Goal: Task Accomplishment & Management: Use online tool/utility

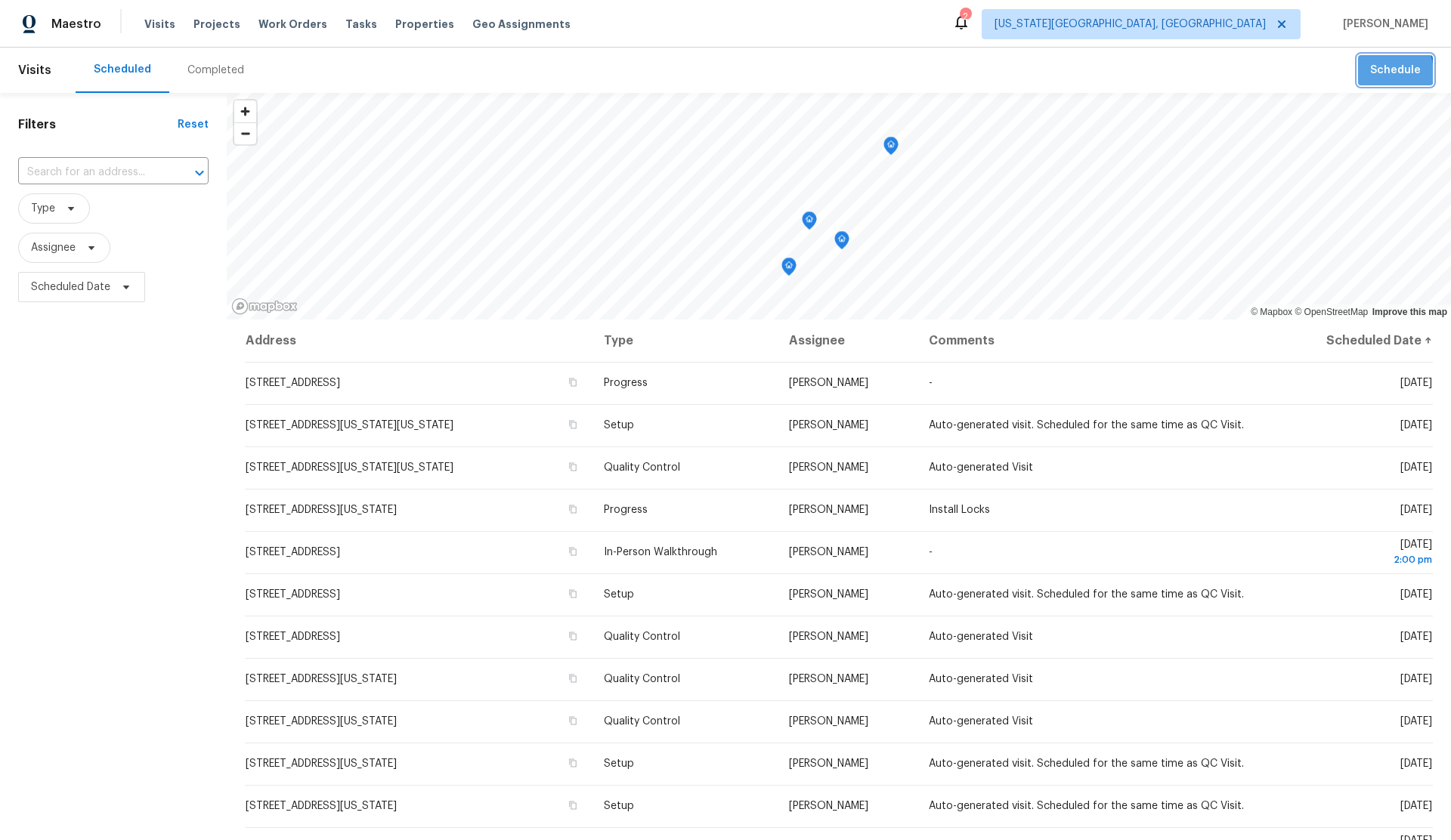
click at [1381, 73] on span "Schedule" at bounding box center [1396, 70] width 51 height 18
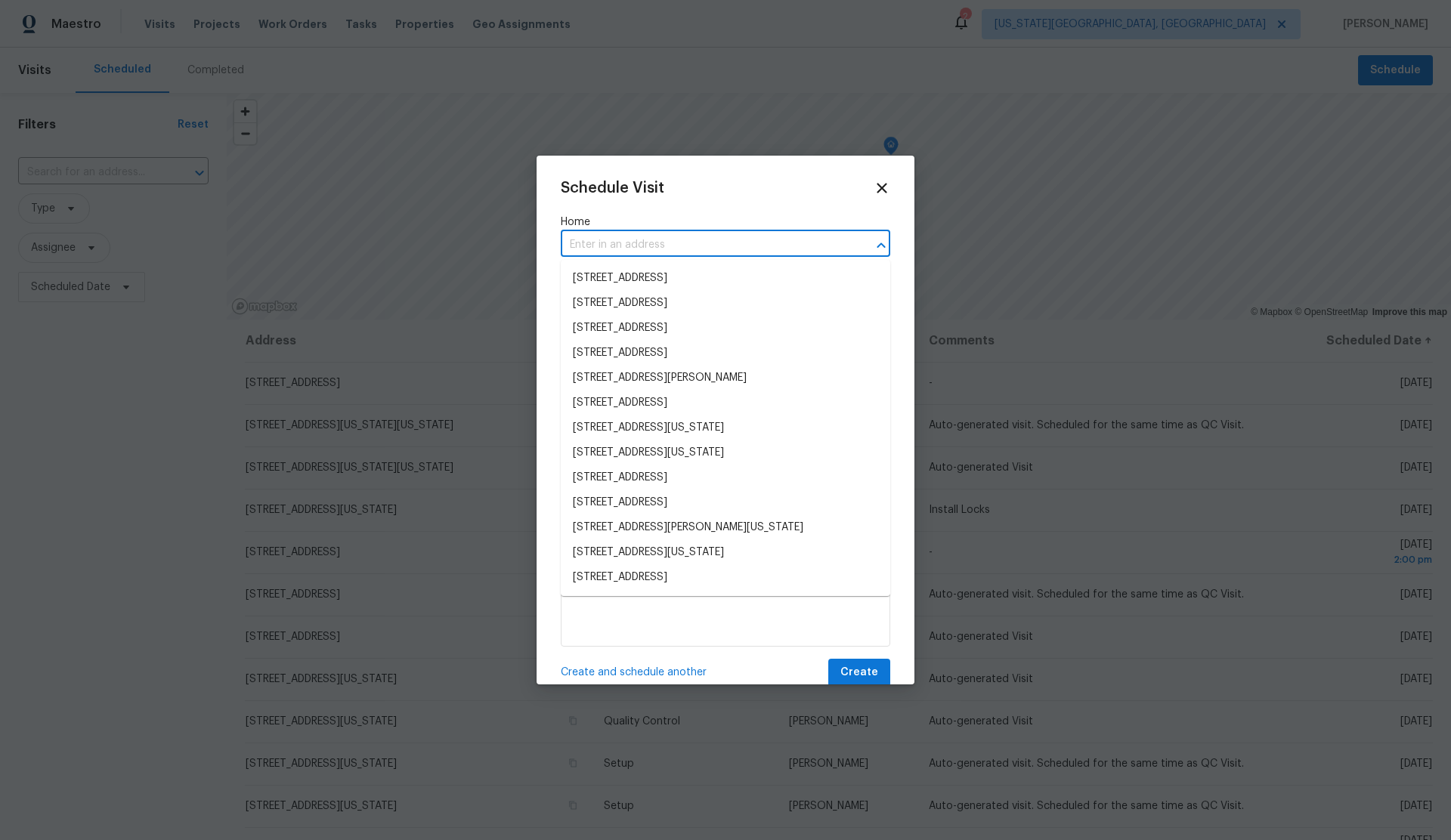
click at [637, 244] on input "text" at bounding box center [704, 245] width 287 height 23
paste input "2916 Bird Dr Oklahoma City OK 73121"
type input "2916 Bird Dr Oklahoma City OK 73121"
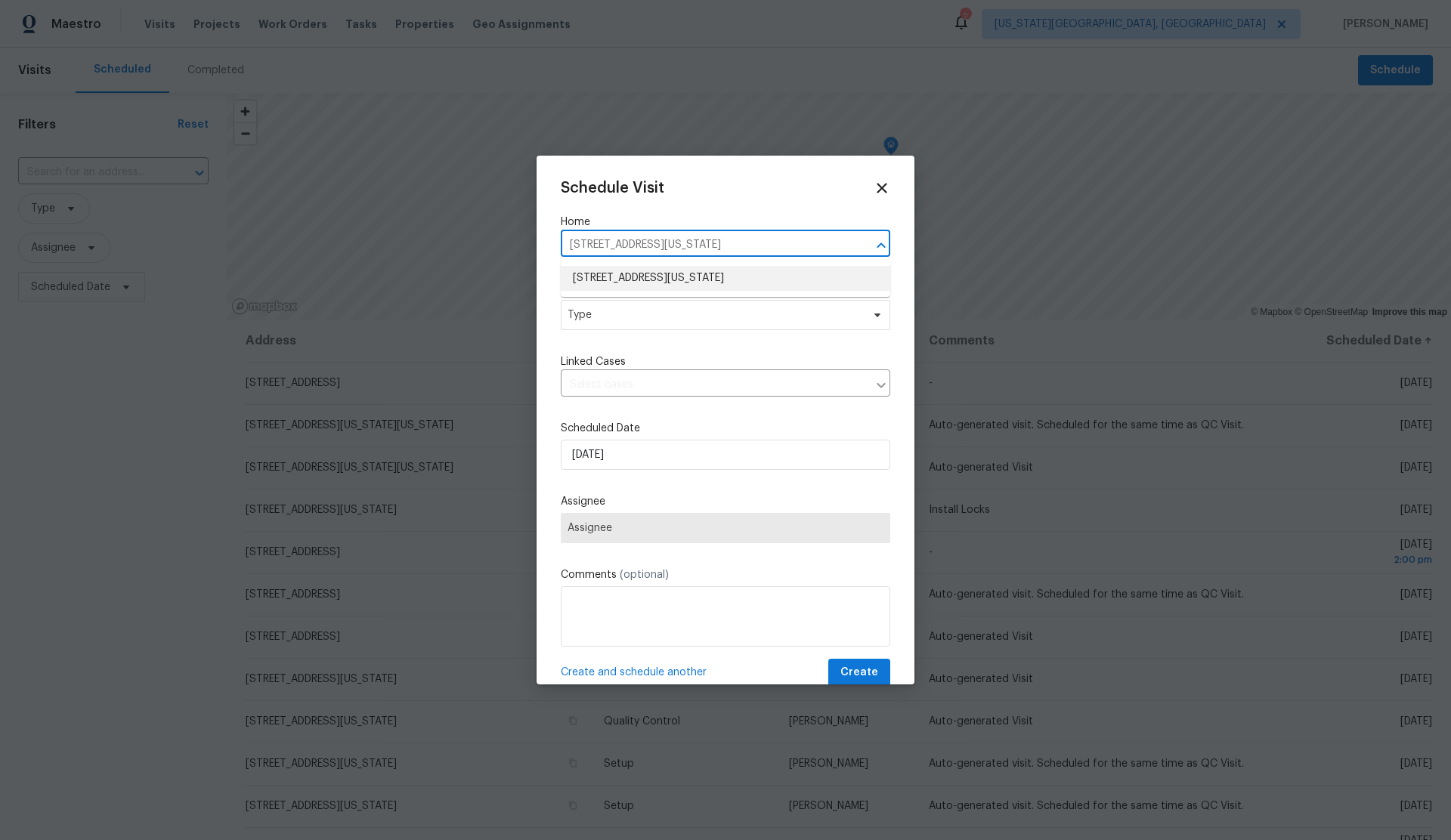
click at [634, 278] on li "2916 Bird Dr, Oklahoma City, OK 73121" at bounding box center [725, 279] width 329 height 25
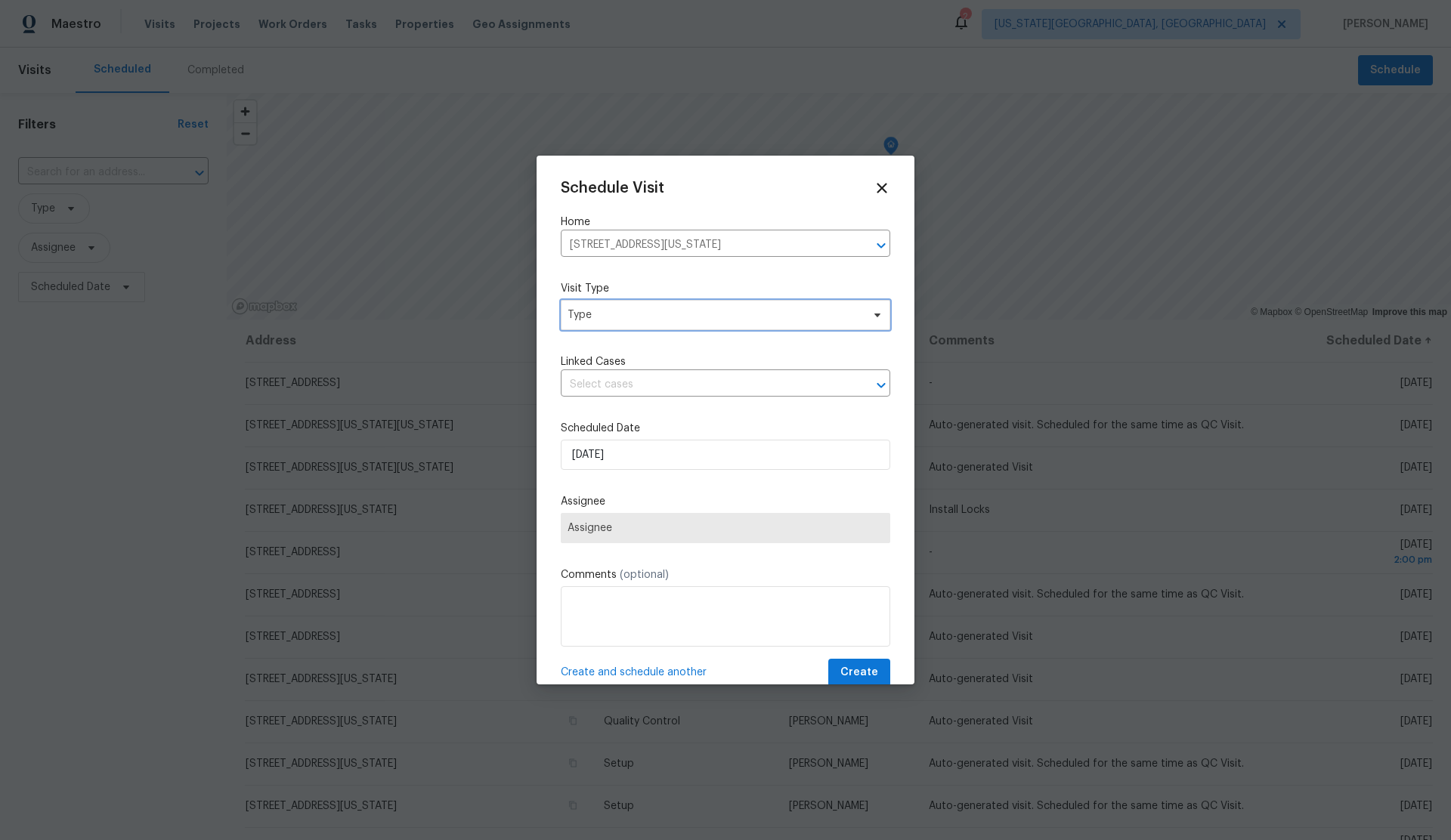
click at [640, 320] on span "Type" at bounding box center [714, 316] width 294 height 16
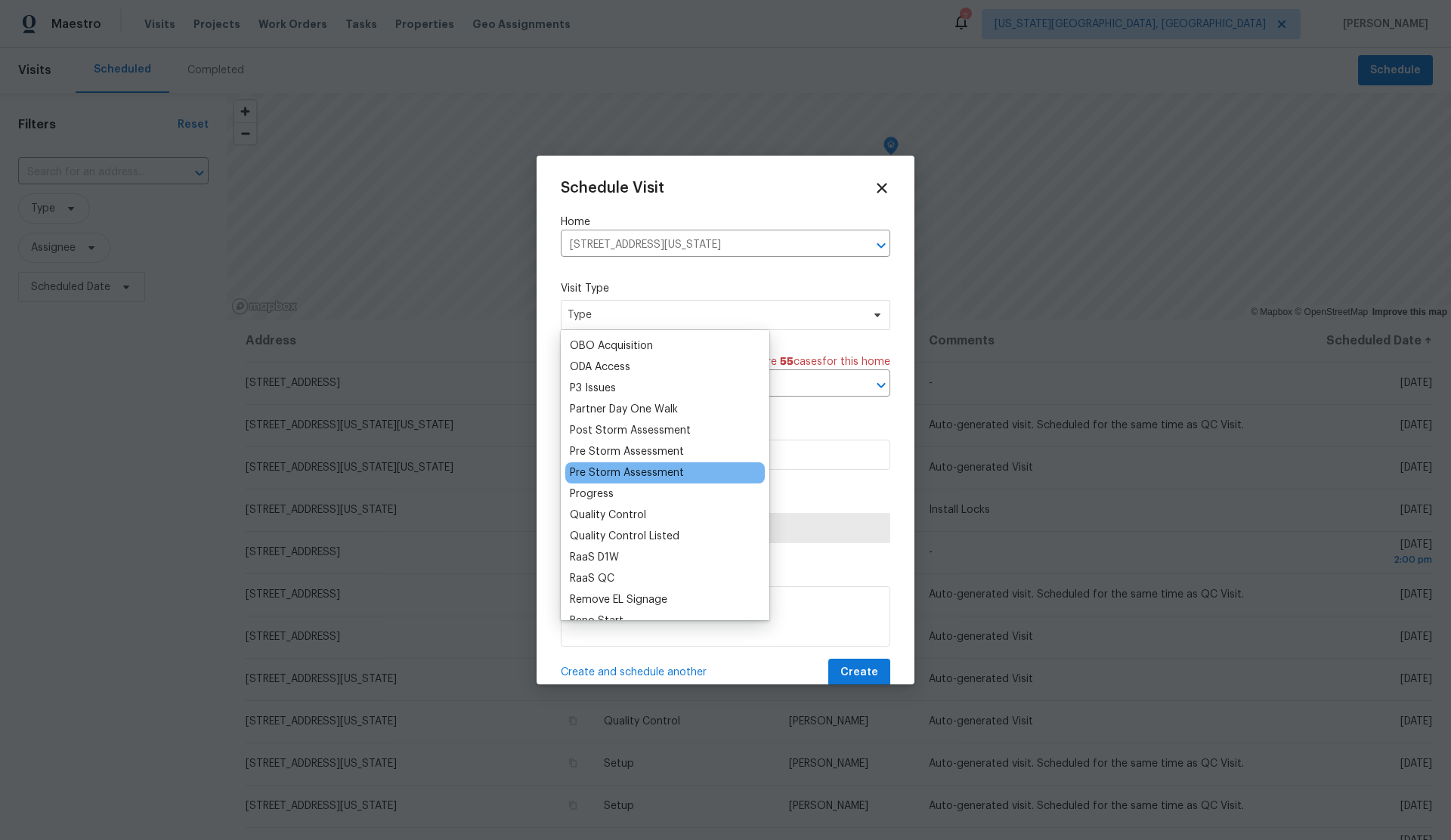
scroll to position [866, 0]
click at [577, 495] on div "Progress" at bounding box center [591, 493] width 44 height 16
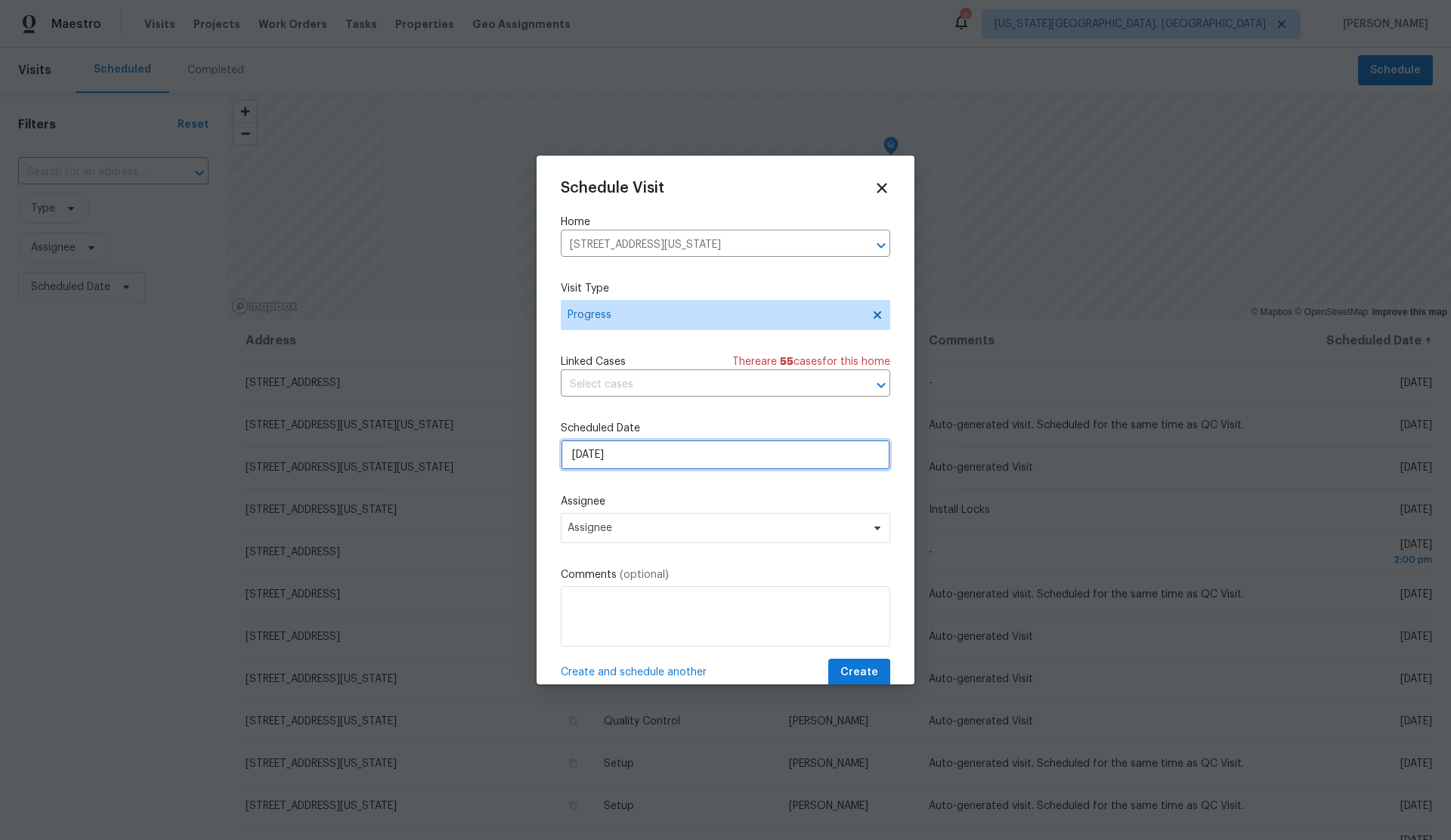
click at [640, 458] on input "[DATE]" at bounding box center [725, 454] width 329 height 30
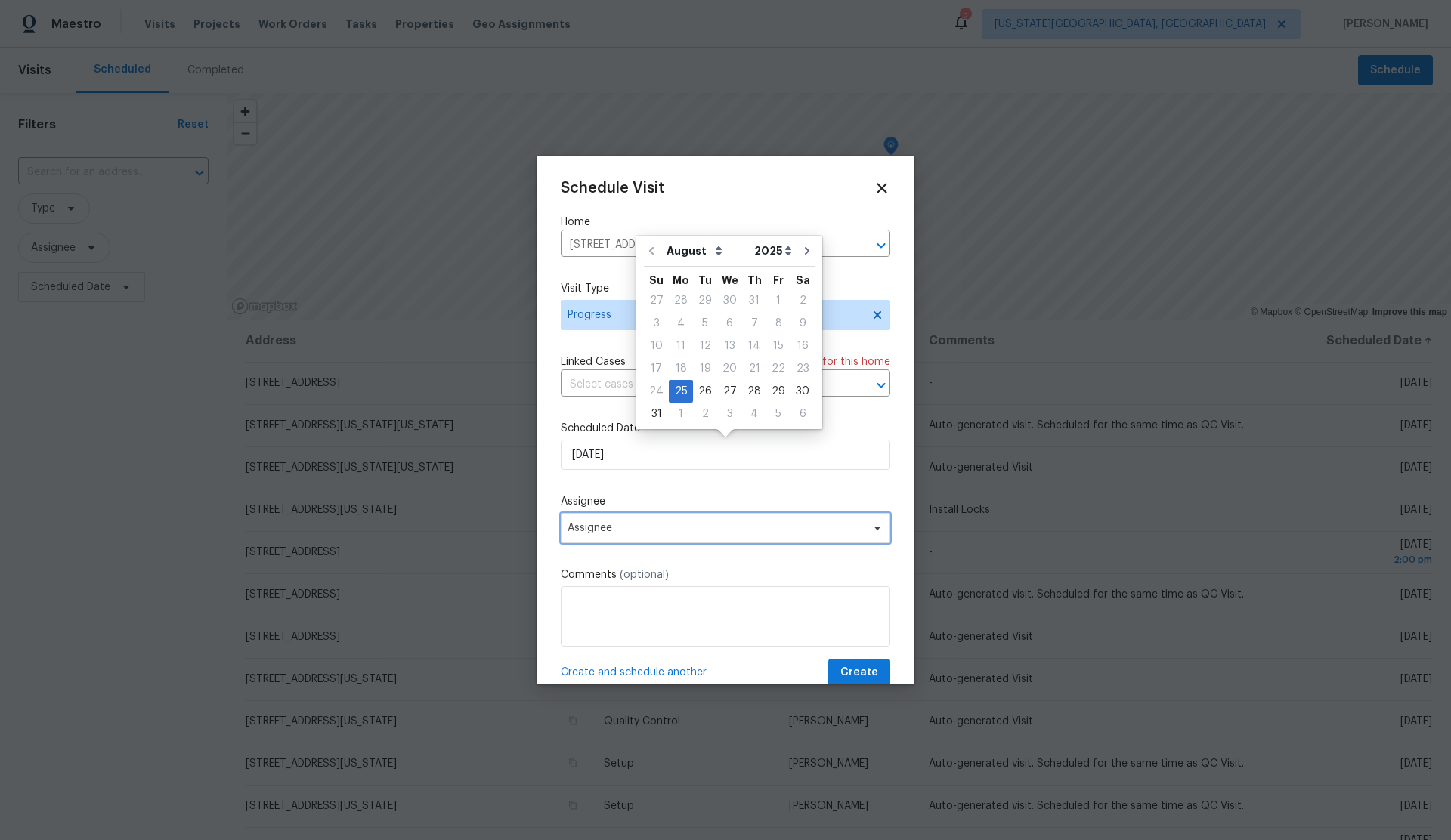
click at [633, 527] on span "Assignee" at bounding box center [715, 528] width 296 height 12
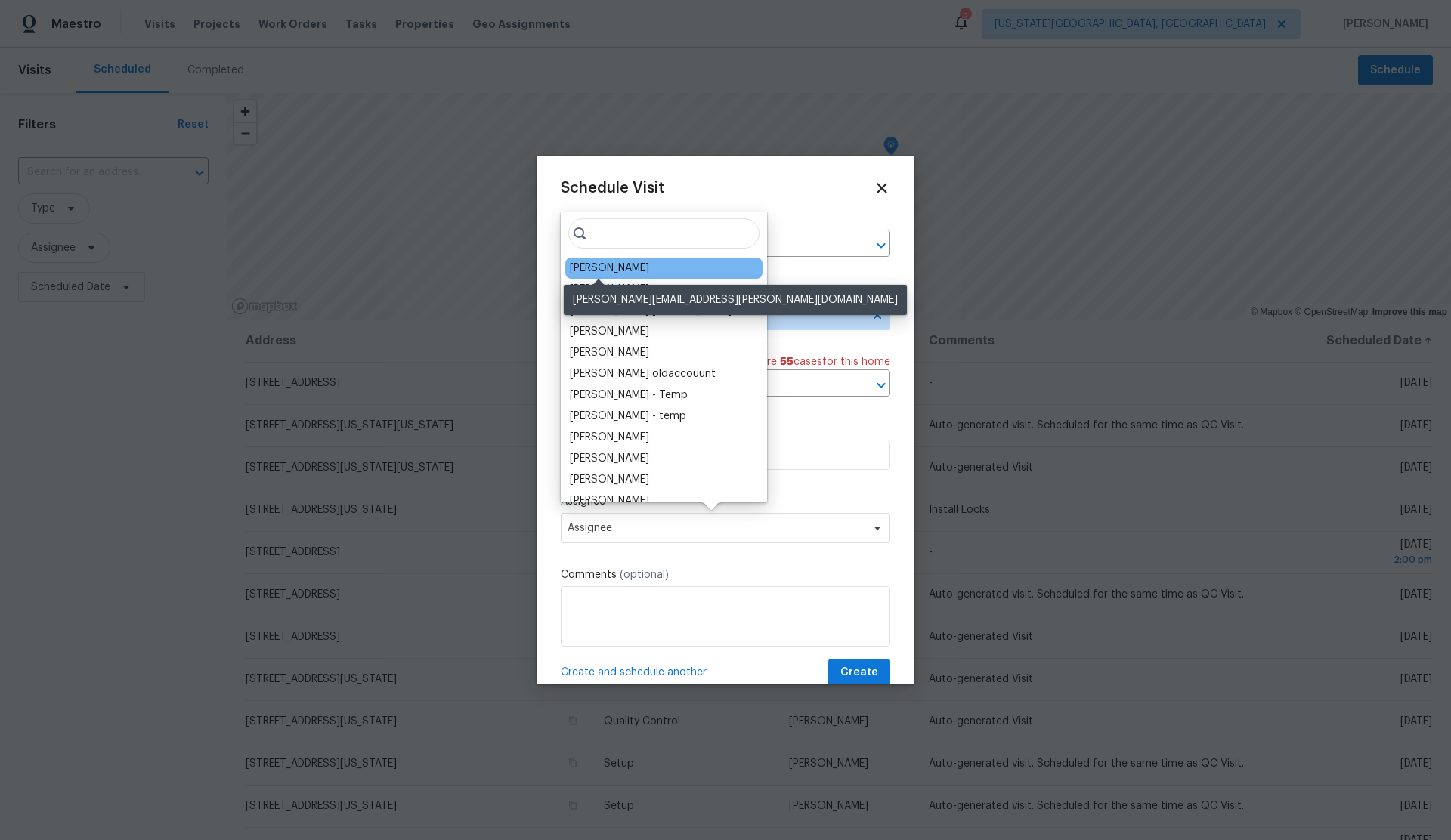
drag, startPoint x: 617, startPoint y: 267, endPoint x: 618, endPoint y: 279, distance: 12.0
click at [617, 267] on div "[PERSON_NAME]" at bounding box center [610, 268] width 80 height 16
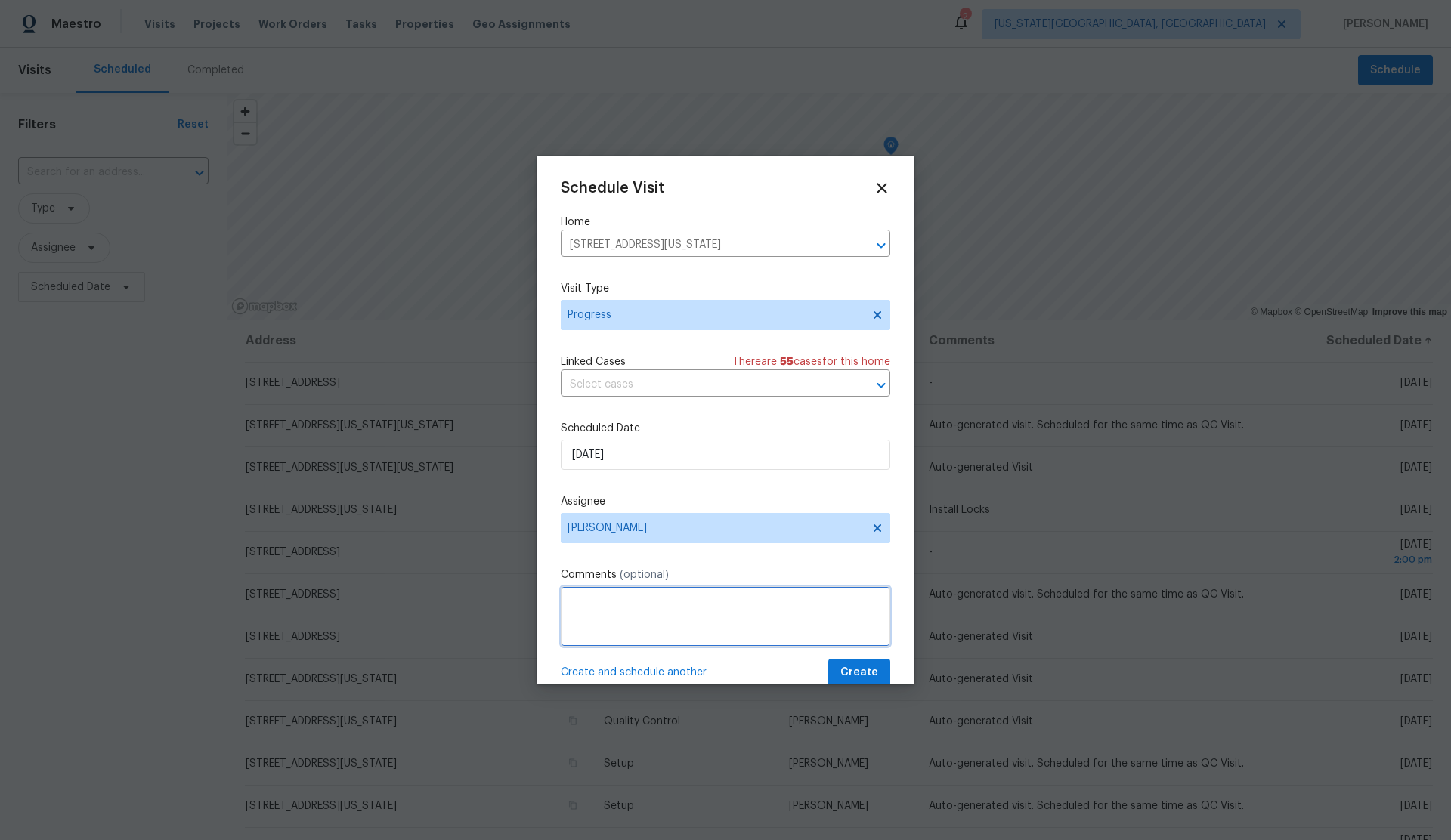
click at [644, 596] on textarea at bounding box center [725, 617] width 329 height 60
type textarea "Light Water Heater"
click at [860, 665] on span "Create" at bounding box center [859, 672] width 38 height 18
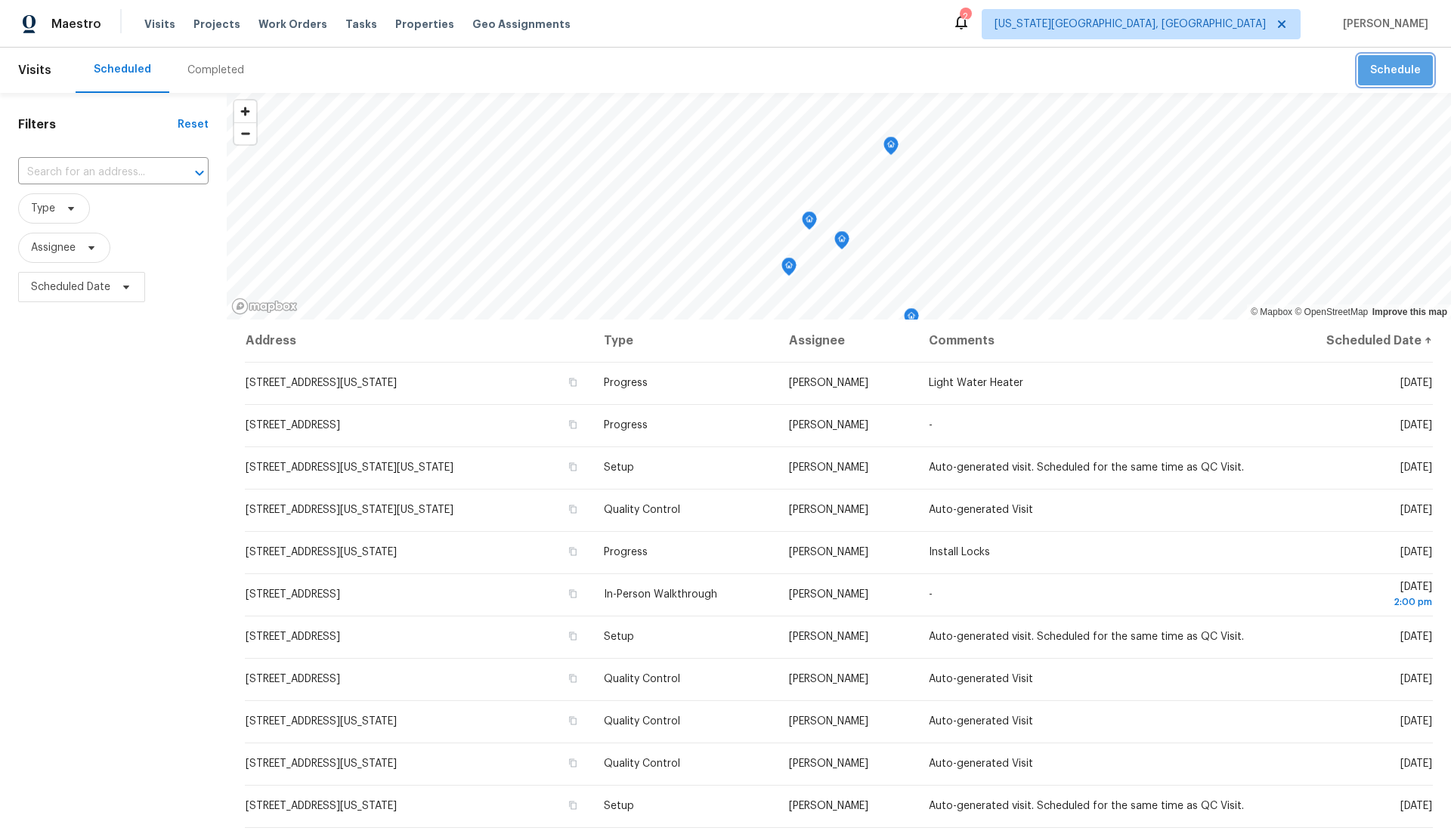
click at [1404, 73] on span "Schedule" at bounding box center [1396, 70] width 51 height 18
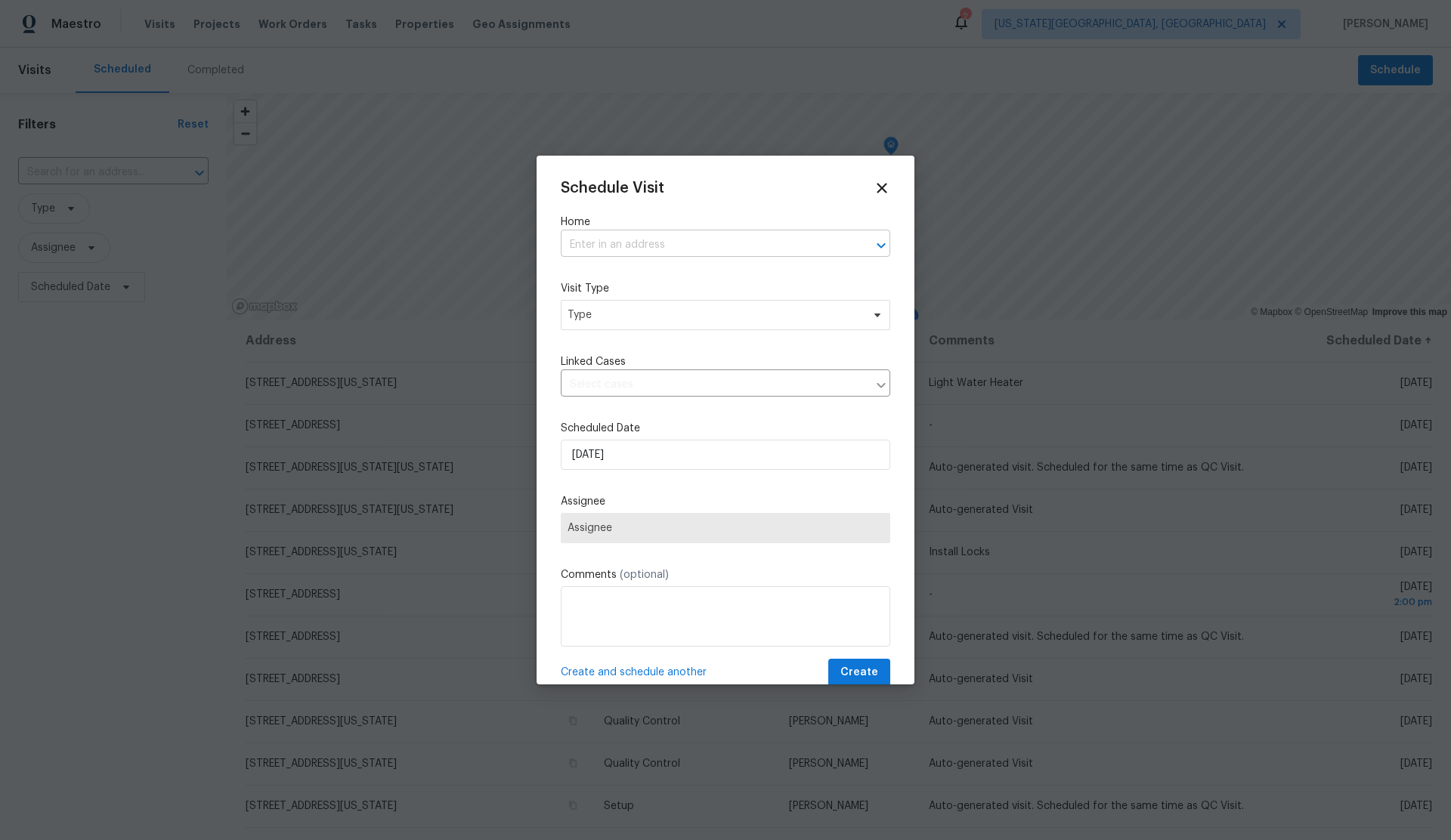
click at [639, 245] on input "text" at bounding box center [704, 245] width 287 height 23
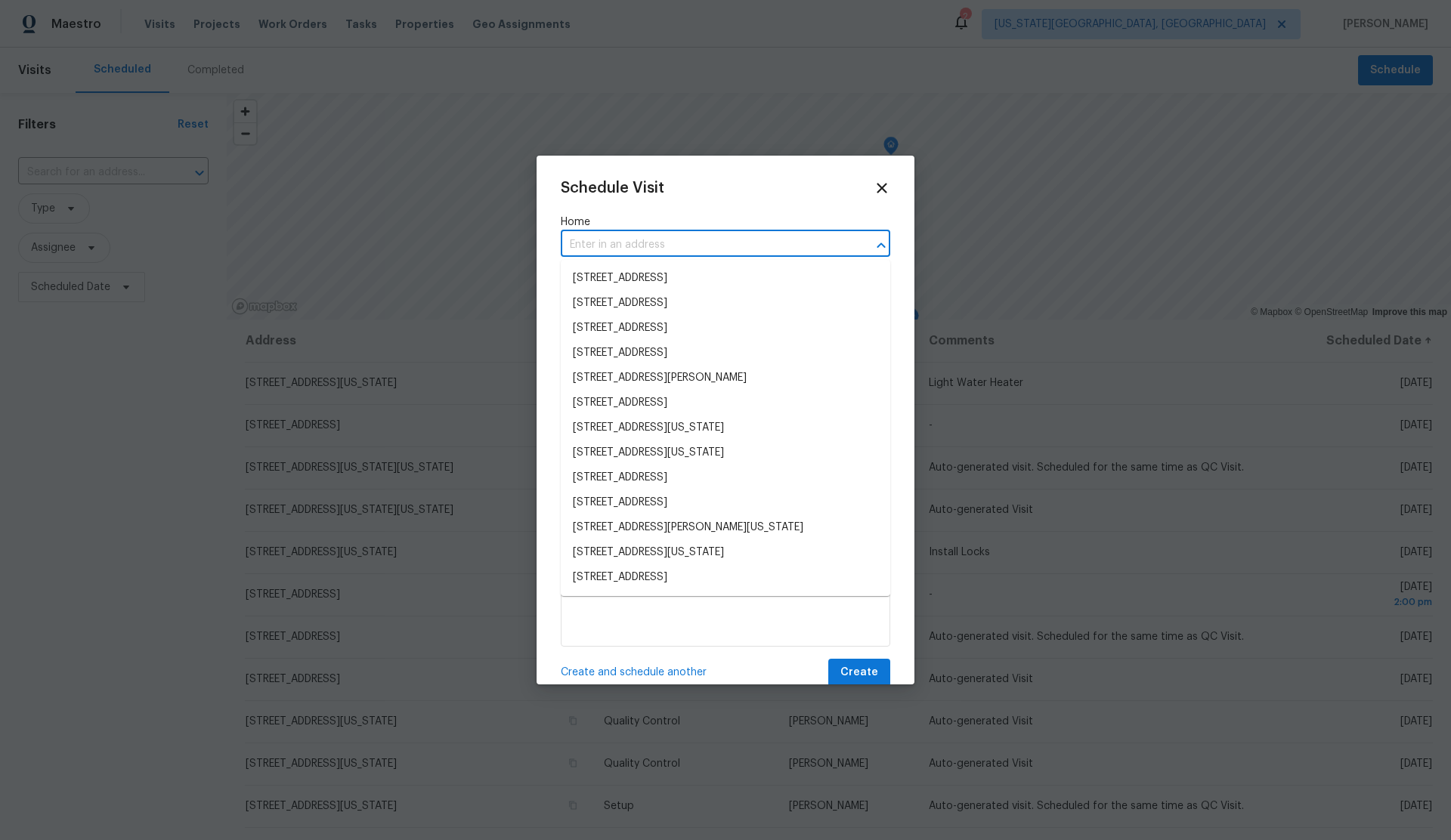
paste input "5816 NW 83rd St Oklahoma City OK 73132"
type input "5816 NW 83rd St Oklahoma City OK 73132"
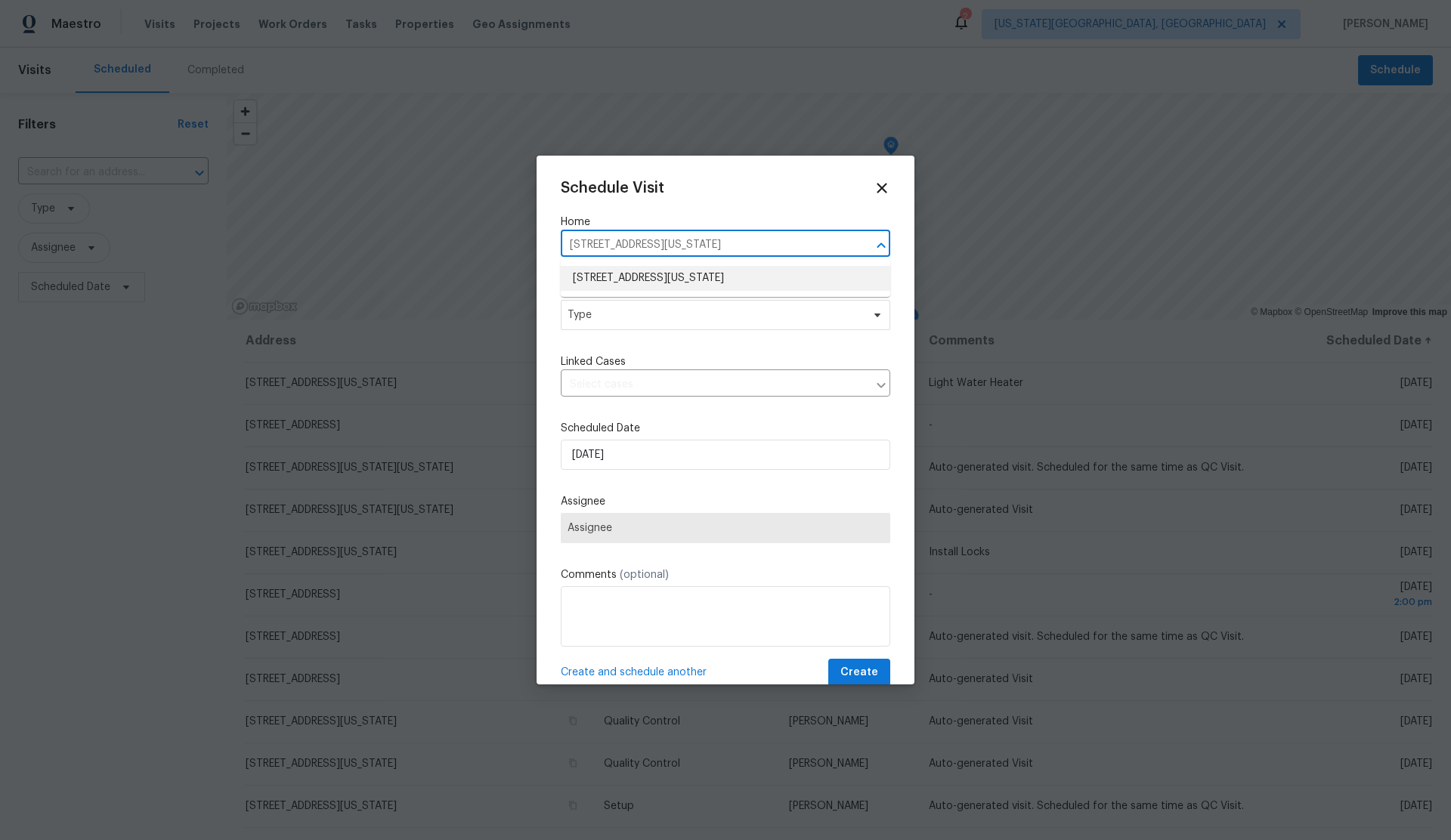
click at [640, 274] on li "5816 NW 83rd St, Oklahoma City, OK 73132" at bounding box center [725, 279] width 329 height 25
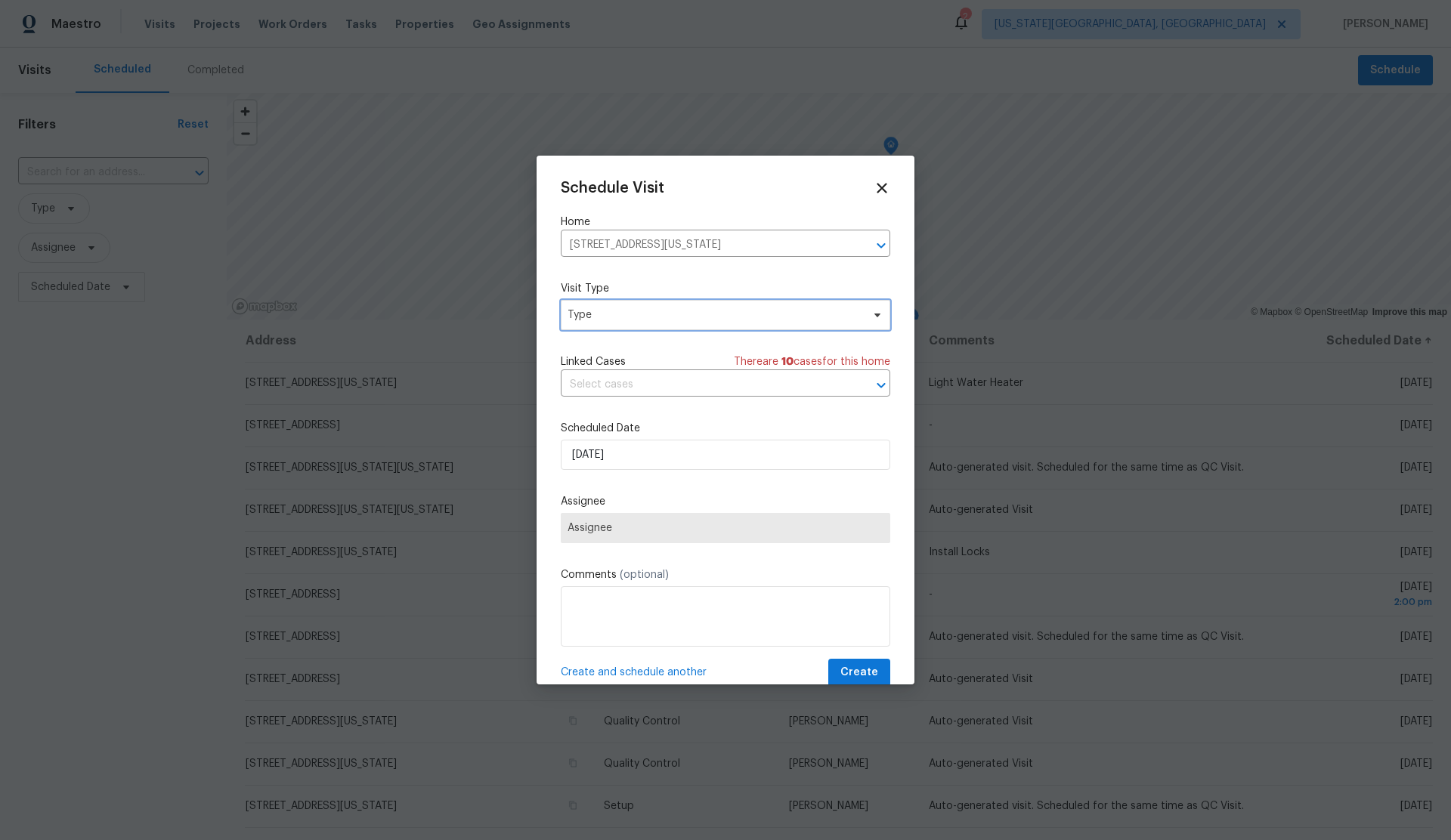
click at [633, 310] on span "Type" at bounding box center [714, 316] width 294 height 16
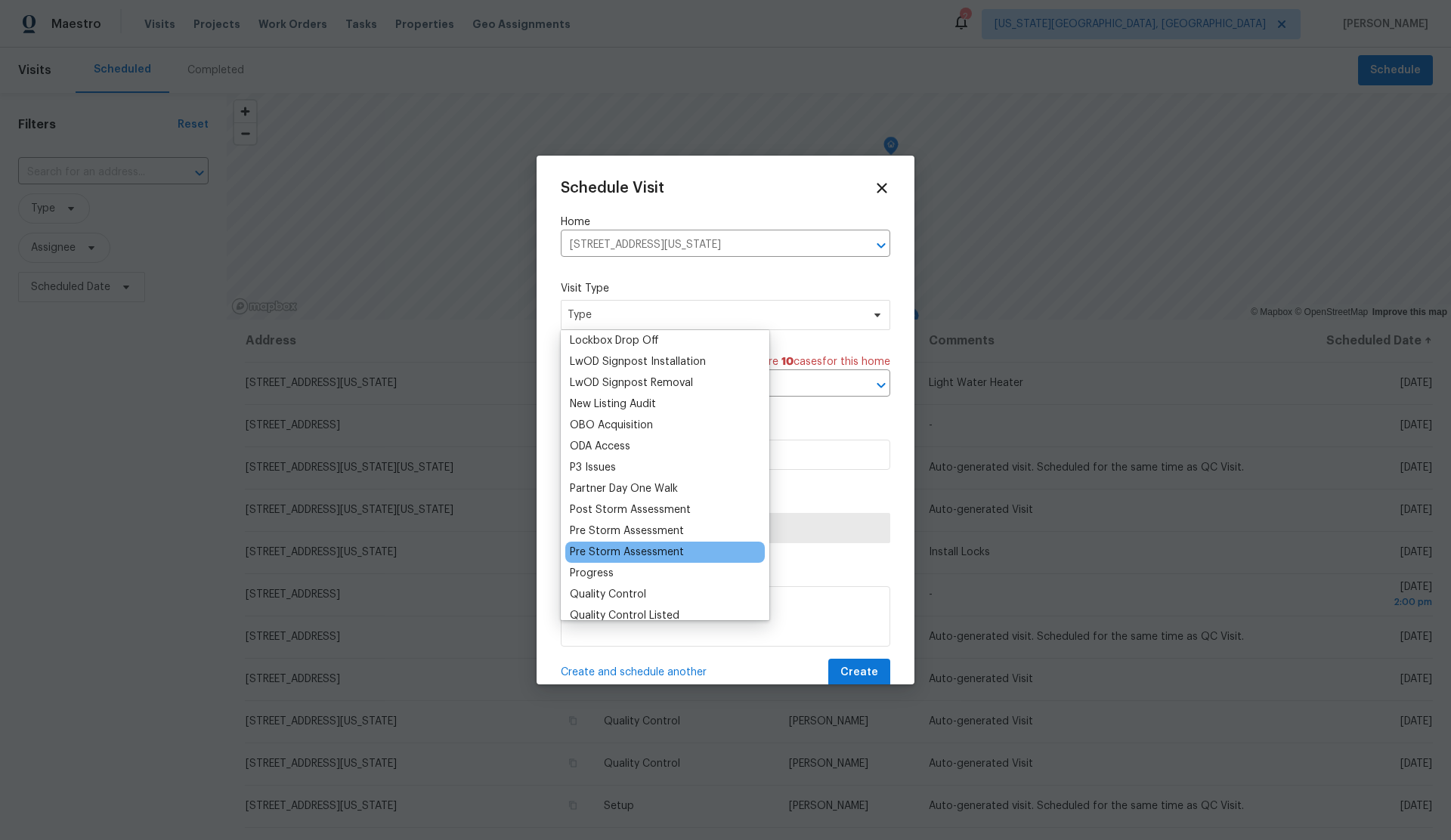
scroll to position [787, 0]
click at [596, 574] on div "Progress" at bounding box center [591, 573] width 44 height 16
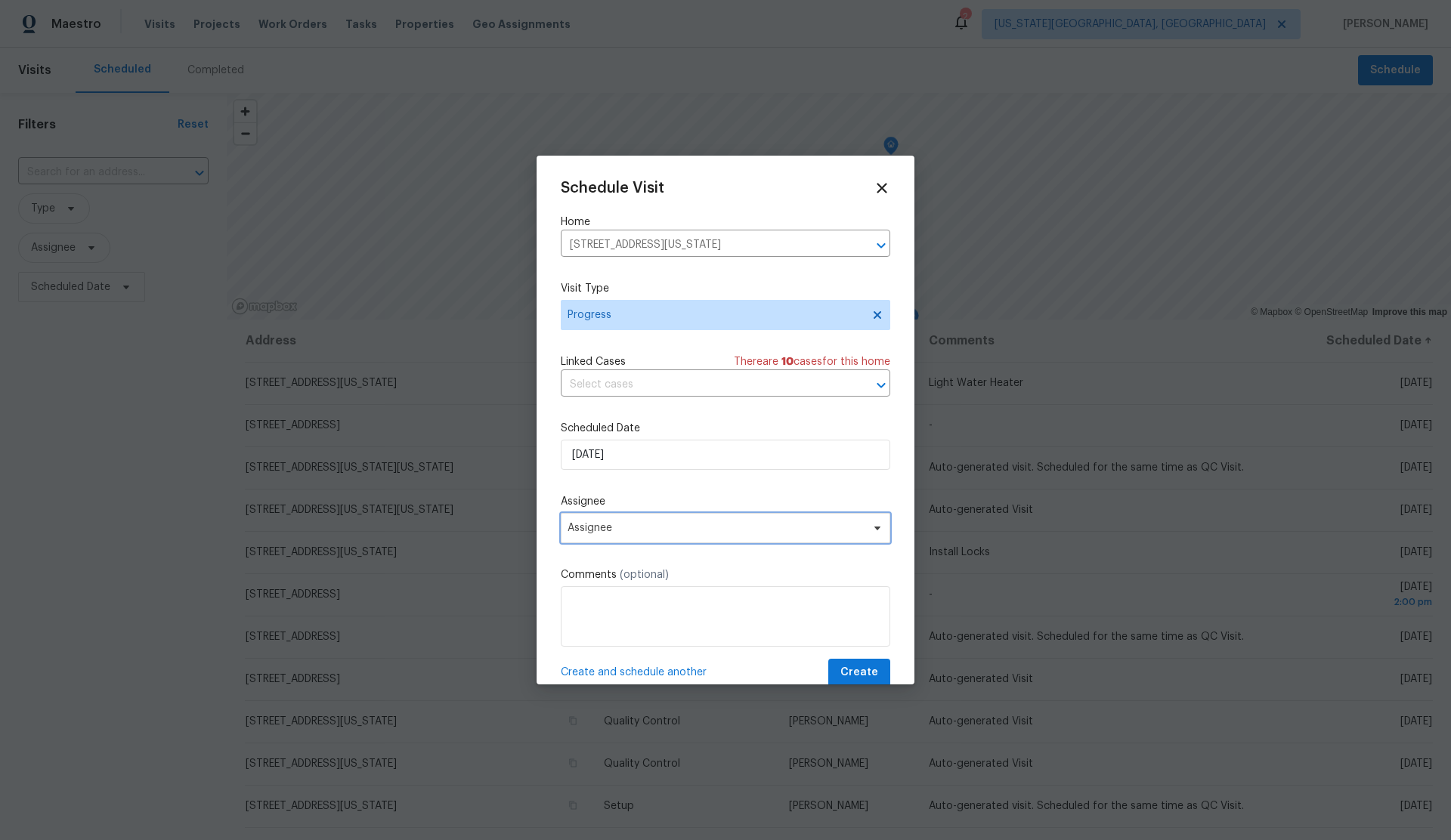
click at [652, 522] on span "Assignee" at bounding box center [715, 528] width 296 height 12
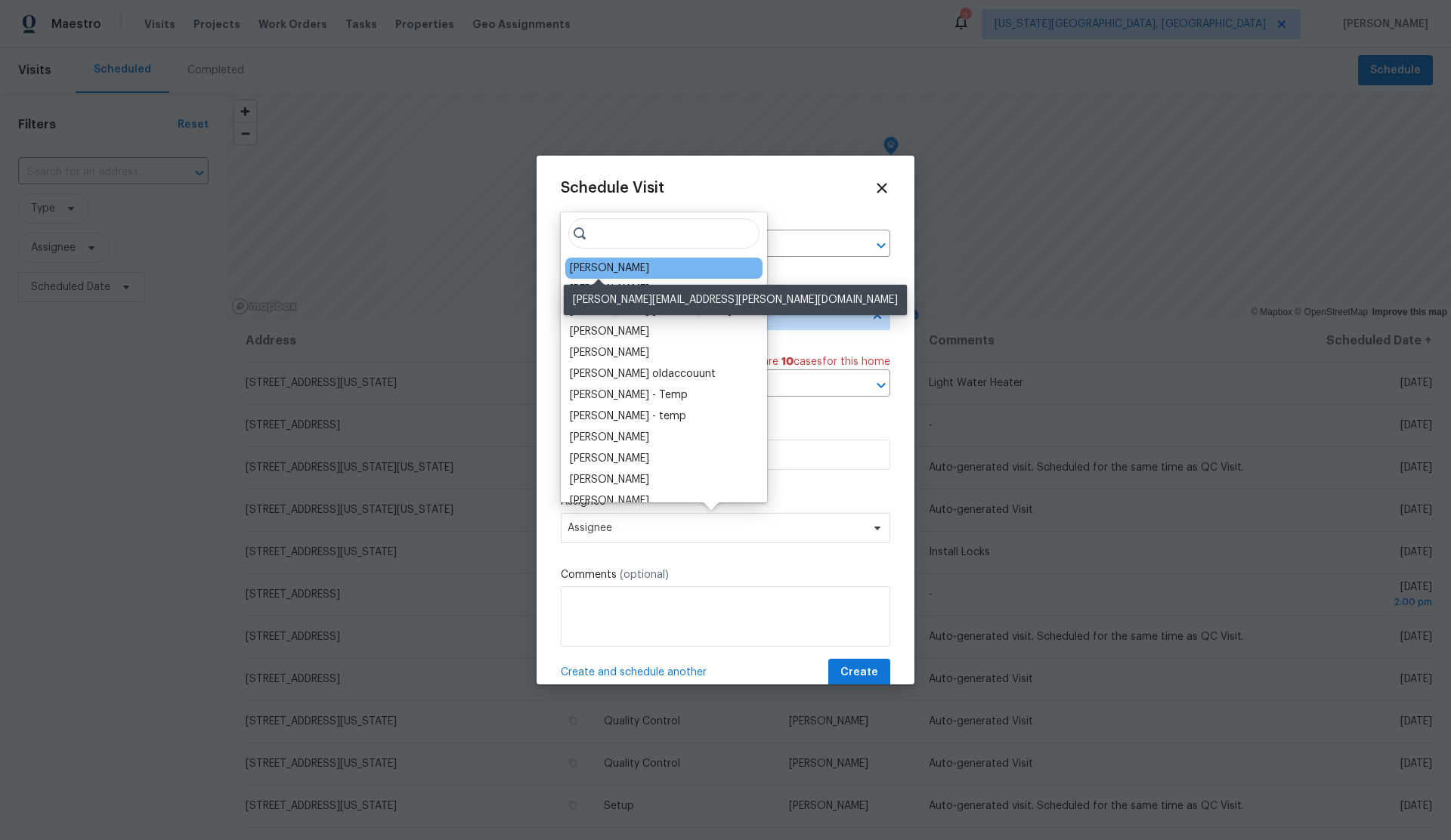
click at [594, 267] on div "[PERSON_NAME]" at bounding box center [610, 268] width 80 height 16
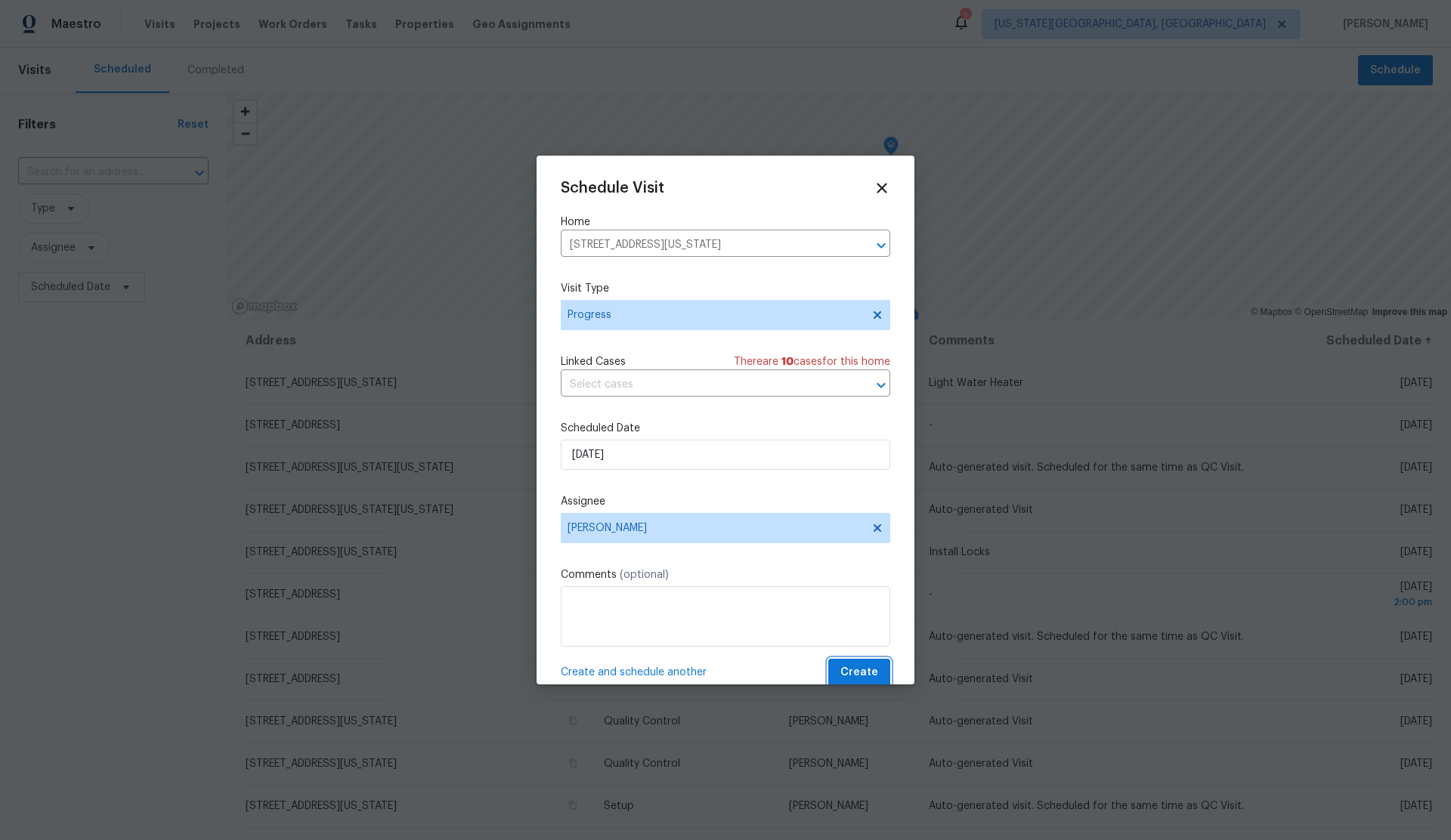
click at [869, 674] on span "Create" at bounding box center [859, 672] width 38 height 18
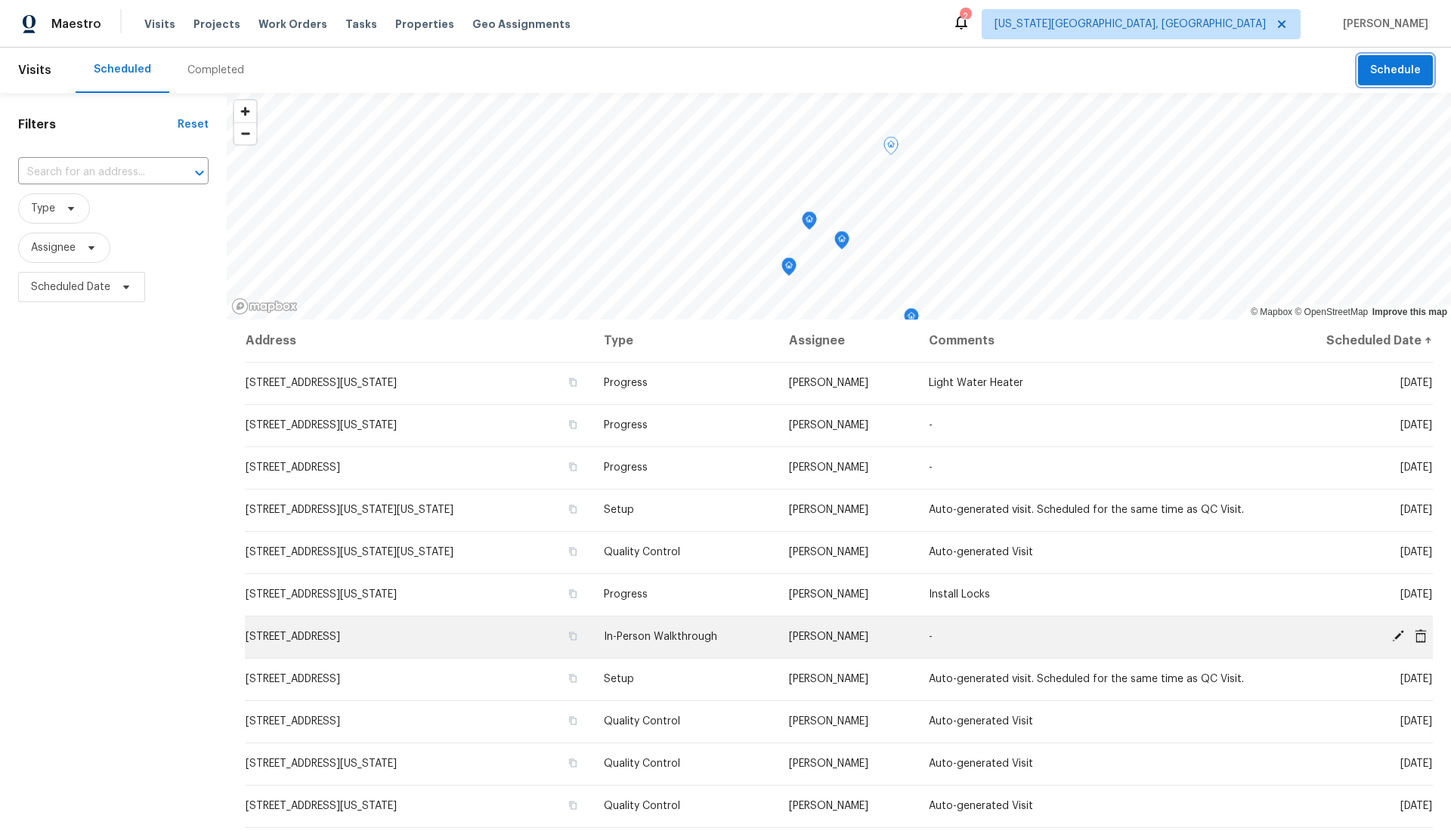
scroll to position [17, 0]
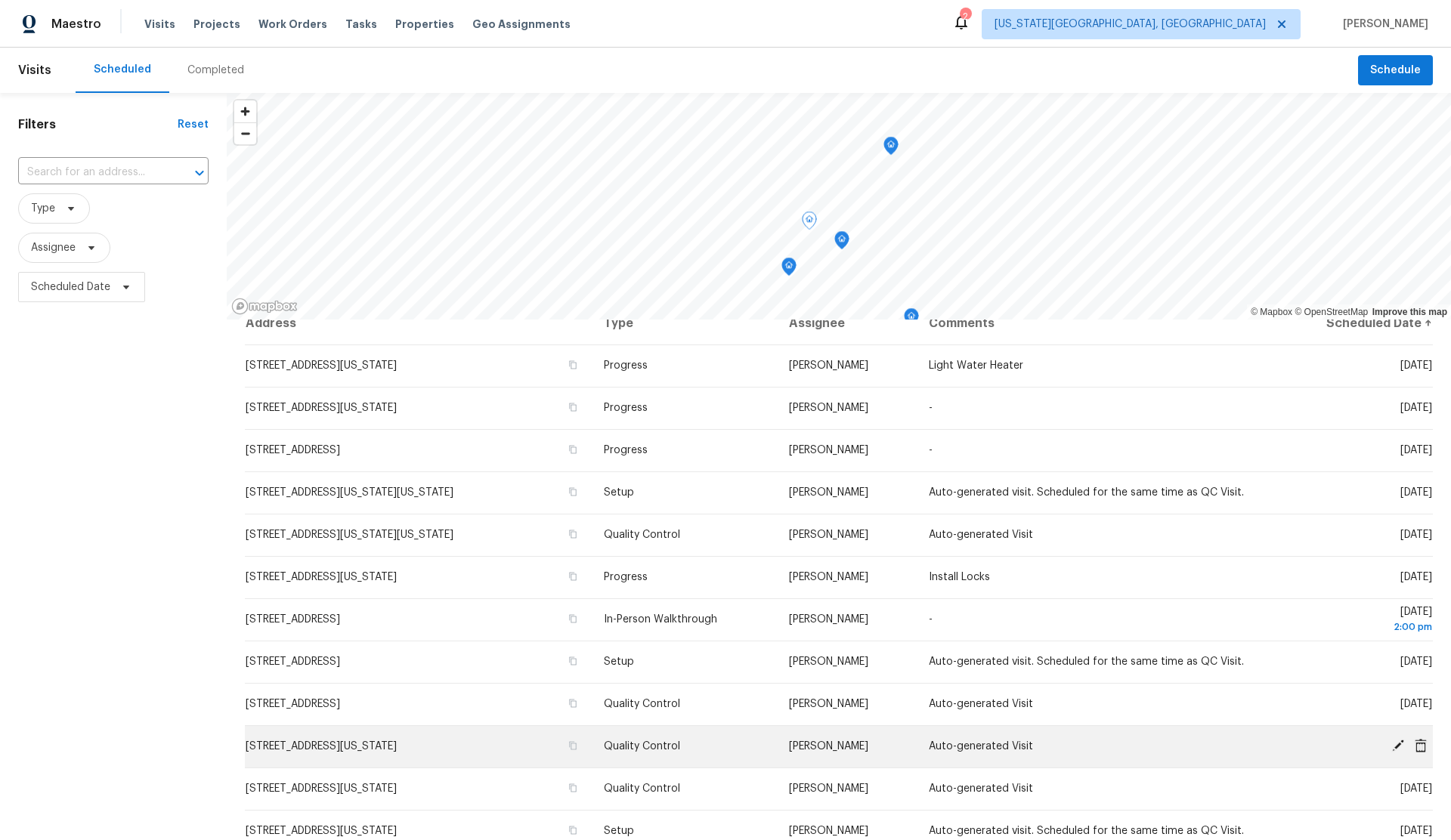
click at [1398, 745] on icon at bounding box center [1398, 746] width 12 height 12
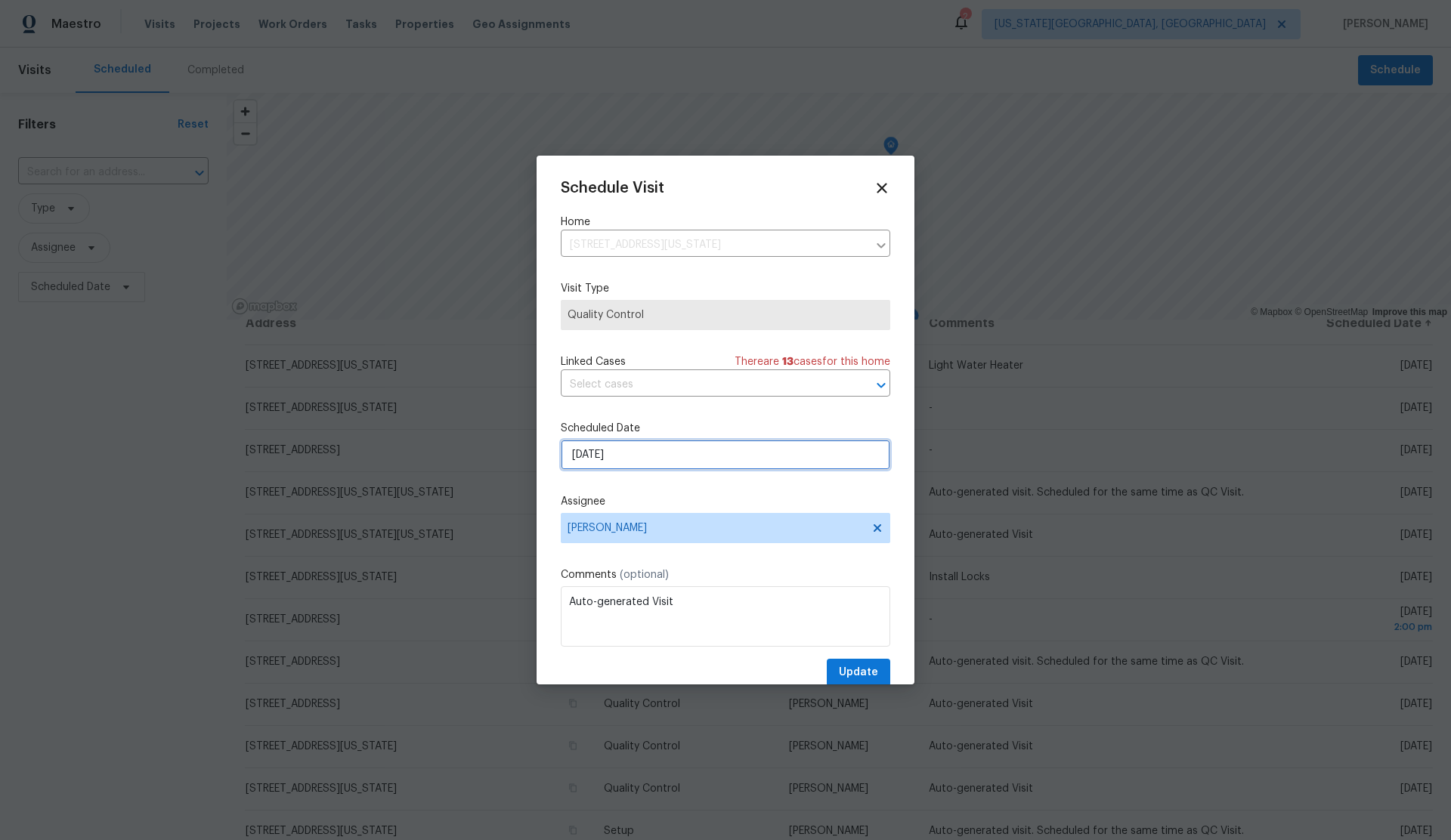
click at [711, 454] on input "[DATE]" at bounding box center [725, 454] width 329 height 30
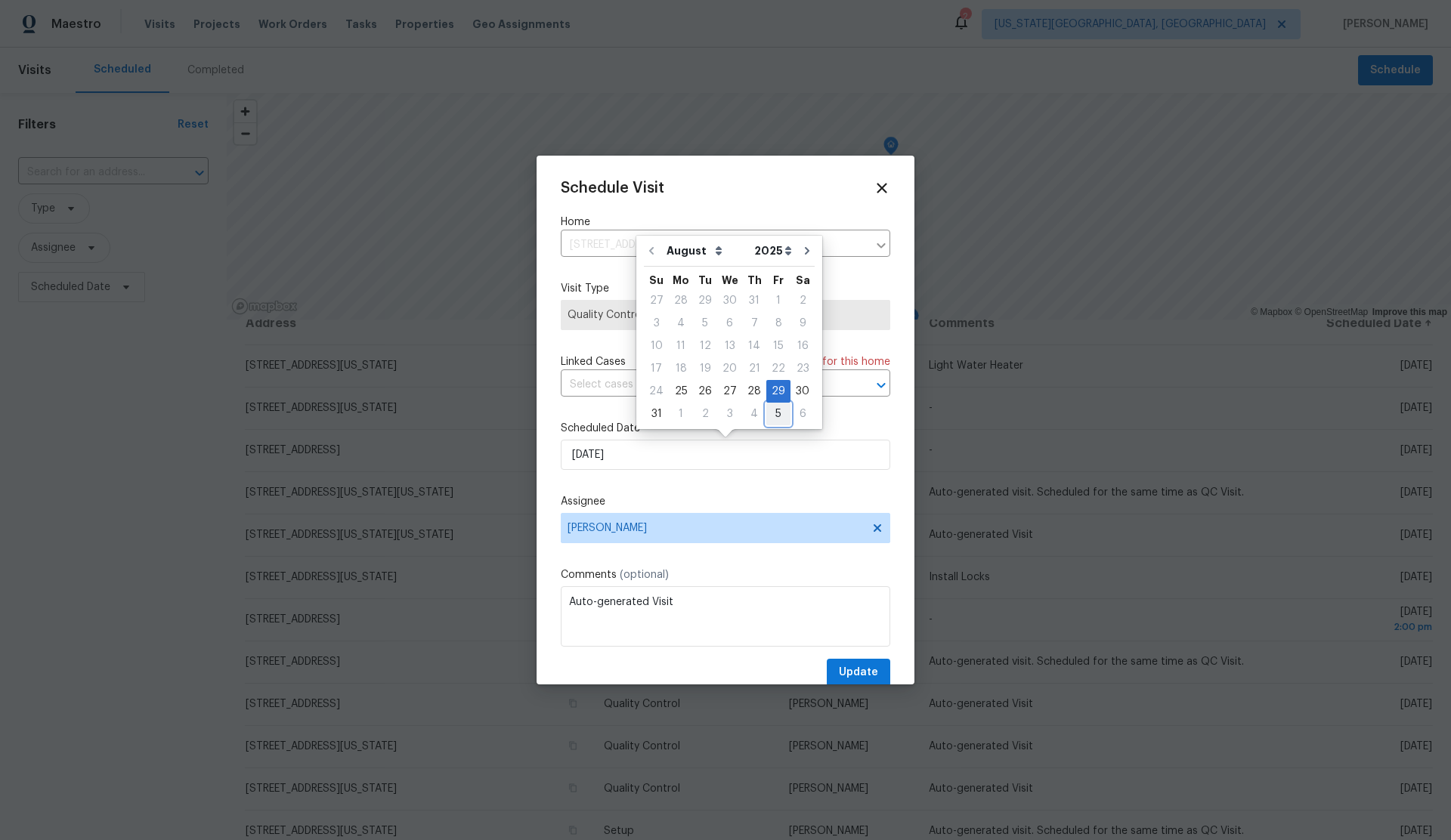
click at [768, 412] on div "5" at bounding box center [778, 414] width 24 height 21
type input "9/5/2025"
select select "8"
click at [855, 668] on span "Update" at bounding box center [859, 672] width 39 height 18
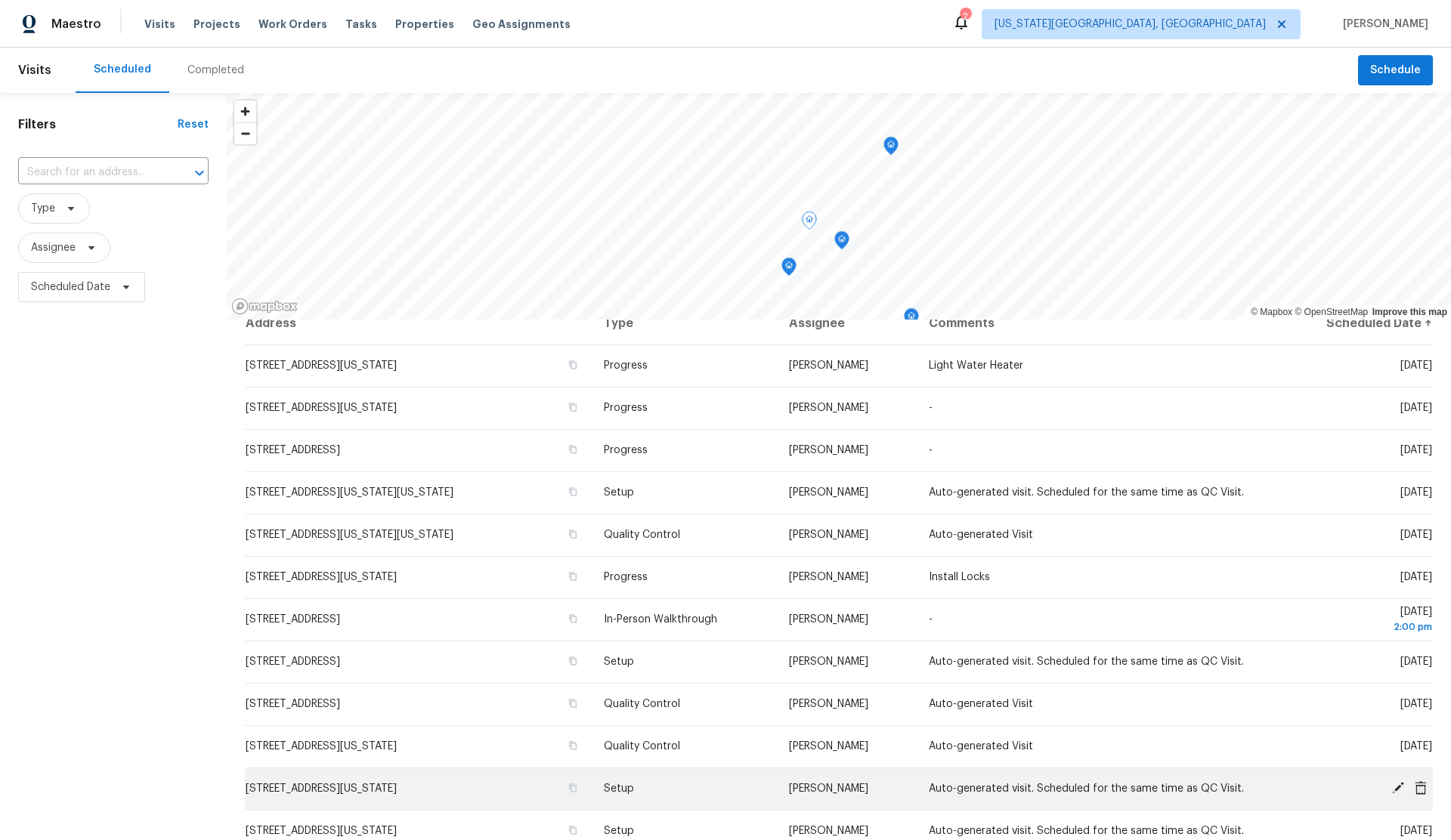
click at [1393, 785] on icon at bounding box center [1398, 789] width 14 height 14
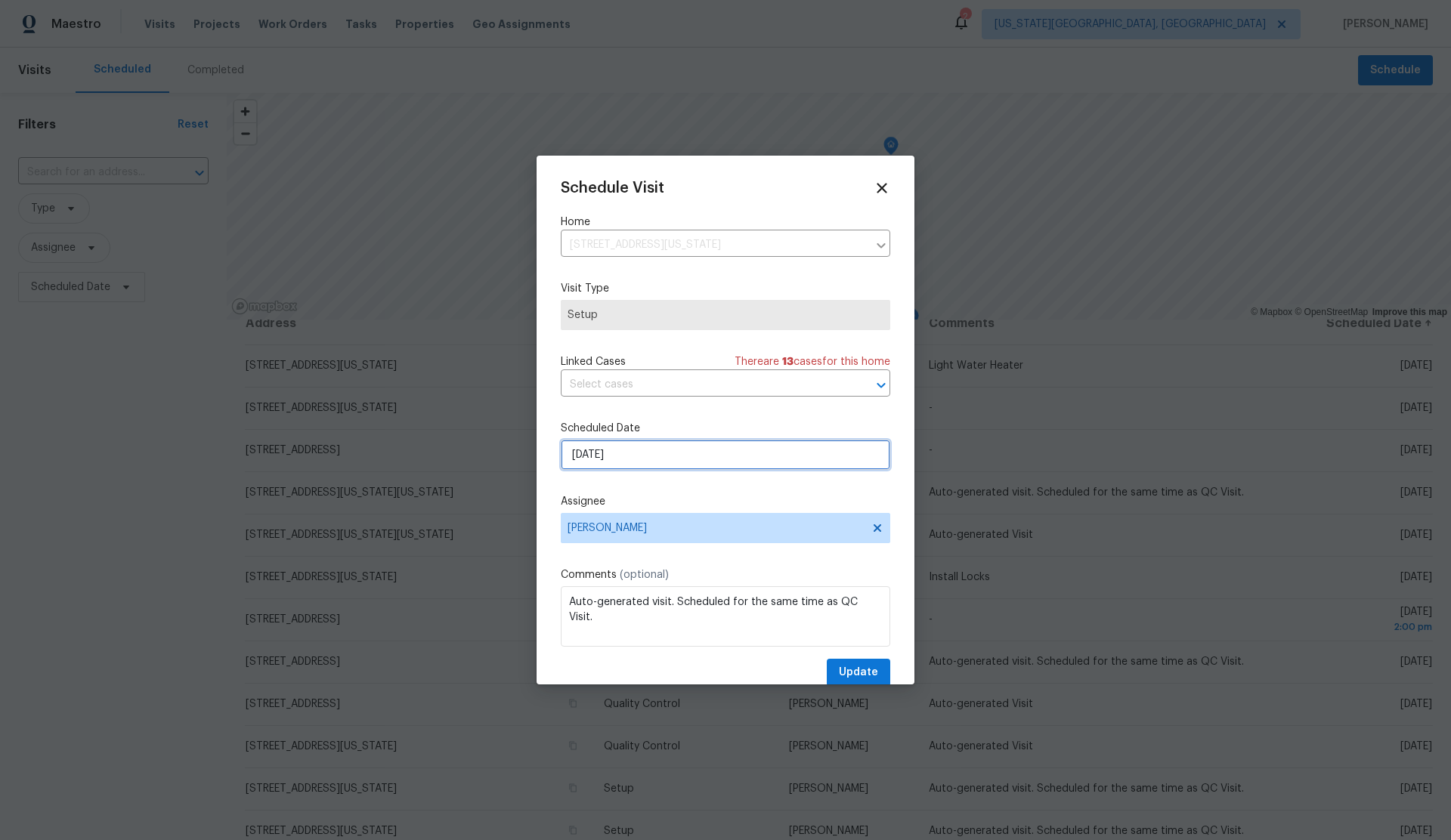
click at [678, 453] on input "[DATE]" at bounding box center [725, 454] width 329 height 30
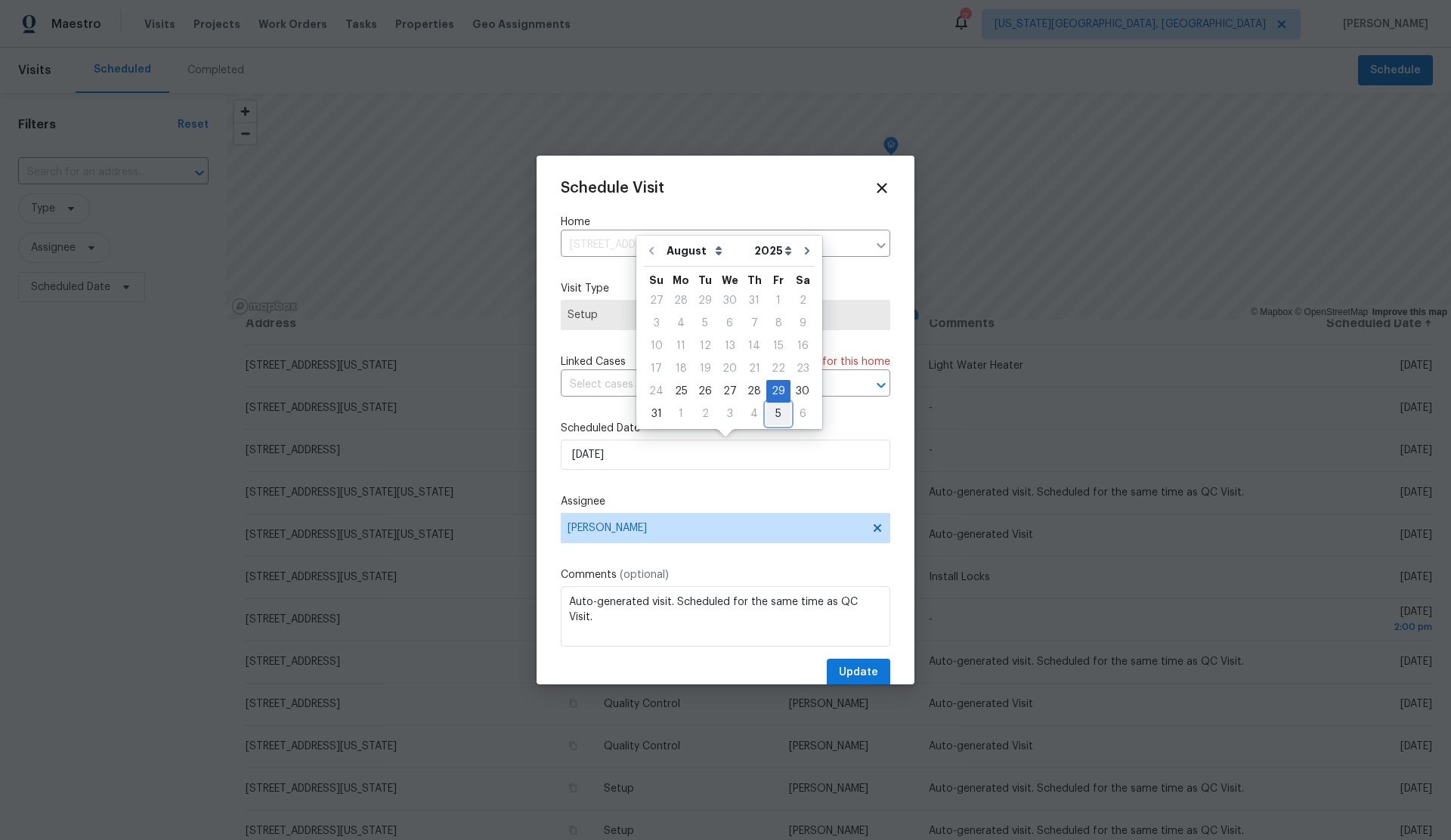
click at [775, 412] on div "5" at bounding box center [778, 414] width 24 height 21
type input "9/5/2025"
select select "8"
drag, startPoint x: 862, startPoint y: 673, endPoint x: 846, endPoint y: 655, distance: 24.1
click at [862, 673] on span "Update" at bounding box center [859, 672] width 39 height 18
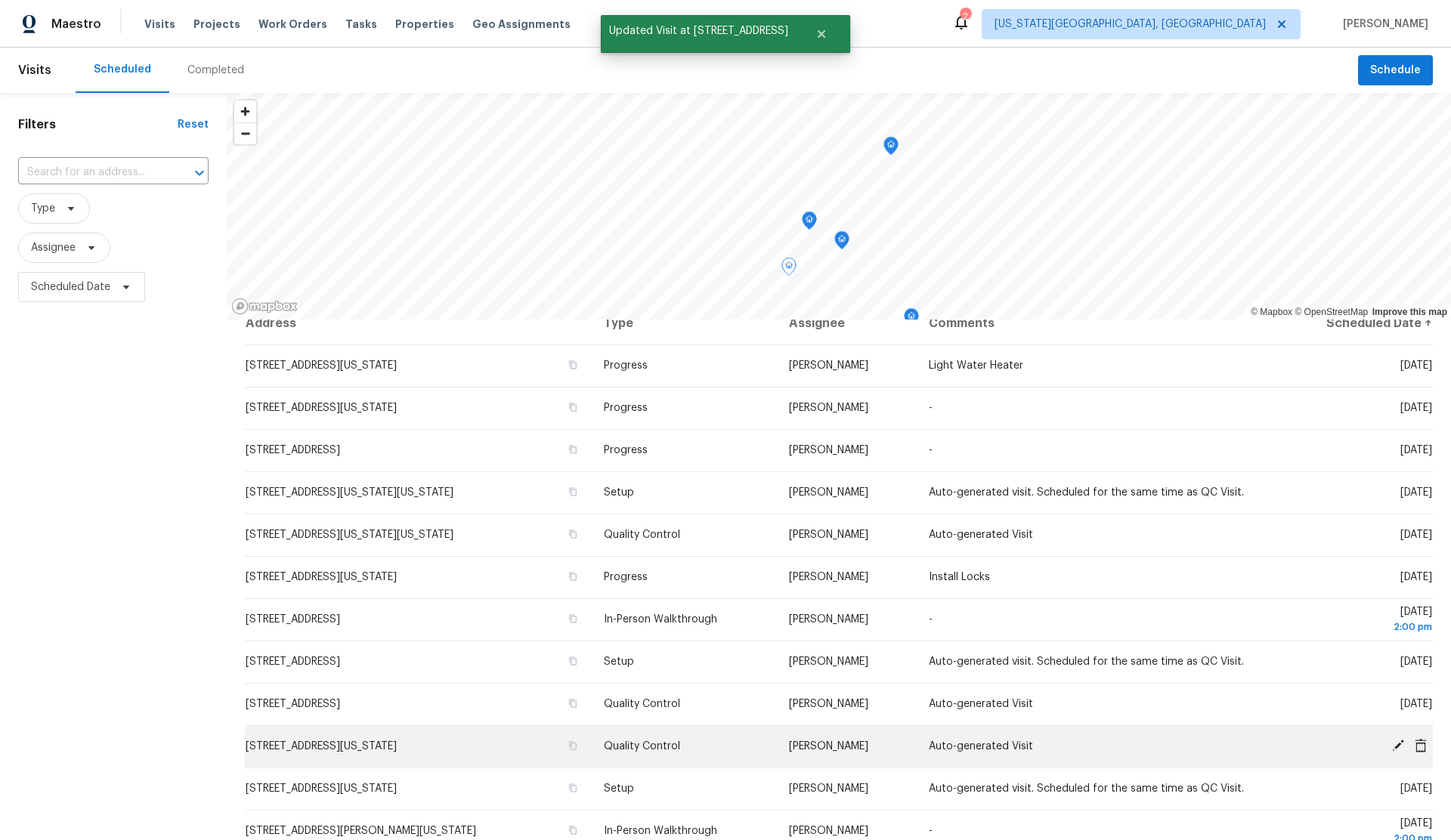
click at [1398, 746] on icon at bounding box center [1398, 746] width 12 height 12
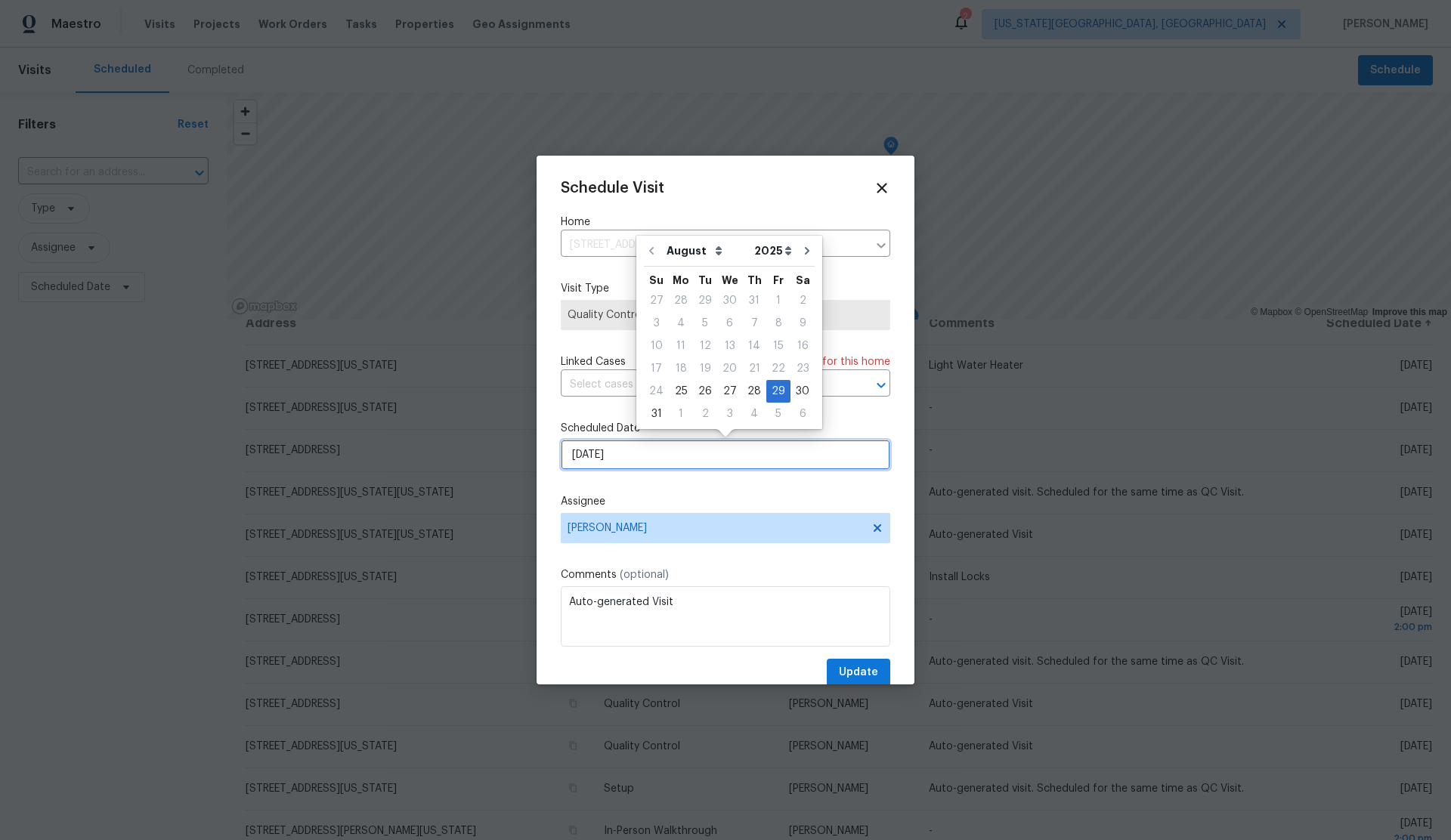
click at [669, 454] on input "[DATE]" at bounding box center [725, 454] width 329 height 30
drag, startPoint x: 773, startPoint y: 414, endPoint x: 783, endPoint y: 445, distance: 32.6
click at [773, 414] on div "5" at bounding box center [778, 414] width 24 height 21
type input "9/5/2025"
select select "8"
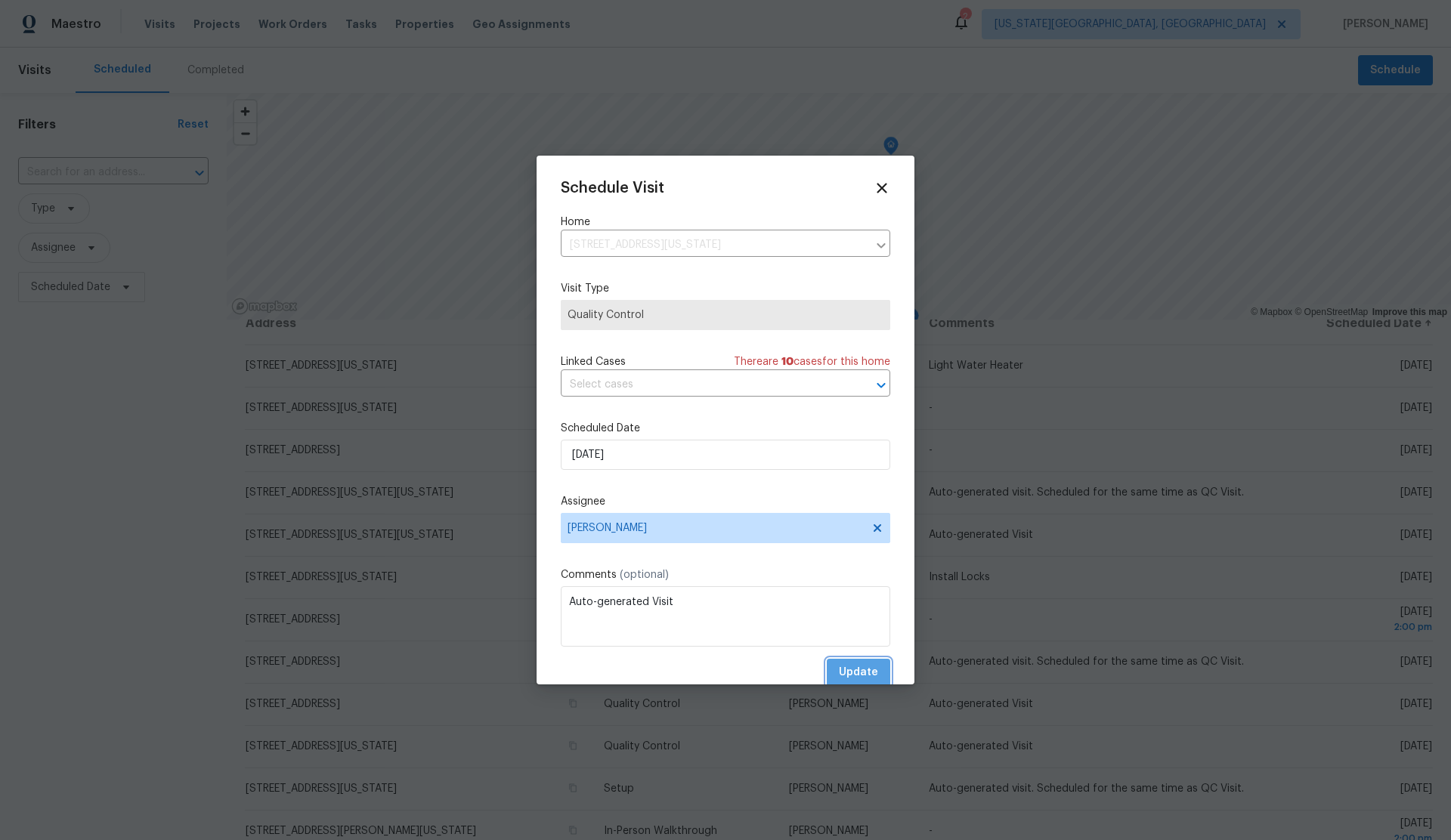
click at [861, 676] on span "Update" at bounding box center [859, 672] width 39 height 18
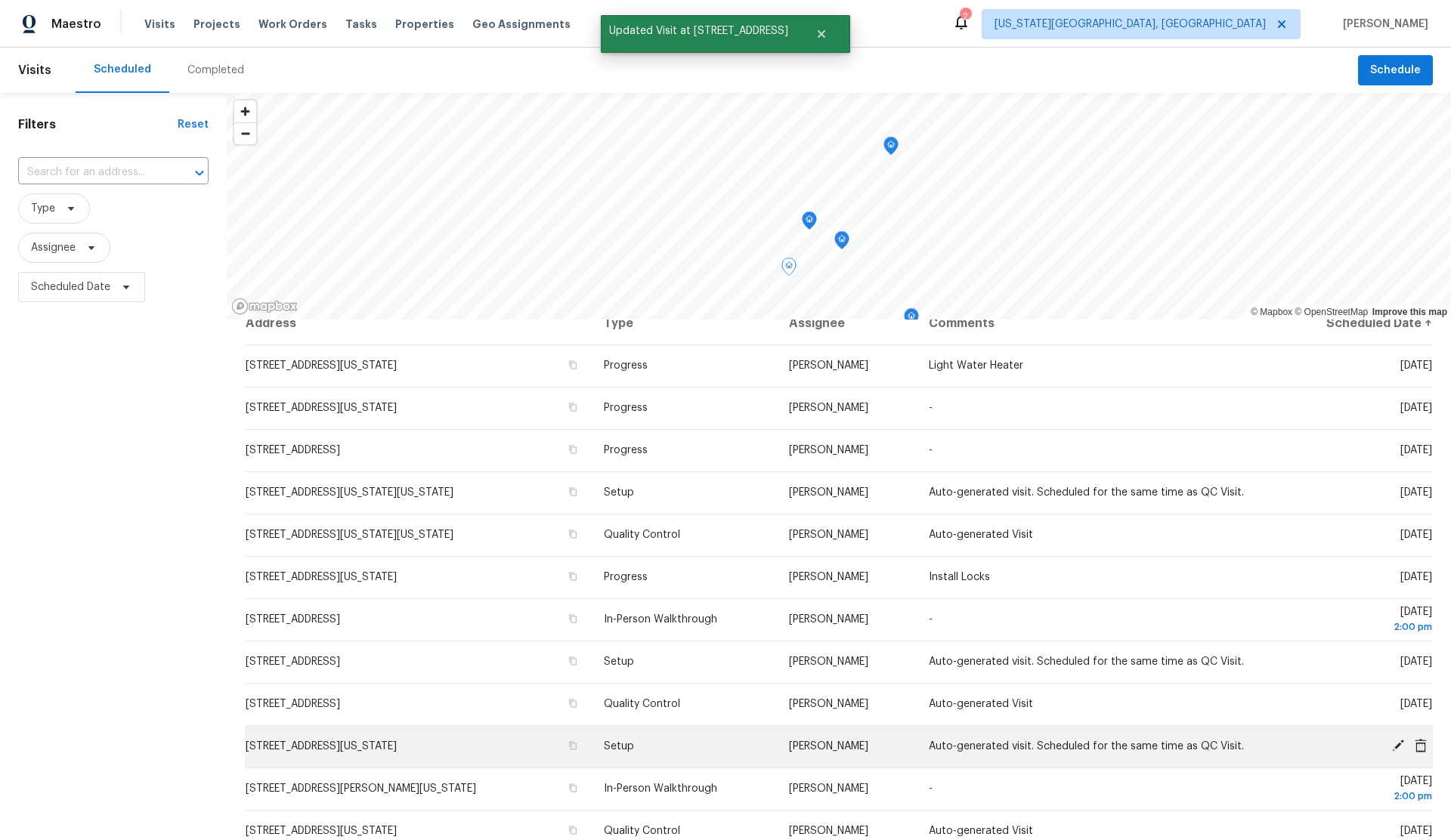
click at [1398, 743] on icon at bounding box center [1398, 746] width 12 height 12
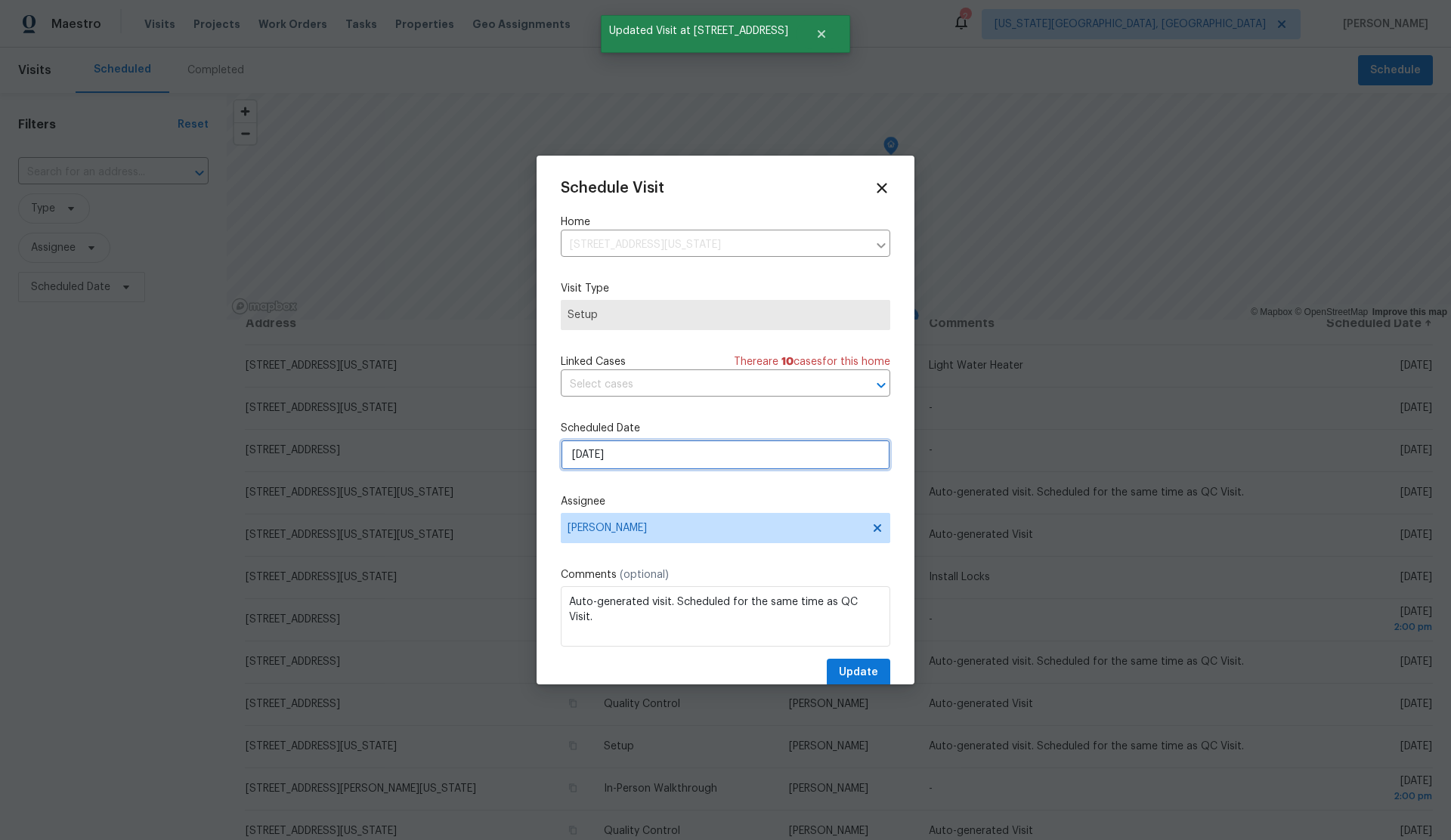
click at [734, 461] on input "[DATE]" at bounding box center [725, 454] width 329 height 30
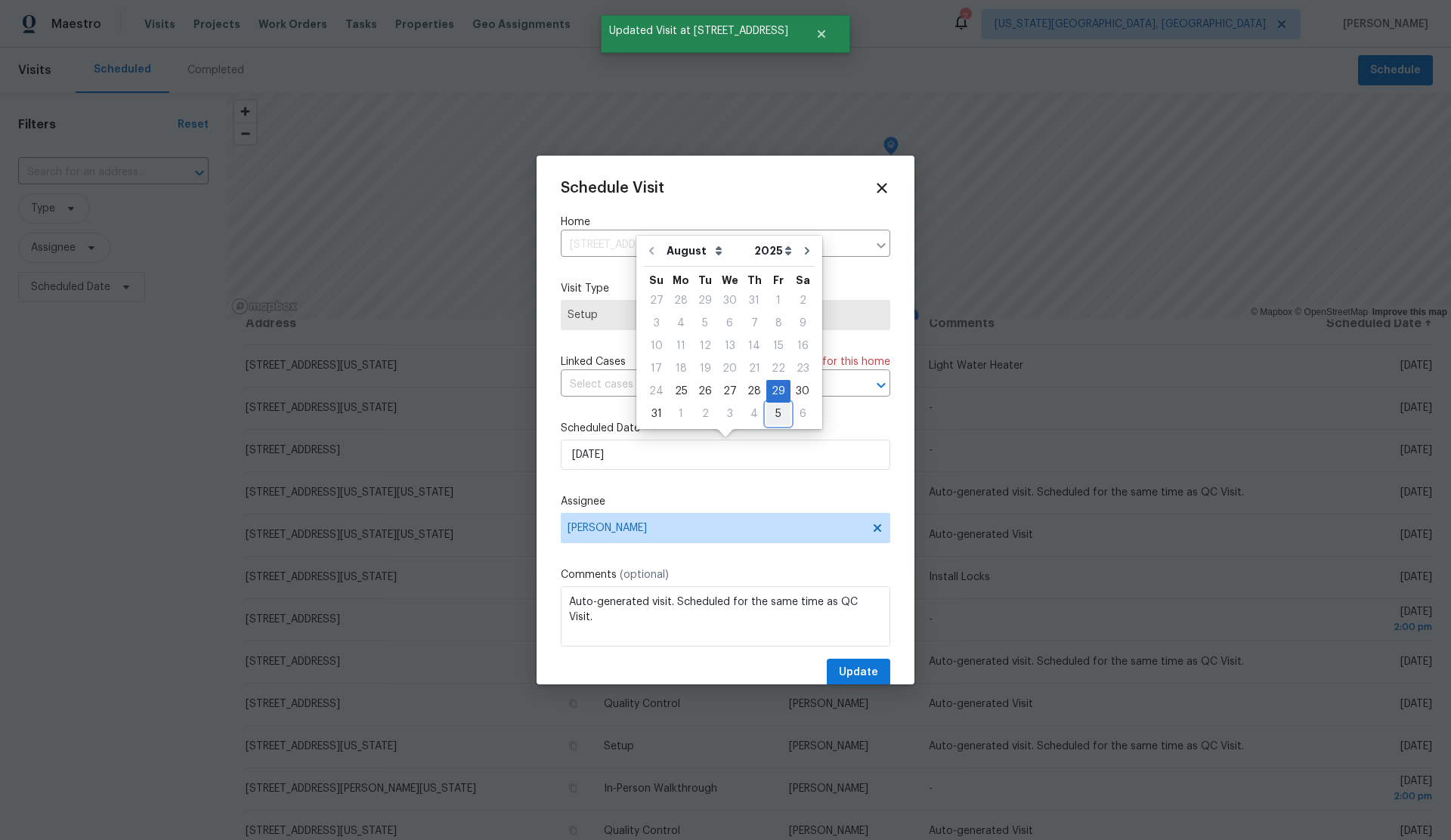
drag, startPoint x: 770, startPoint y: 411, endPoint x: 787, endPoint y: 479, distance: 70.1
click at [770, 411] on div "5" at bounding box center [778, 414] width 24 height 21
type input "9/5/2025"
select select "8"
click at [853, 672] on span "Update" at bounding box center [859, 672] width 39 height 18
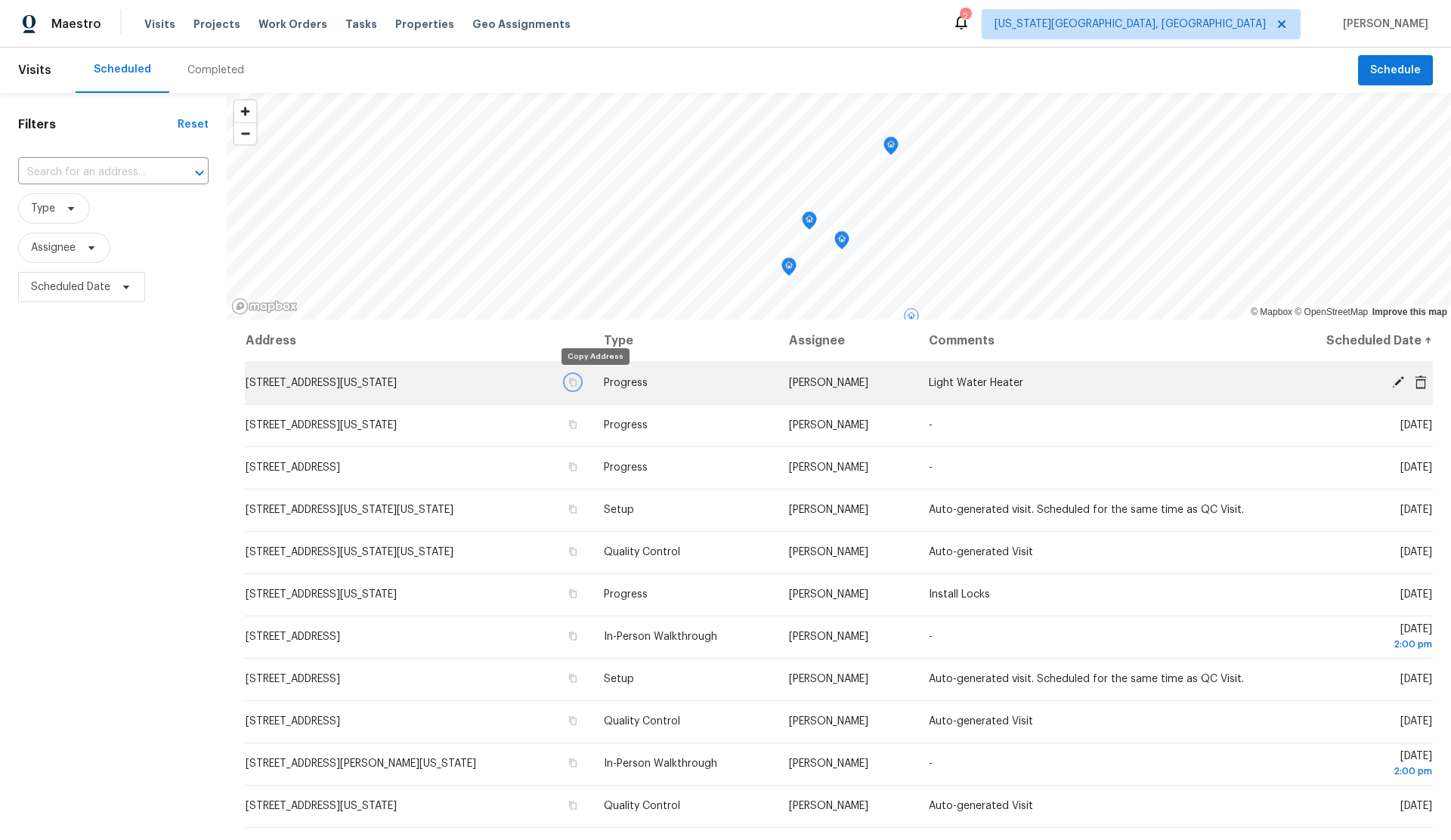
click at [577, 380] on icon "button" at bounding box center [573, 383] width 8 height 9
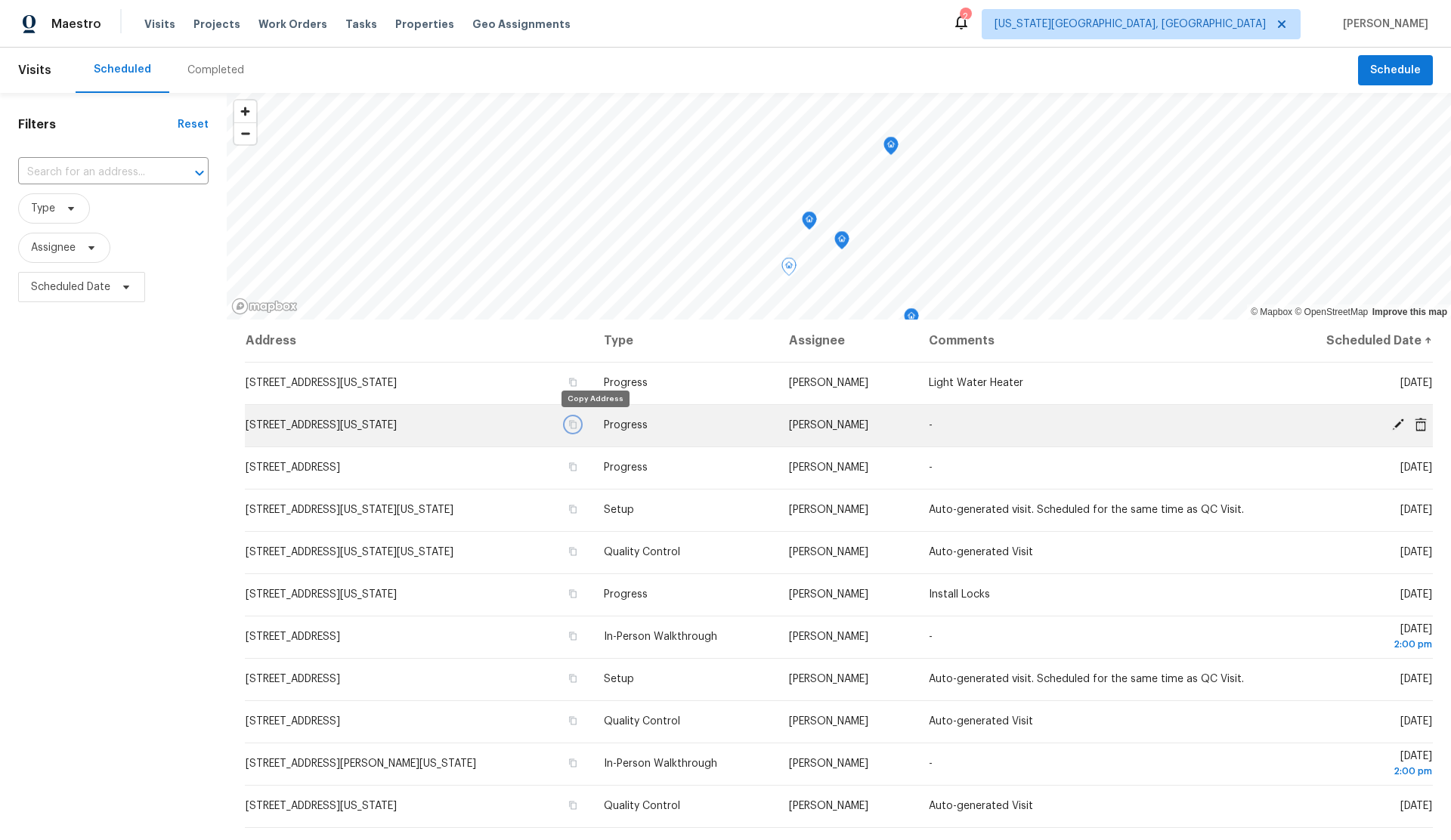
click at [577, 423] on icon "button" at bounding box center [573, 424] width 8 height 9
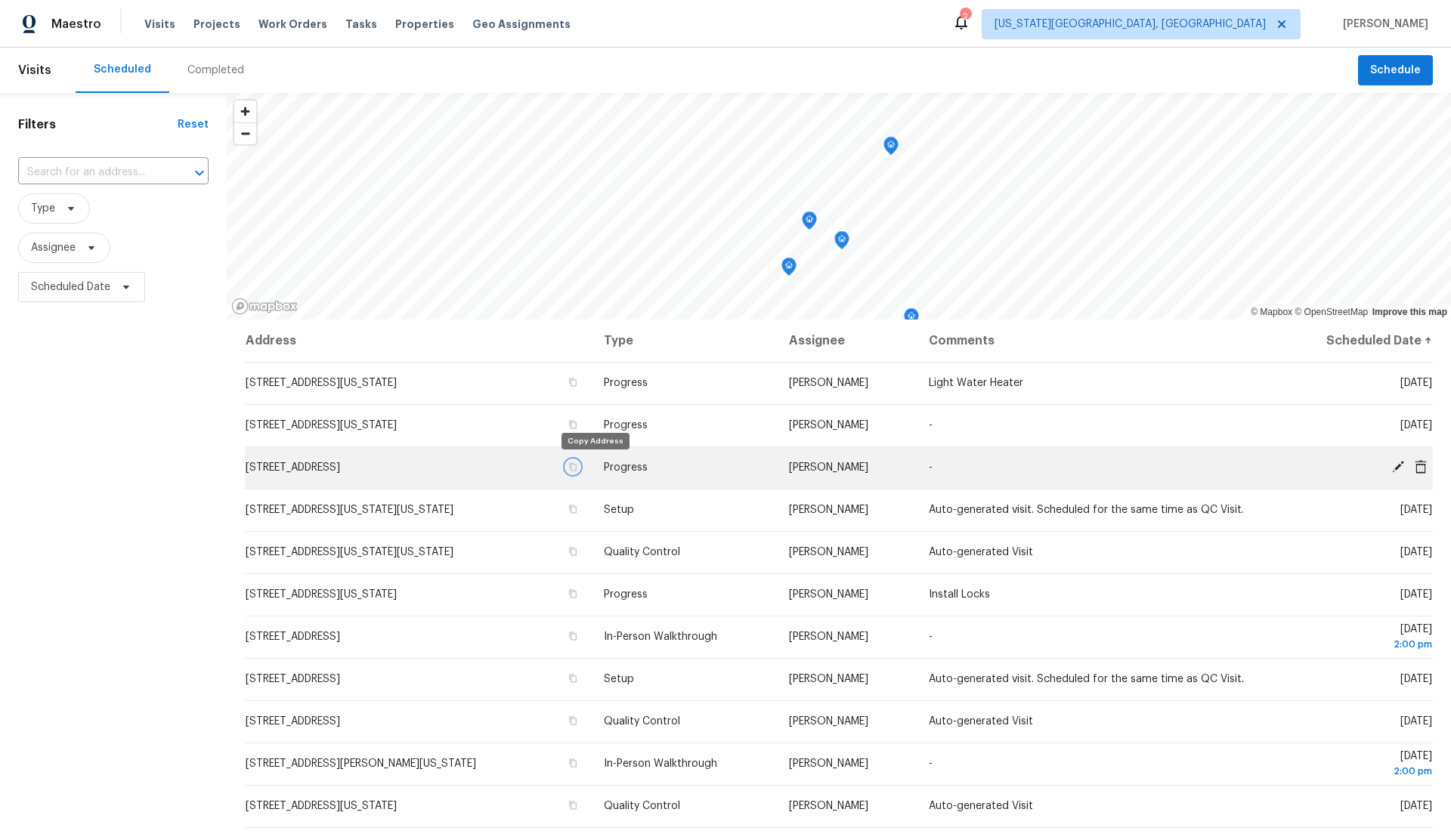
click at [580, 465] on button "button" at bounding box center [573, 467] width 14 height 14
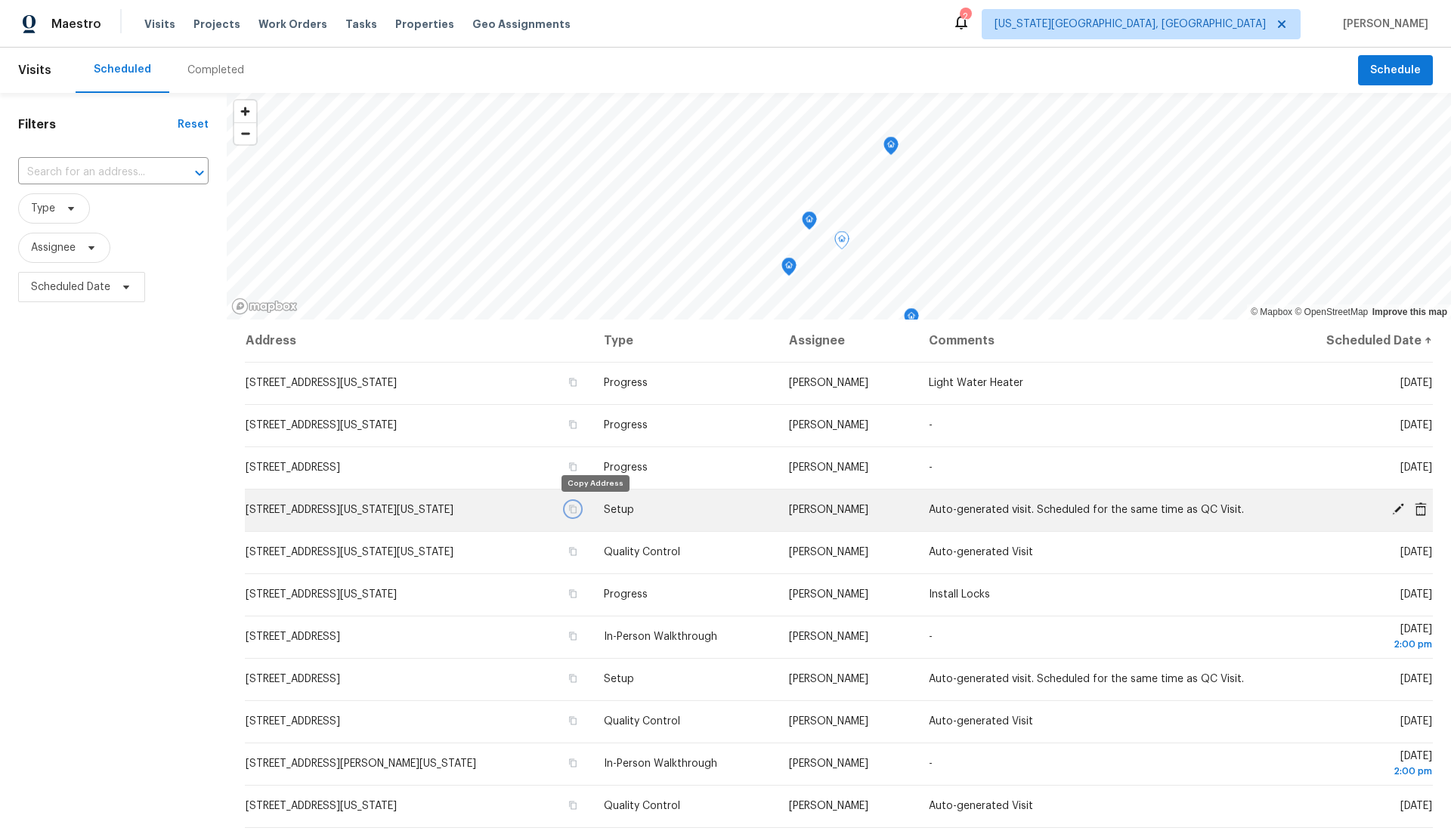
click at [577, 507] on icon "button" at bounding box center [573, 510] width 8 height 9
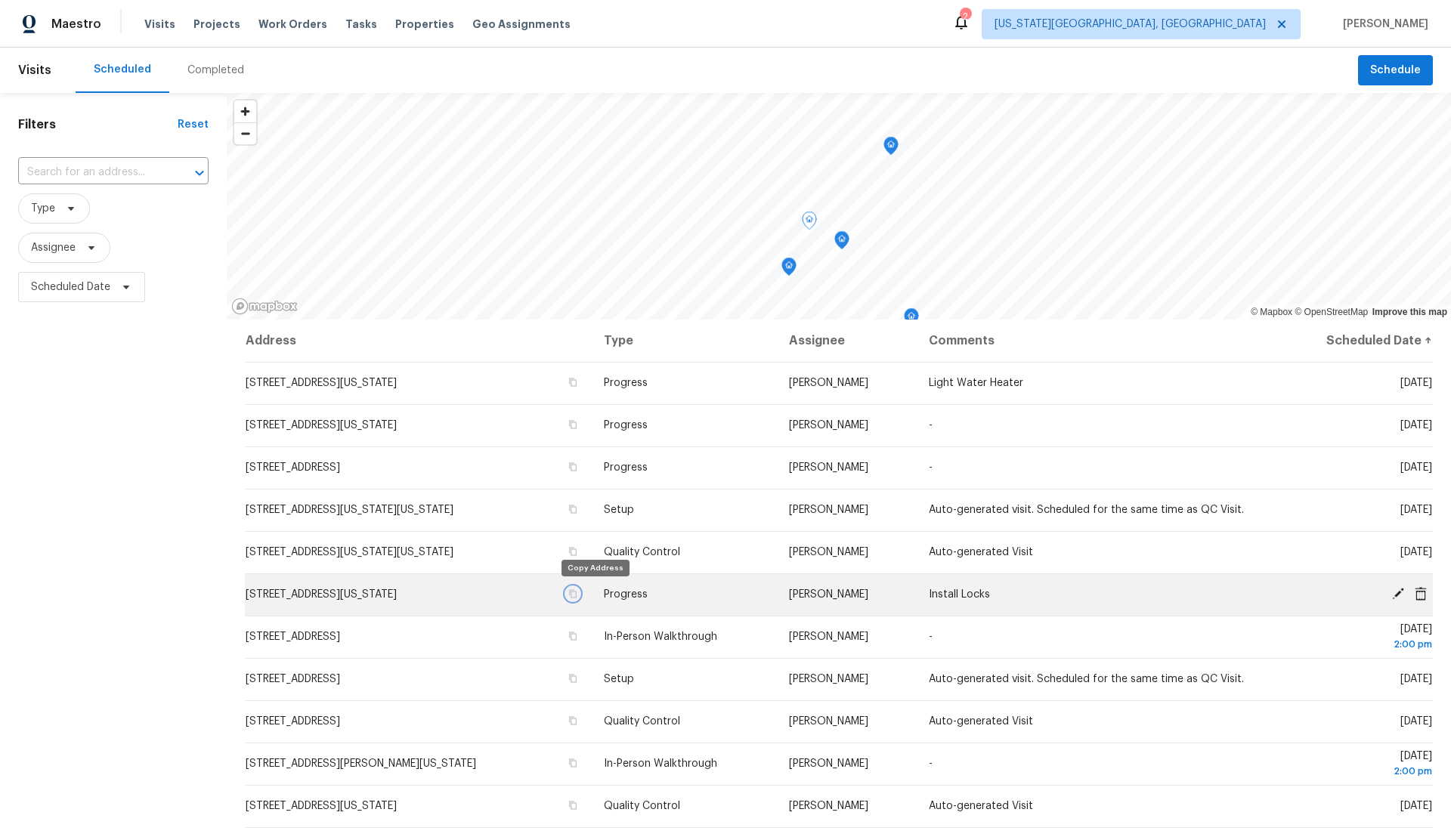
click at [577, 592] on icon "button" at bounding box center [573, 594] width 8 height 9
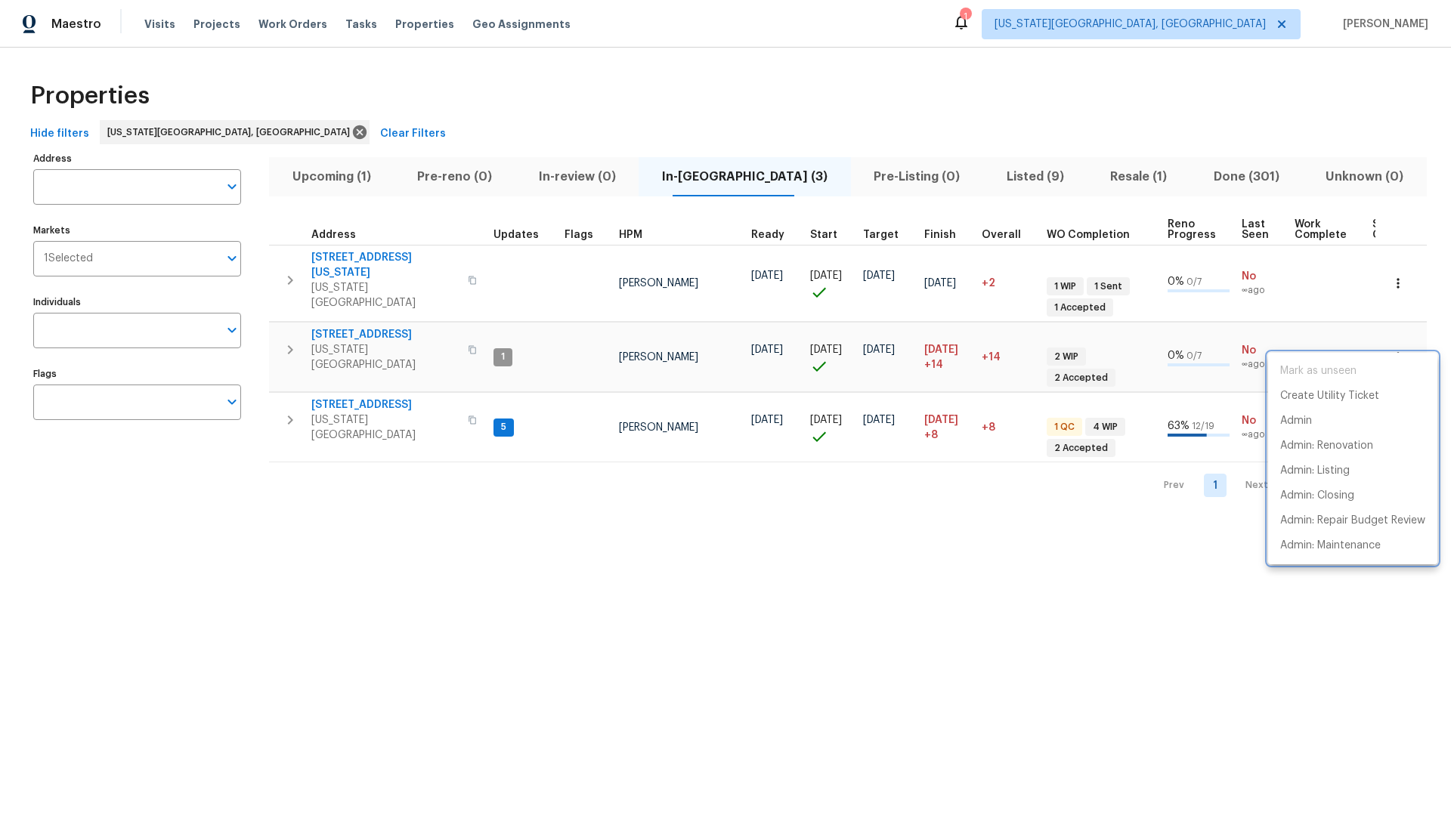
click at [1101, 178] on div at bounding box center [726, 420] width 1451 height 840
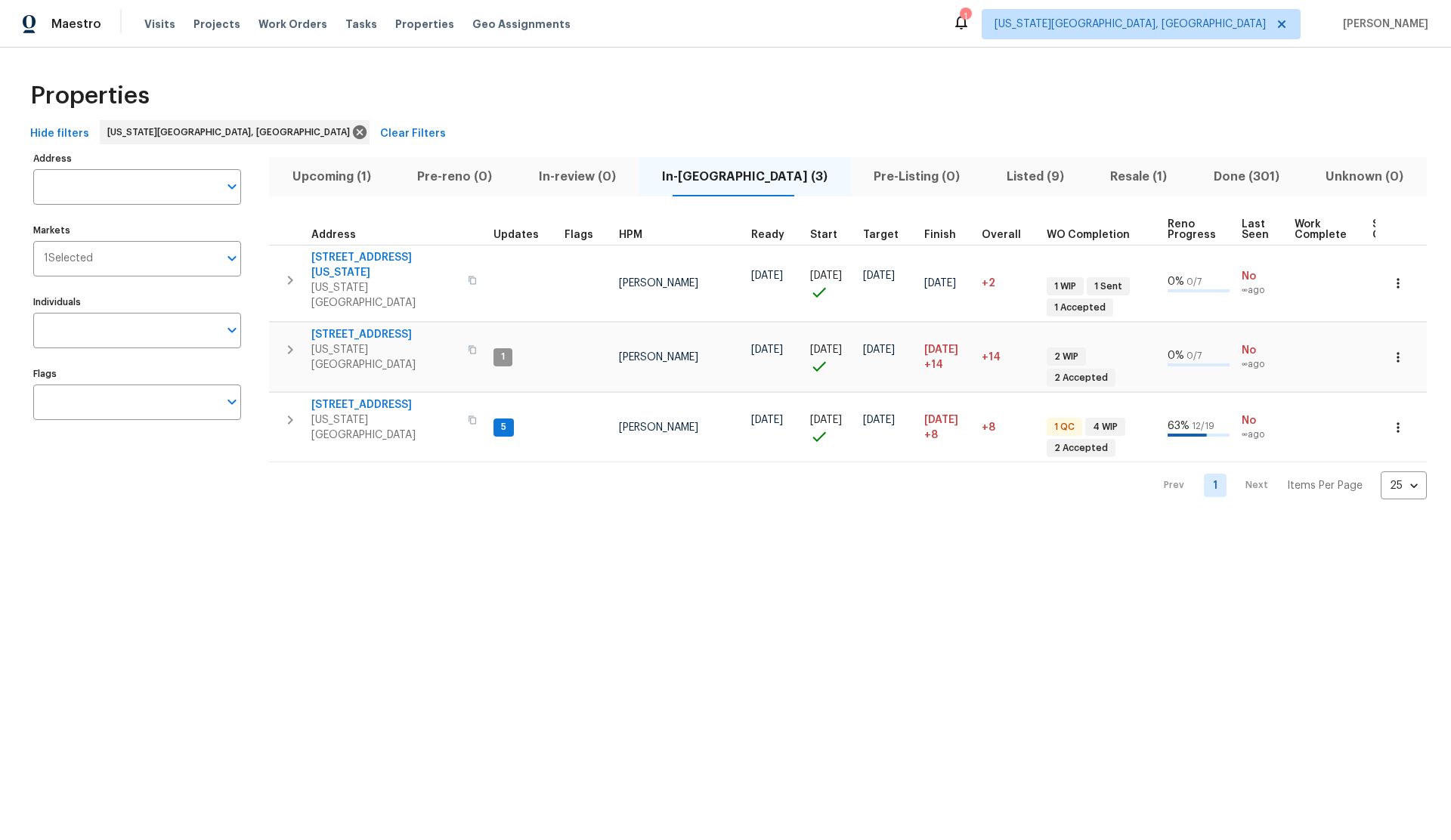
click at [1099, 177] on span "Resale (1)" at bounding box center [1138, 177] width 84 height 21
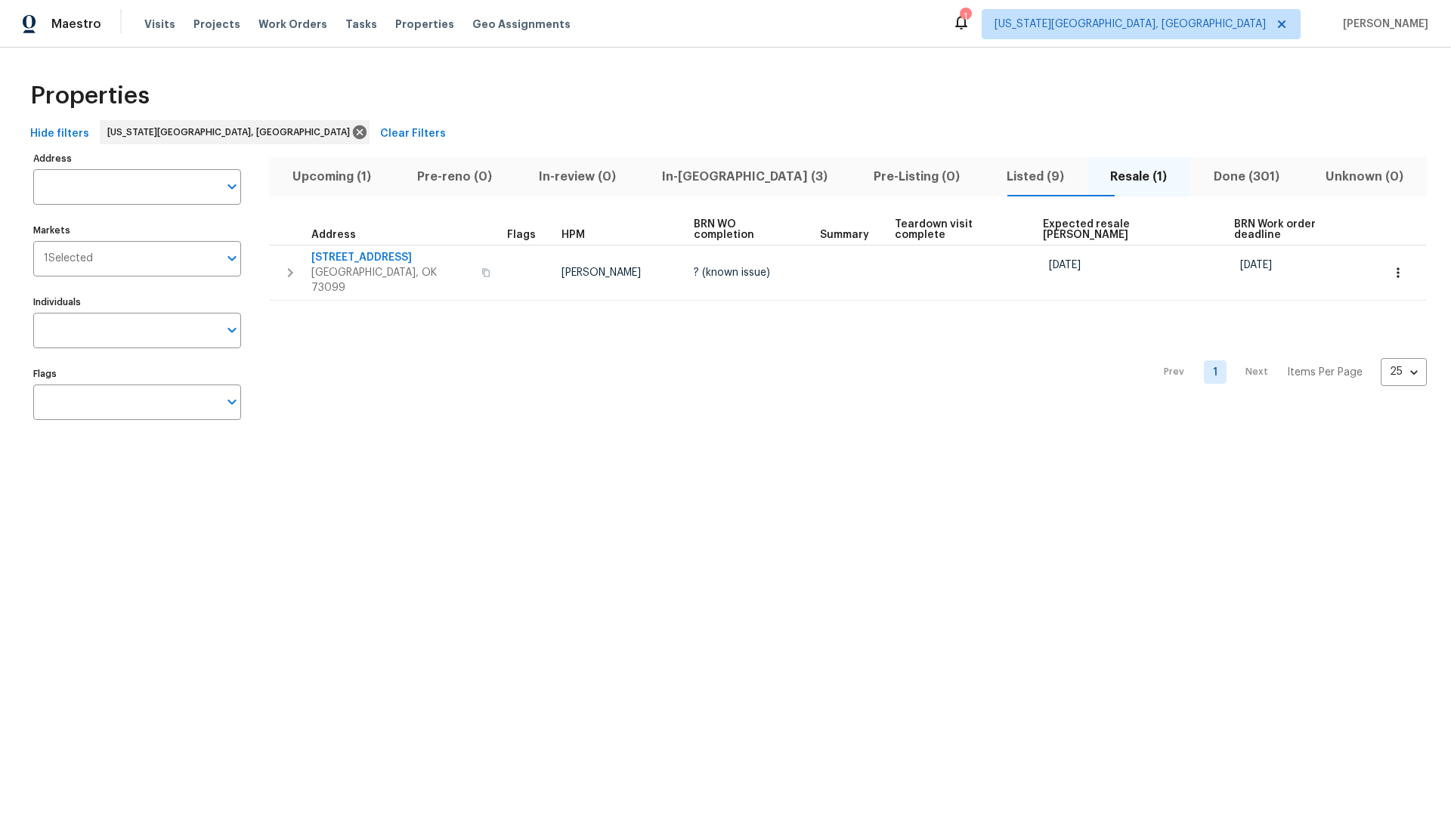
click at [993, 176] on span "Listed (9)" at bounding box center [1035, 177] width 85 height 21
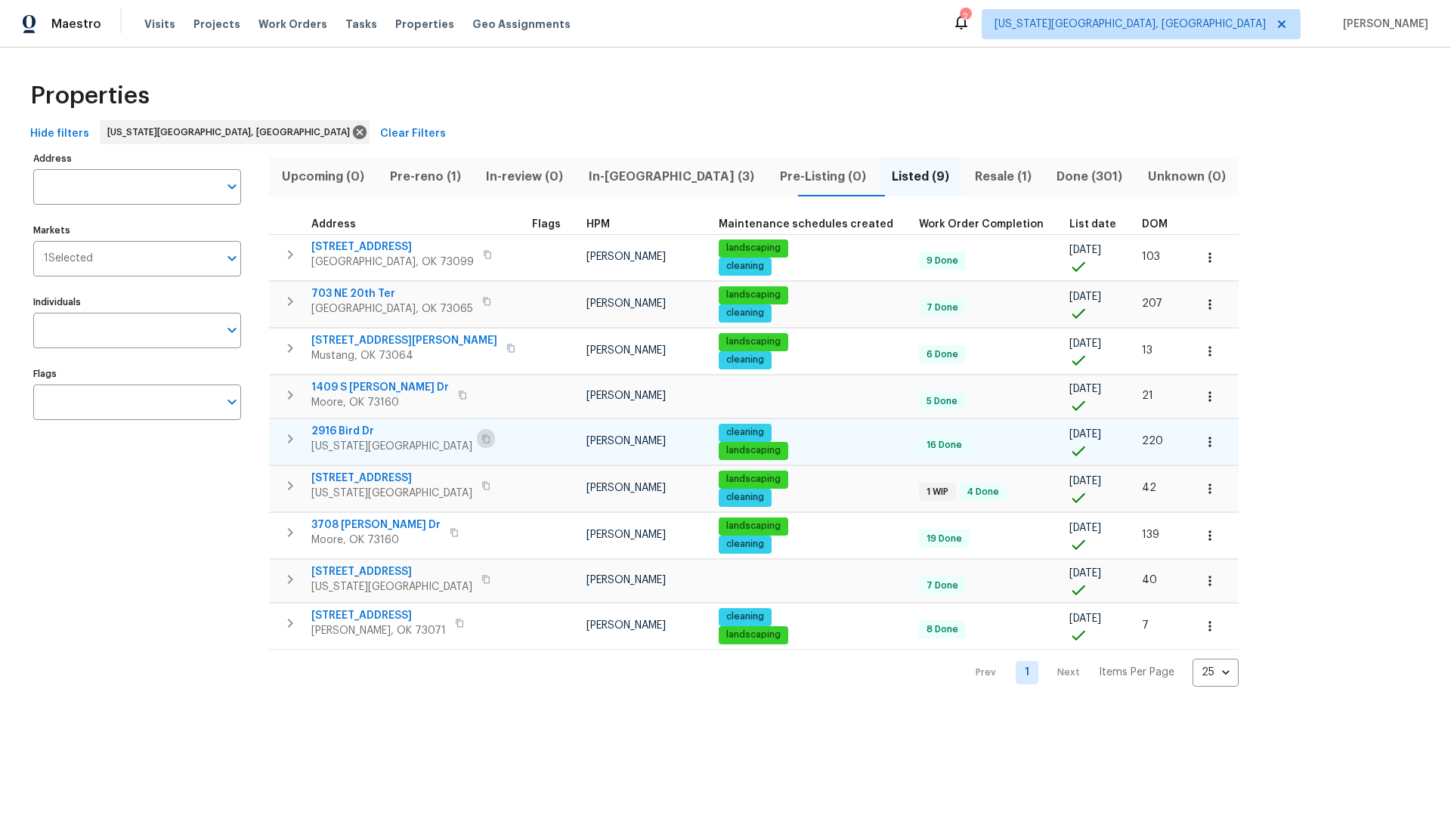
click at [482, 438] on icon "button" at bounding box center [486, 438] width 9 height 9
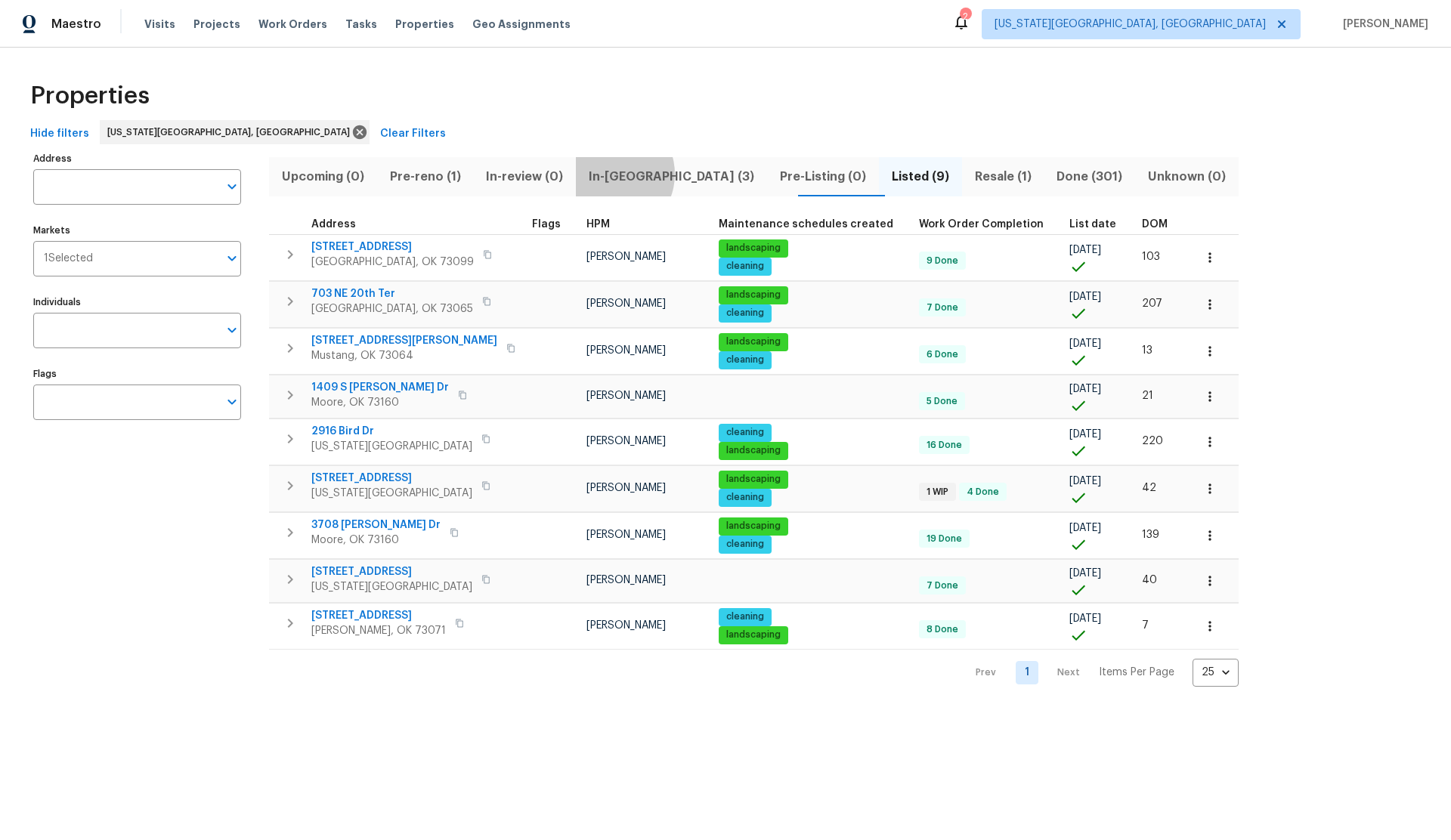
click at [622, 174] on span "In-reno (3)" at bounding box center [671, 177] width 173 height 21
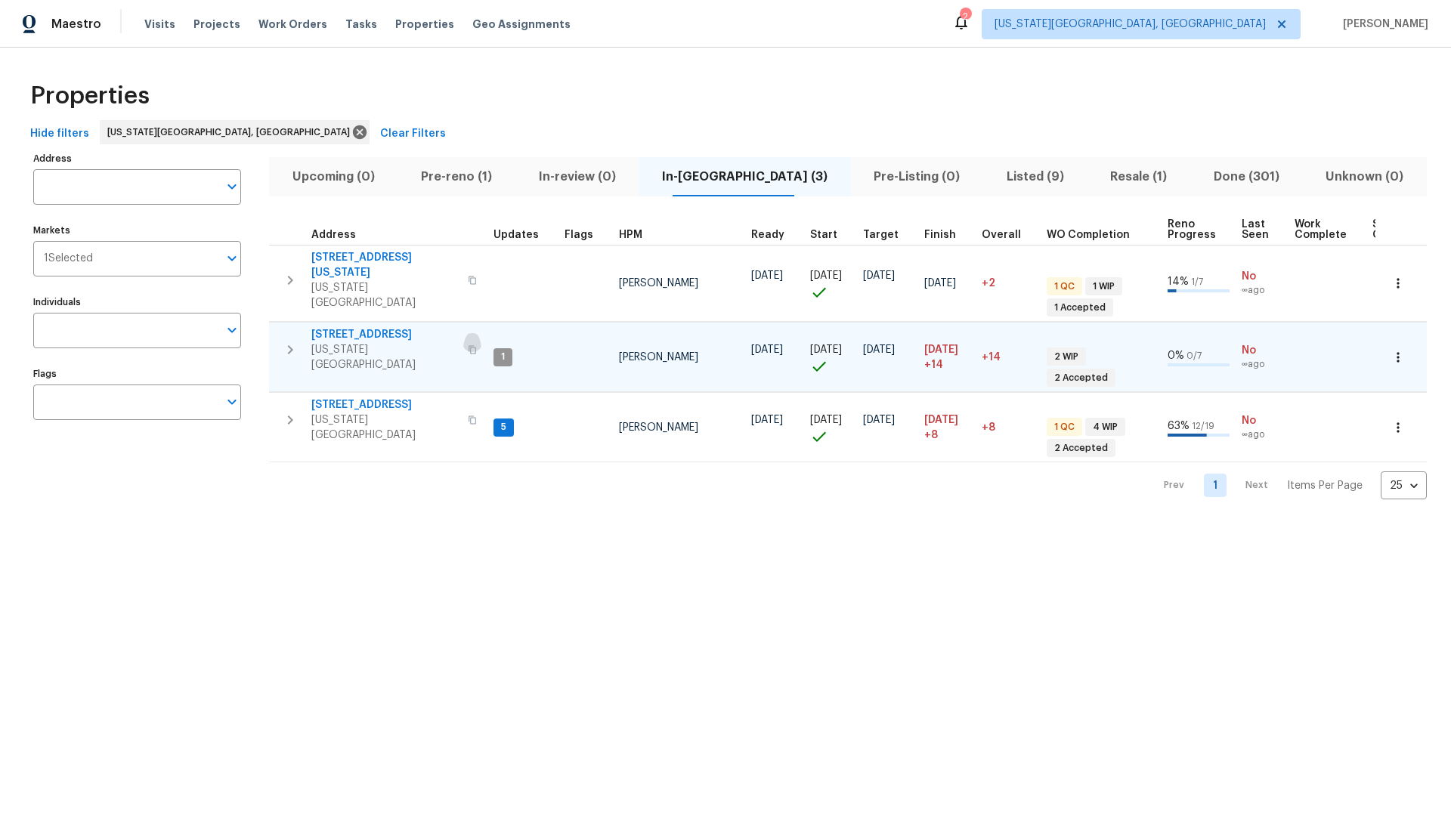
click at [468, 346] on icon "button" at bounding box center [472, 350] width 9 height 9
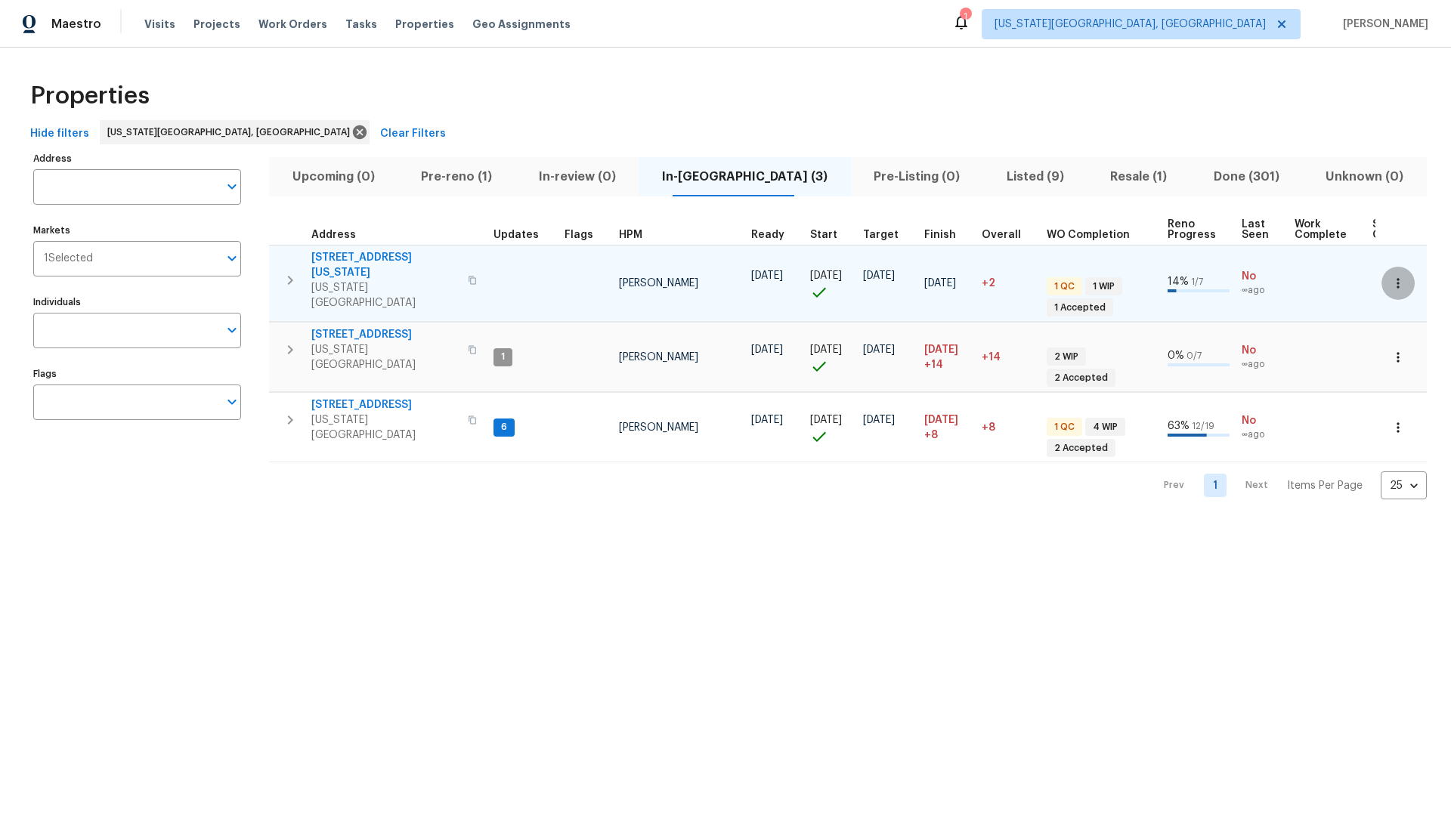
click at [1399, 277] on icon "button" at bounding box center [1399, 284] width 16 height 16
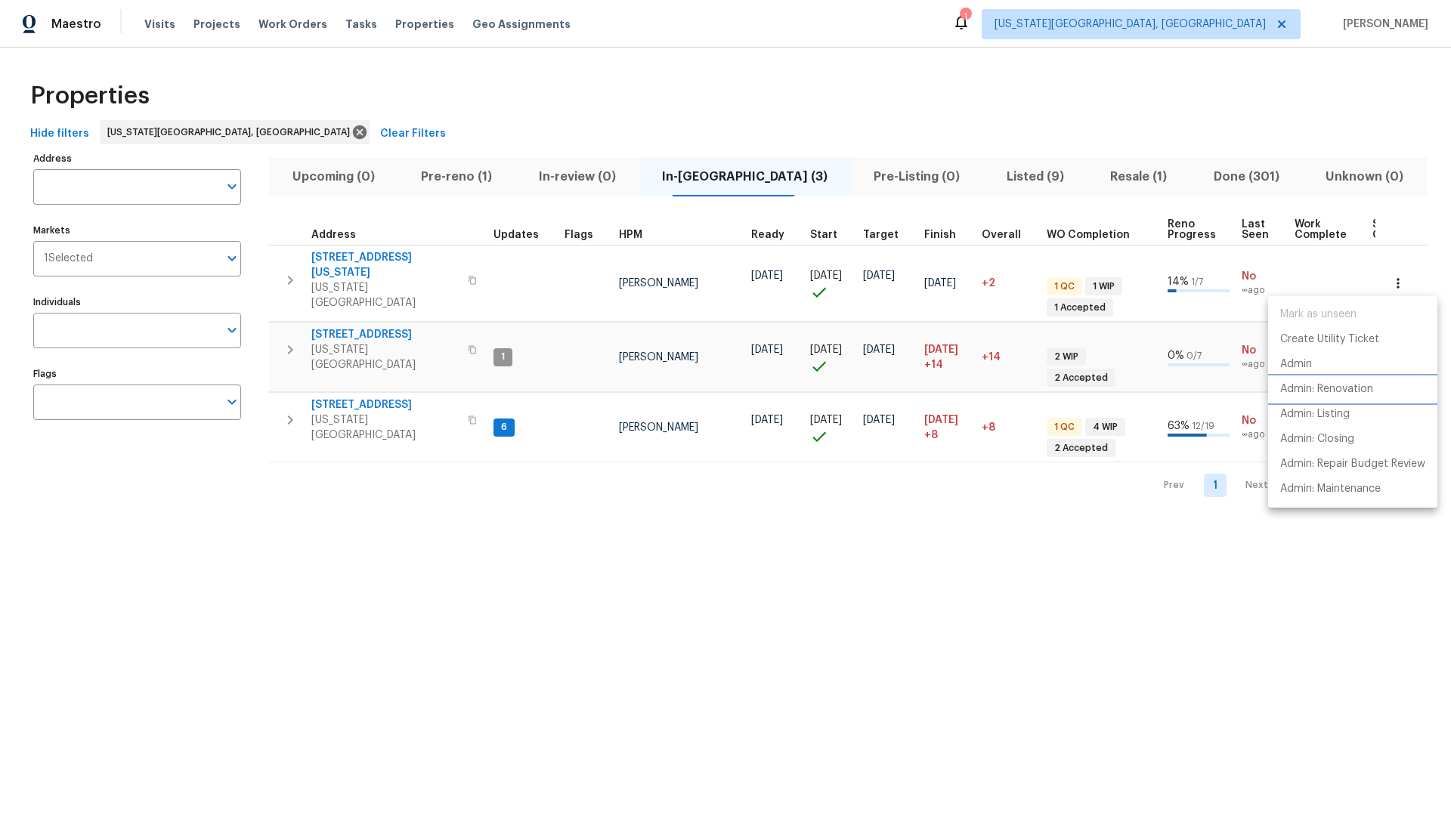
click at [1354, 387] on p "Admin: Renovation" at bounding box center [1327, 389] width 93 height 16
drag, startPoint x: 968, startPoint y: 537, endPoint x: 1195, endPoint y: 386, distance: 272.6
click at [968, 537] on div at bounding box center [726, 420] width 1451 height 840
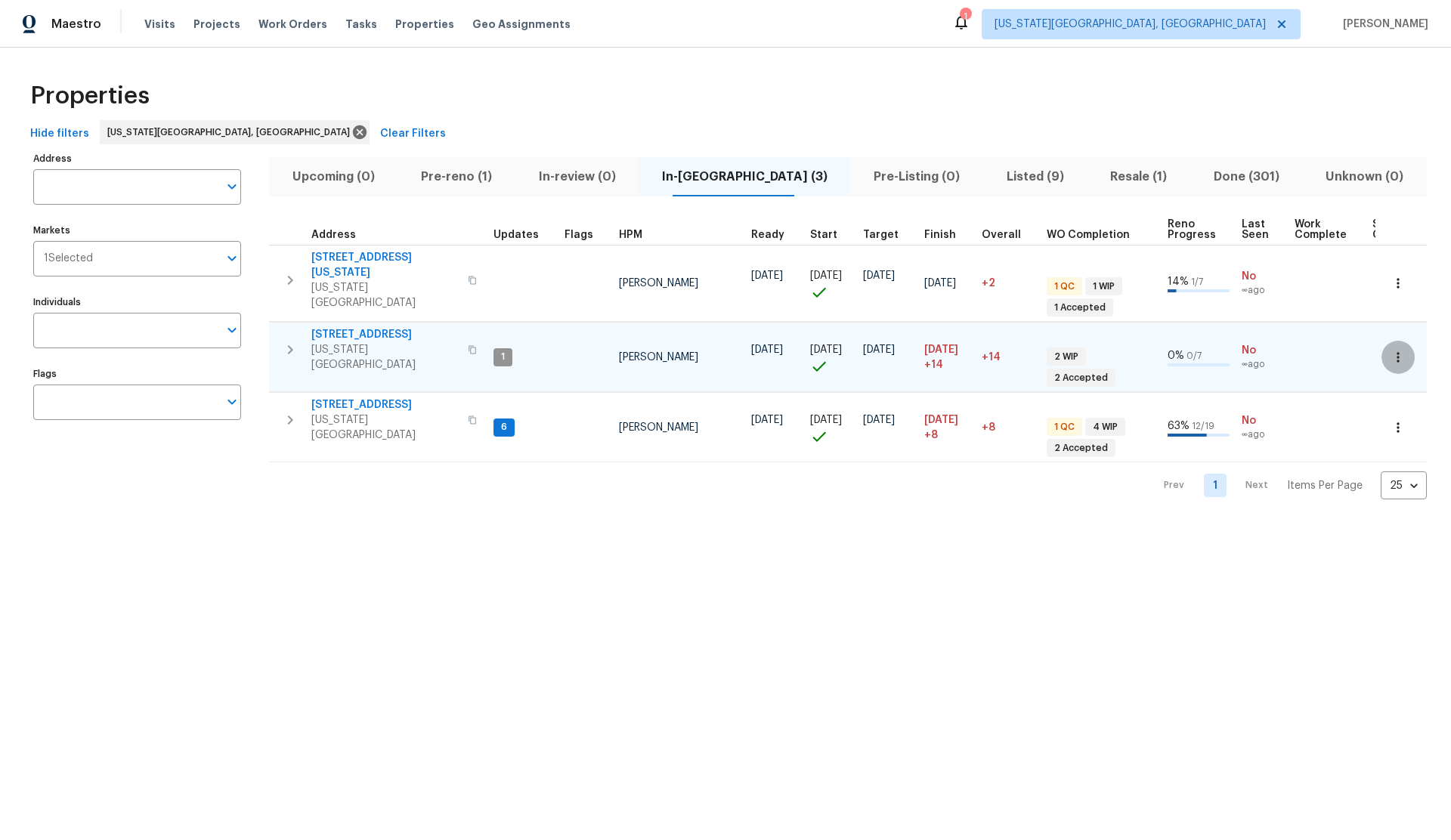
click at [1401, 350] on icon "button" at bounding box center [1399, 357] width 16 height 16
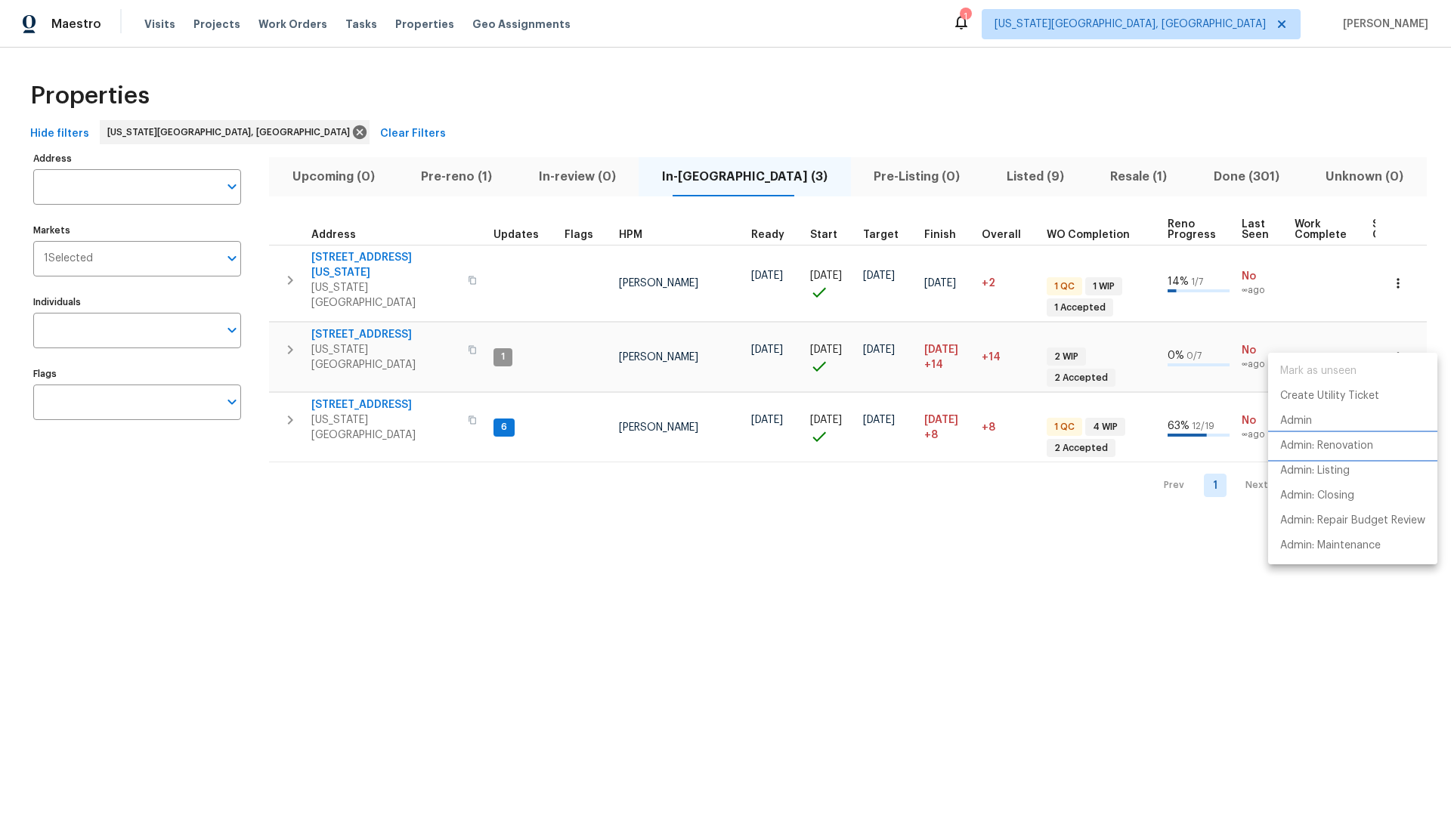
click at [1329, 446] on p "Admin: Renovation" at bounding box center [1327, 446] width 93 height 16
click at [926, 570] on div at bounding box center [726, 420] width 1451 height 840
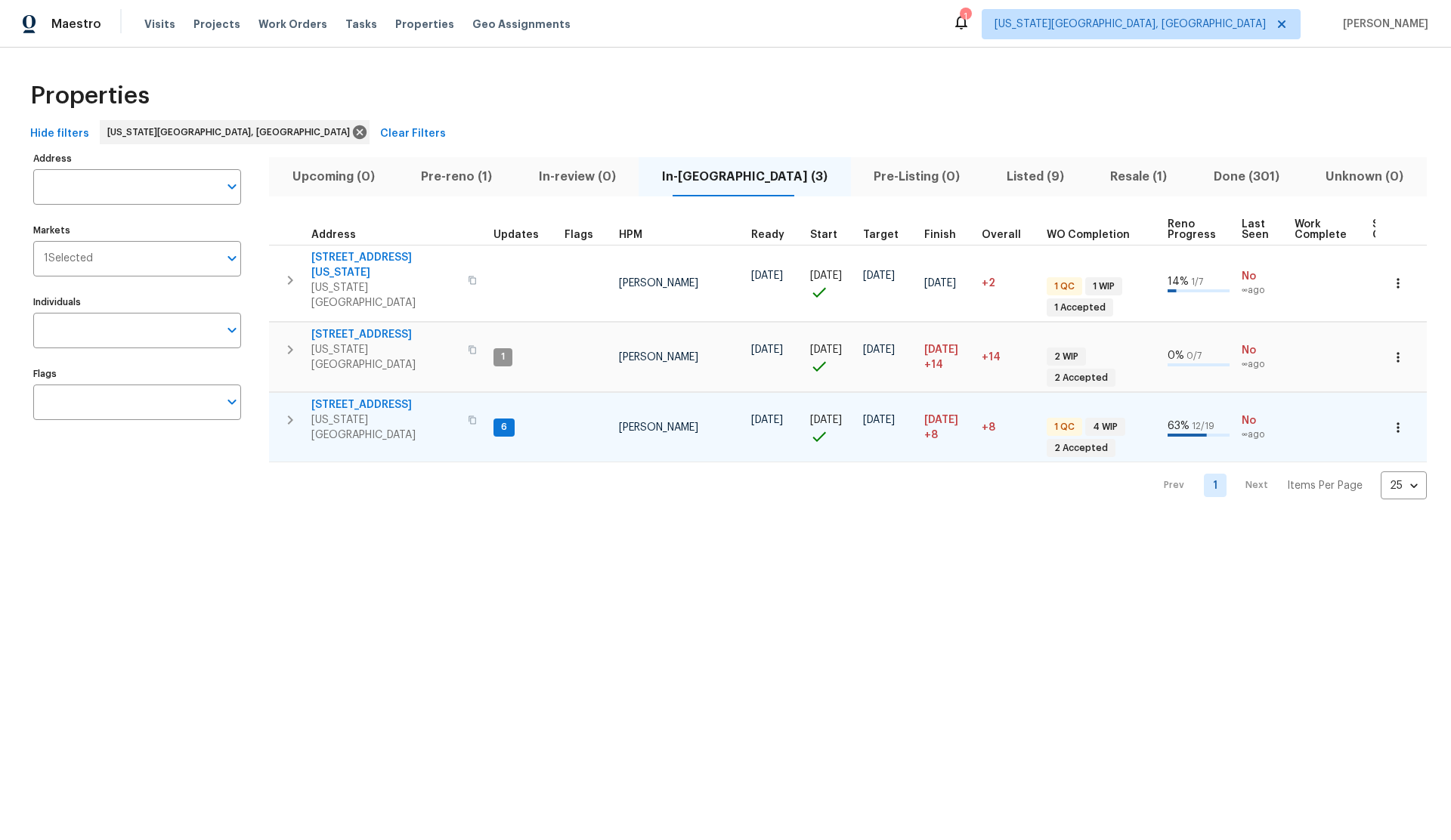
click at [1395, 420] on icon "button" at bounding box center [1399, 428] width 16 height 16
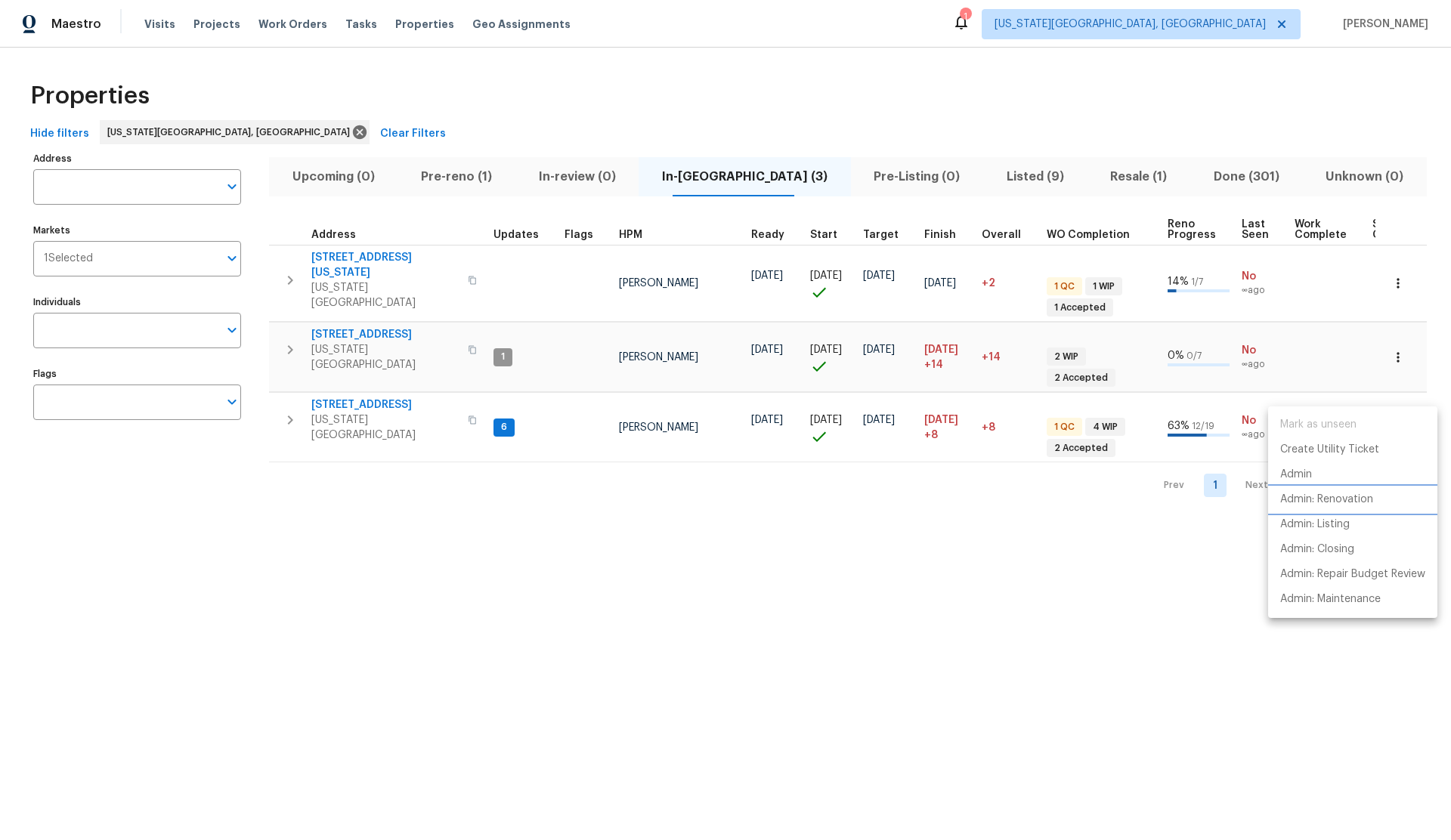
click at [1328, 501] on p "Admin: Renovation" at bounding box center [1327, 500] width 93 height 16
click at [536, 462] on div at bounding box center [726, 420] width 1451 height 840
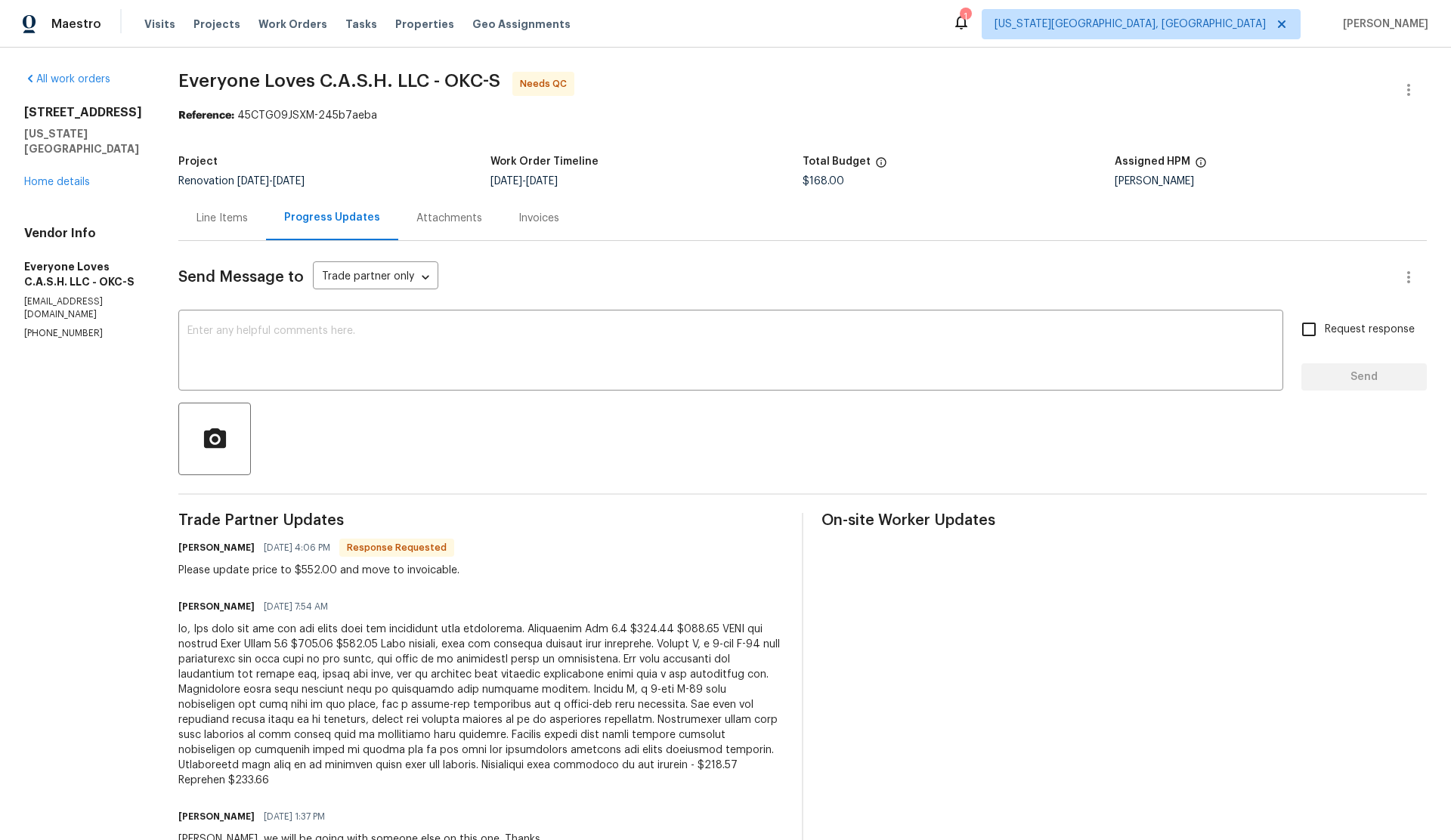
click at [248, 215] on div "Line Items" at bounding box center [221, 218] width 51 height 16
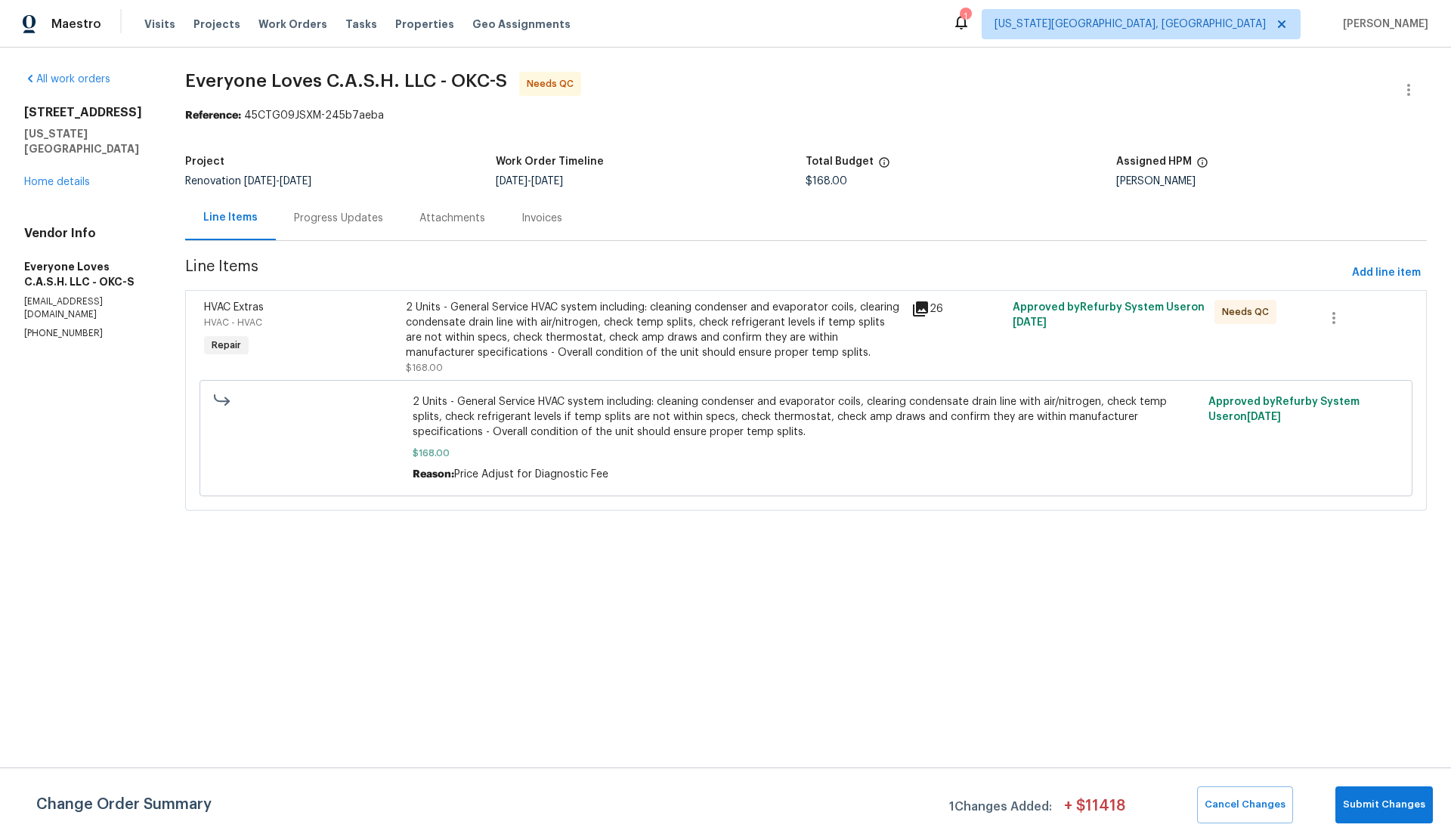
click at [264, 308] on span "HVAC Extras" at bounding box center [233, 307] width 59 height 11
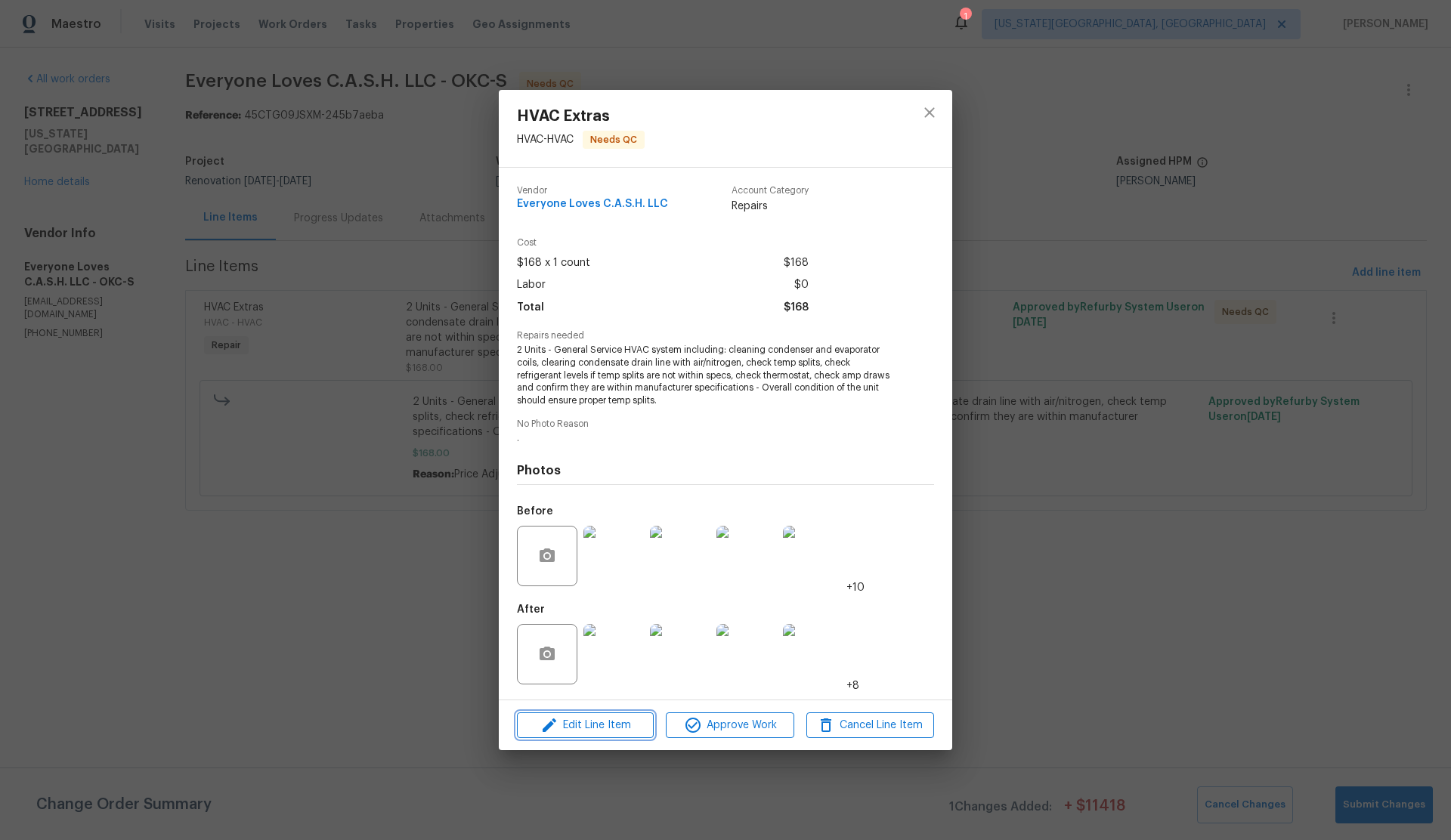
click at [581, 728] on span "Edit Line Item" at bounding box center [585, 725] width 127 height 18
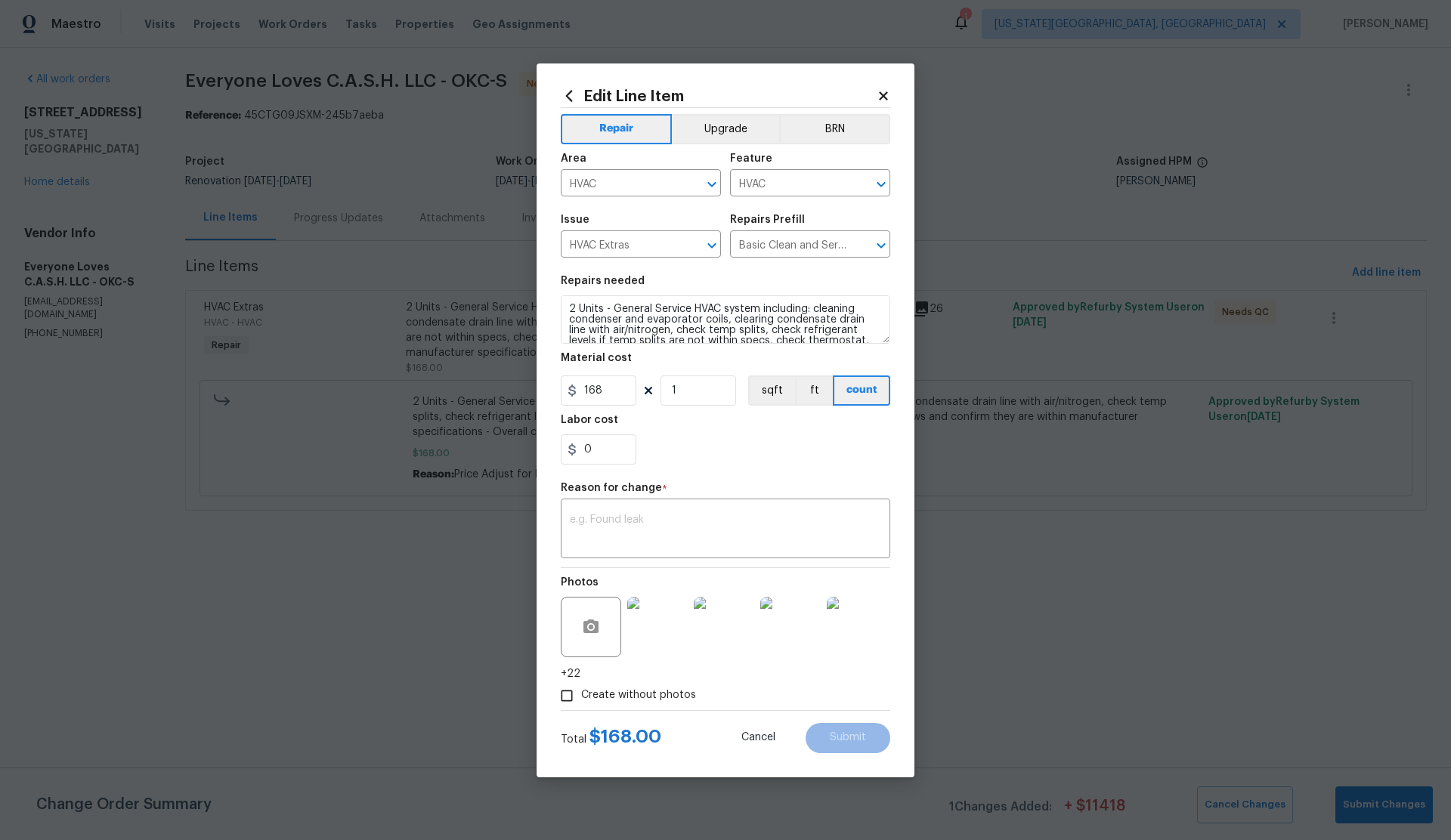
click at [882, 91] on icon at bounding box center [884, 96] width 14 height 14
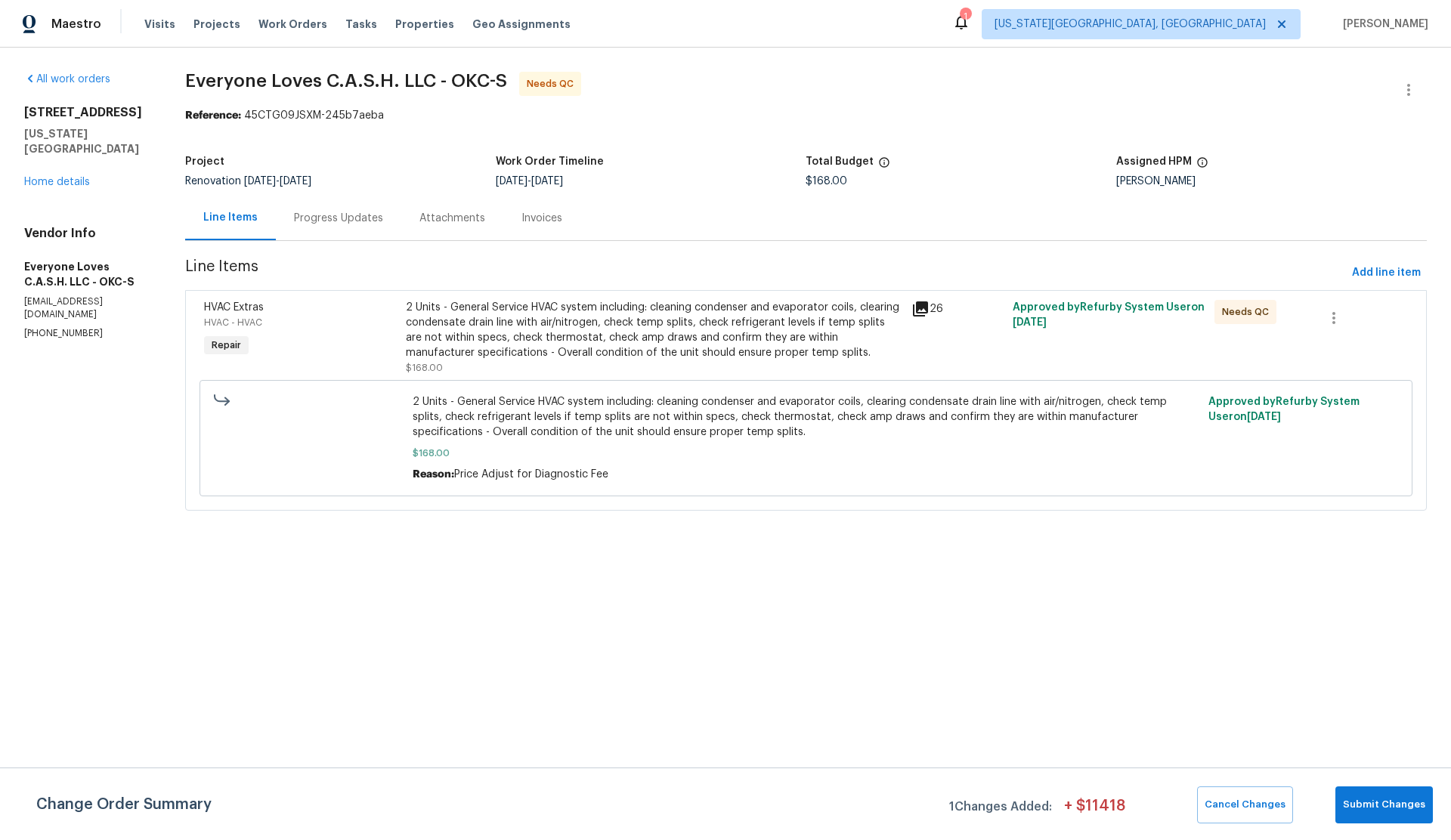
click at [251, 305] on span "HVAC Extras" at bounding box center [233, 307] width 59 height 11
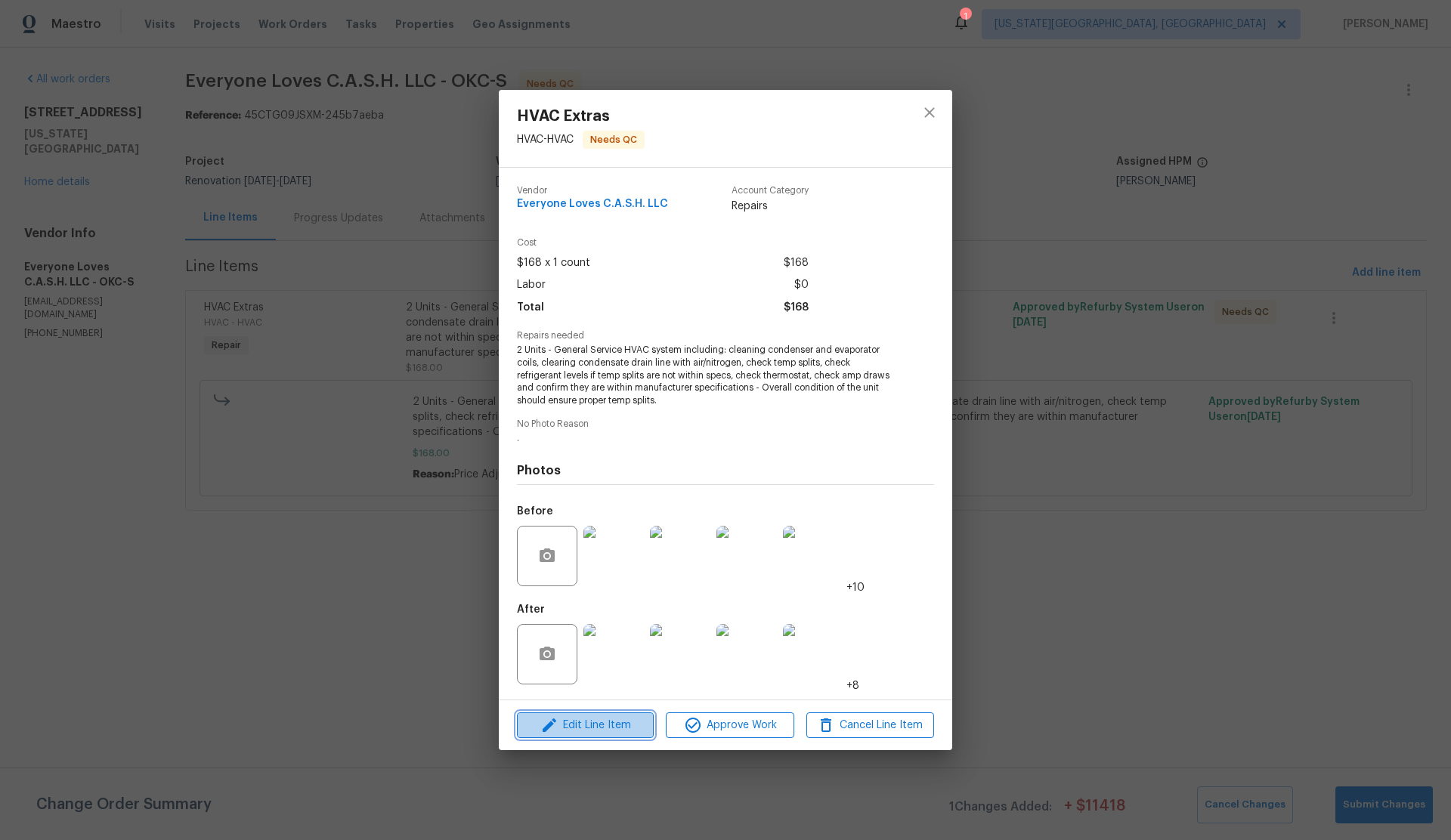
click at [578, 730] on span "Edit Line Item" at bounding box center [585, 725] width 127 height 18
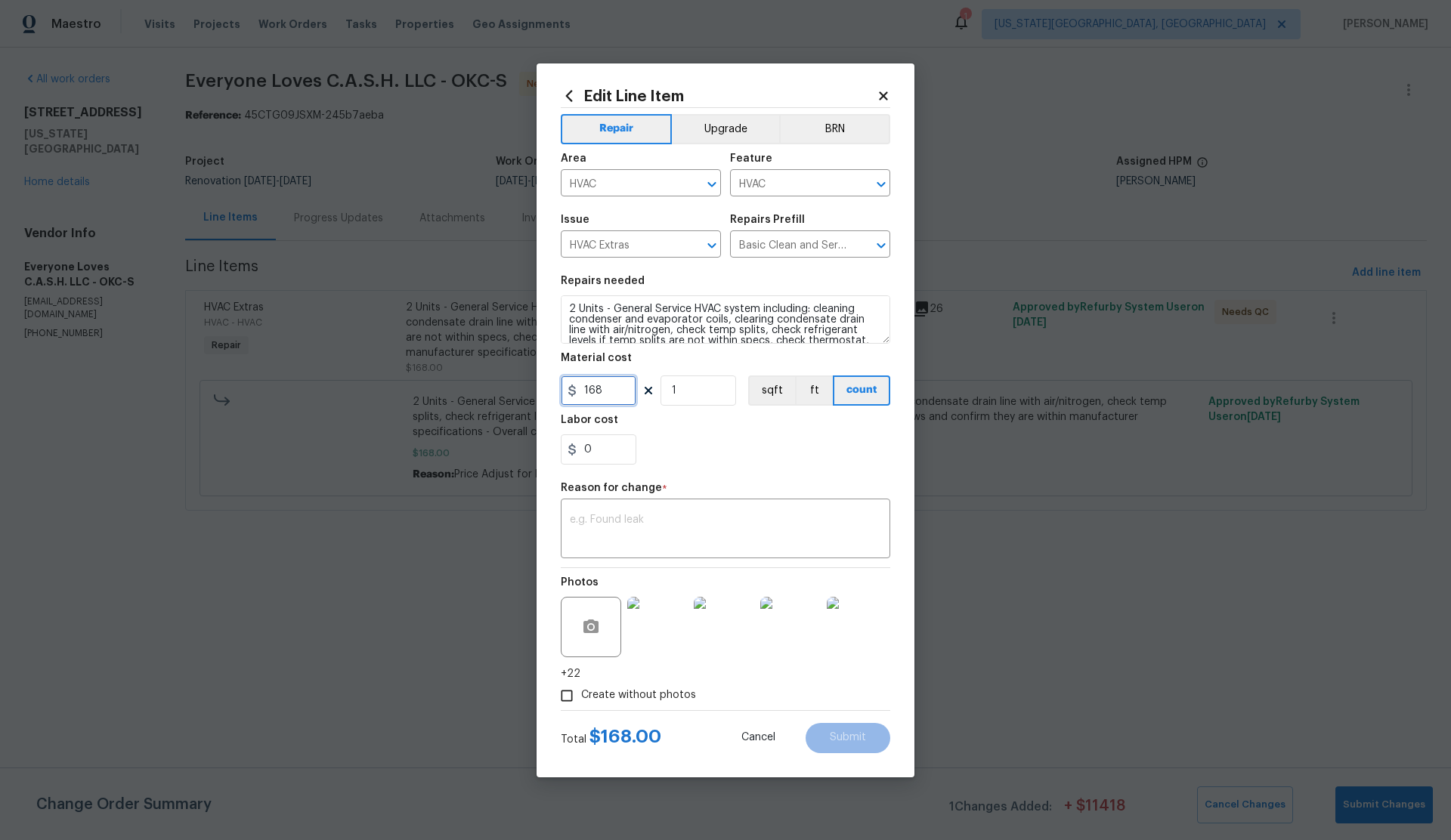
drag, startPoint x: 591, startPoint y: 390, endPoint x: 563, endPoint y: 390, distance: 28.0
click at [563, 390] on input "168" at bounding box center [598, 390] width 76 height 30
type input "552"
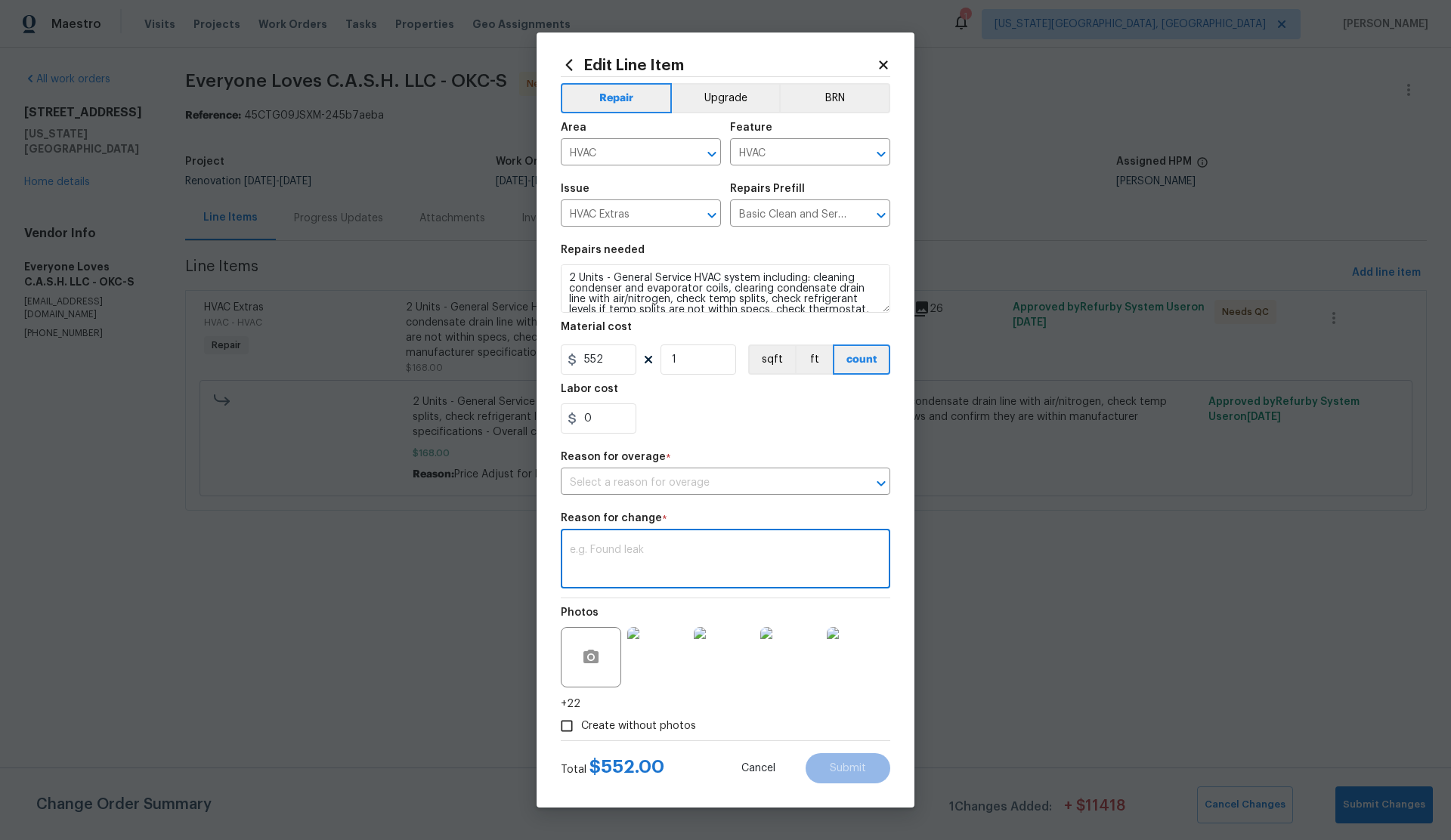
click at [628, 519] on figure "Reason for change * x ​" at bounding box center [725, 551] width 329 height 76
type textarea "Update Pricing for"
click at [827, 486] on input "text" at bounding box center [704, 484] width 287 height 23
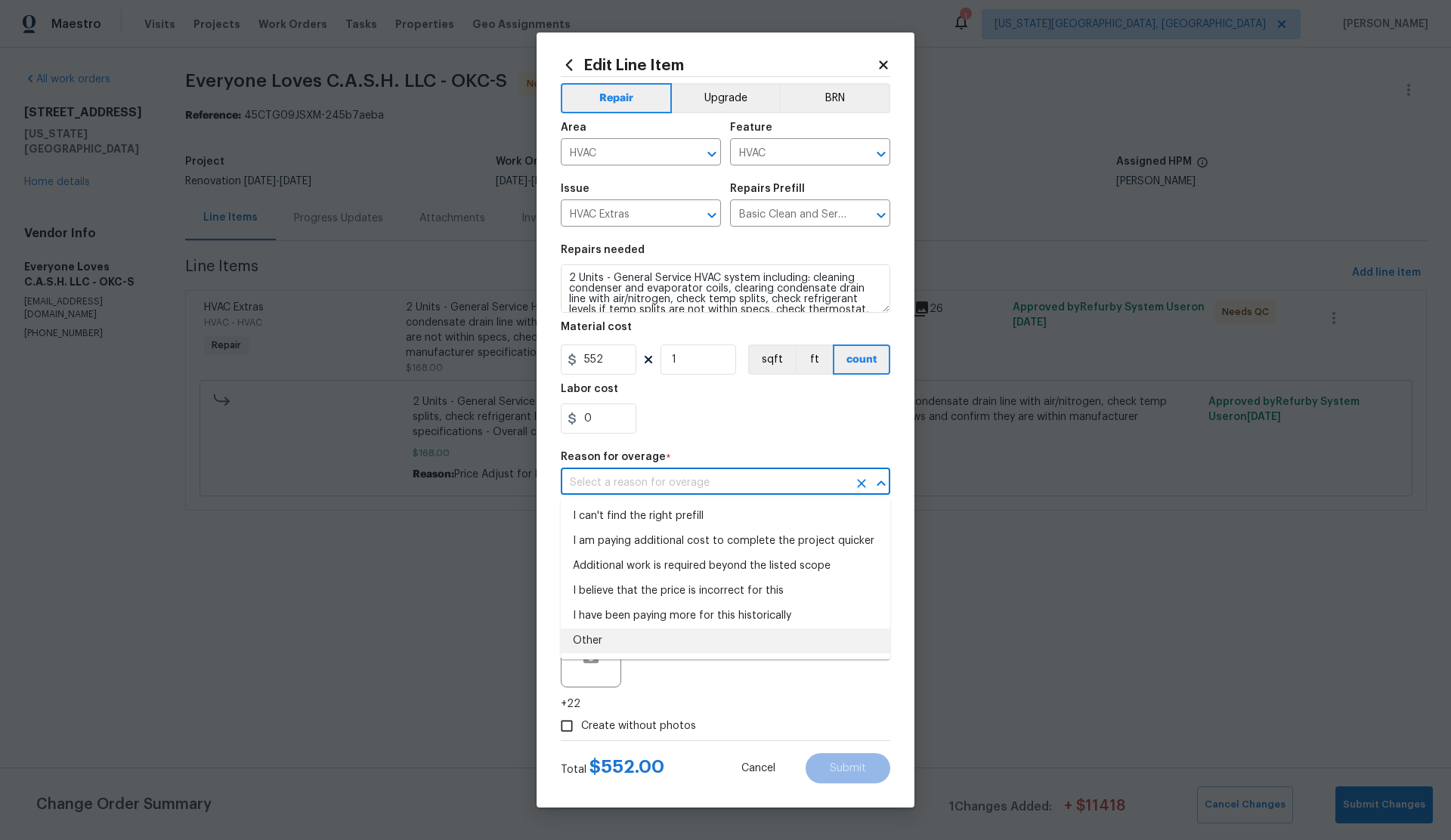
click at [586, 637] on li "Other" at bounding box center [725, 641] width 329 height 25
type input "Other"
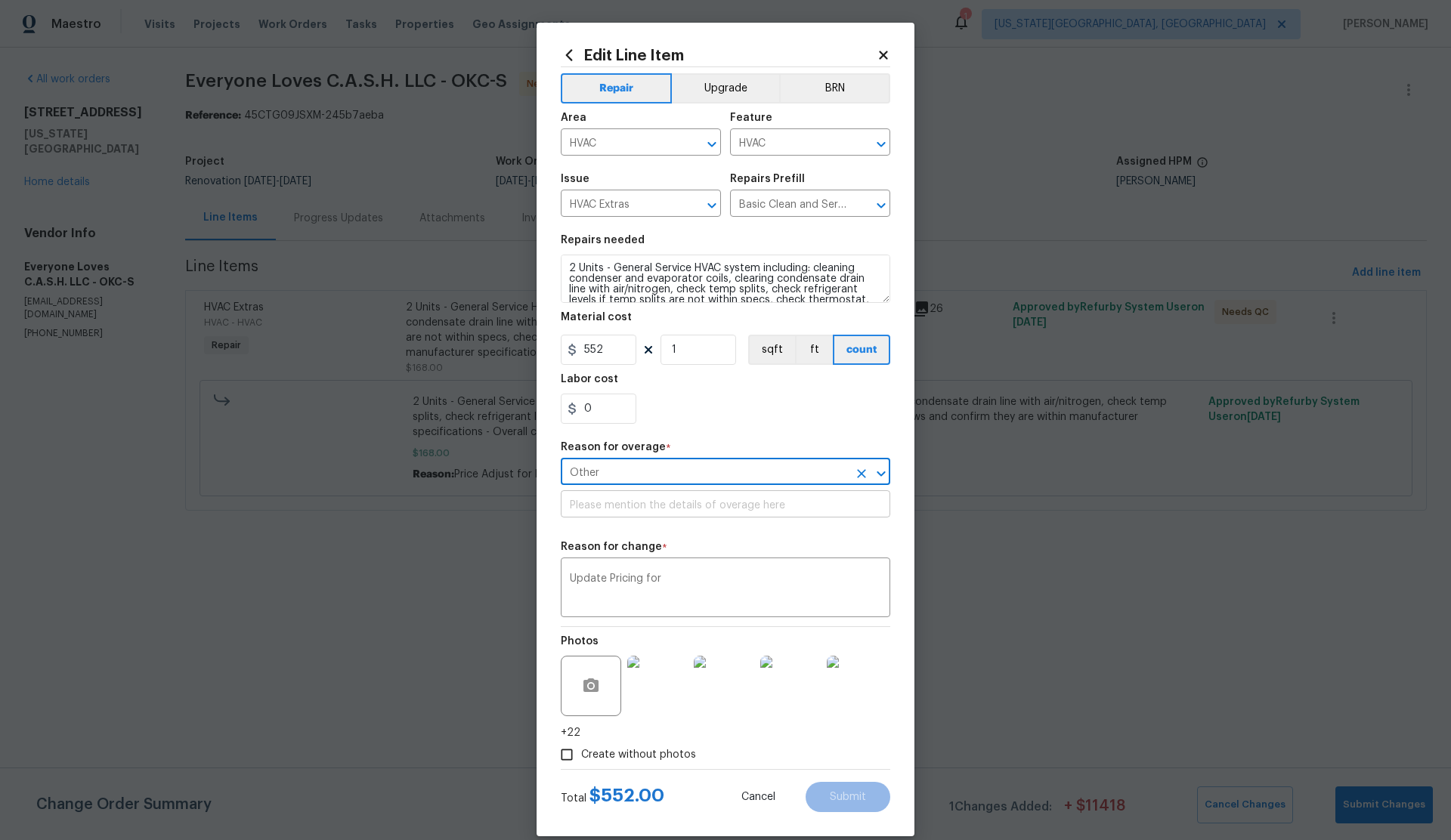
click at [651, 502] on input "text" at bounding box center [725, 506] width 329 height 23
type input "Testing"
click at [679, 578] on textarea "Update Pricing for" at bounding box center [726, 589] width 312 height 32
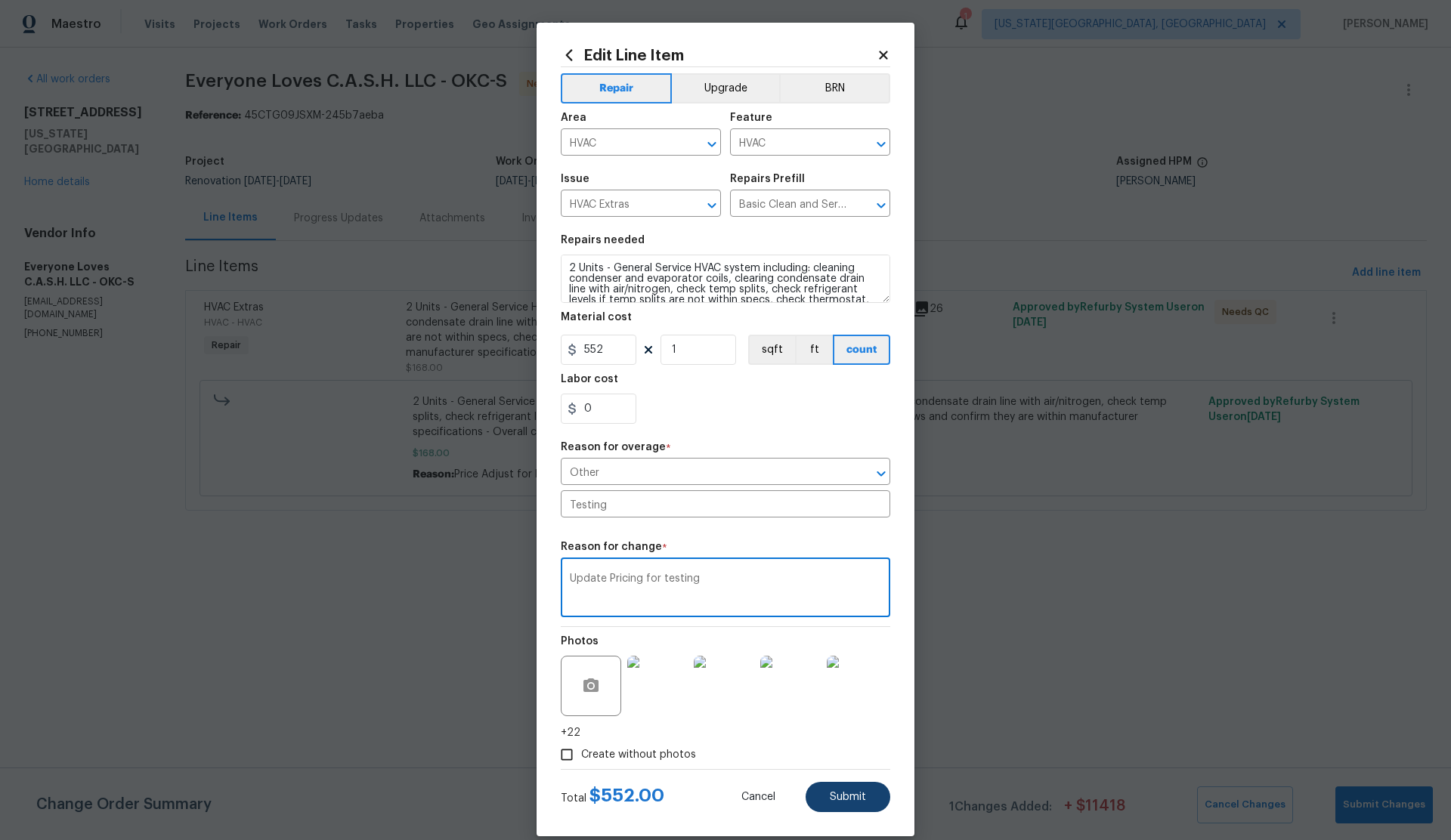
type textarea "Update Pricing for testing"
drag, startPoint x: 844, startPoint y: 791, endPoint x: 852, endPoint y: 790, distance: 8.1
click at [844, 791] on span "Submit" at bounding box center [847, 797] width 36 height 12
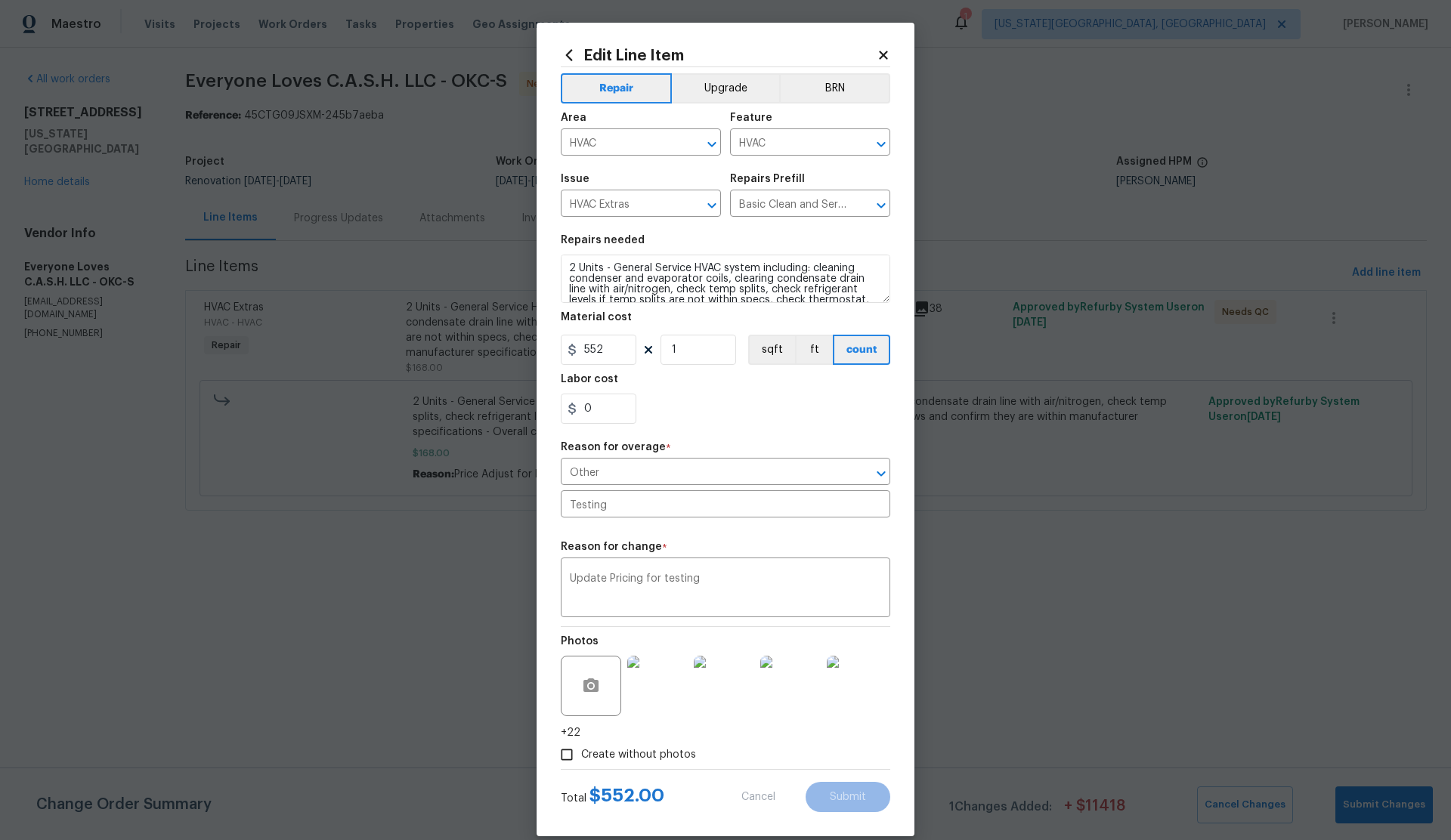
type input "168"
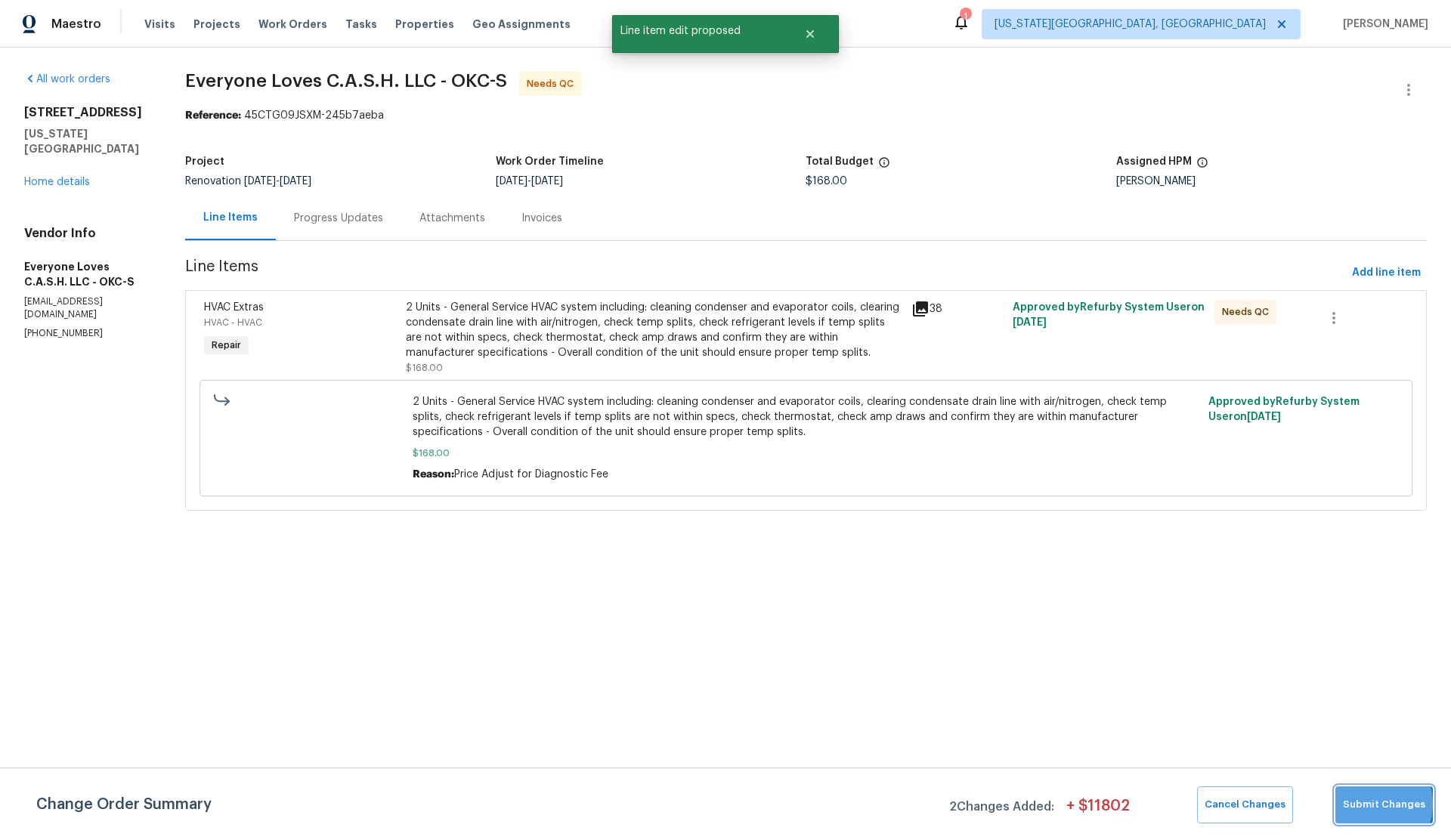
click at [1373, 805] on span "Submit Changes" at bounding box center [1384, 805] width 83 height 17
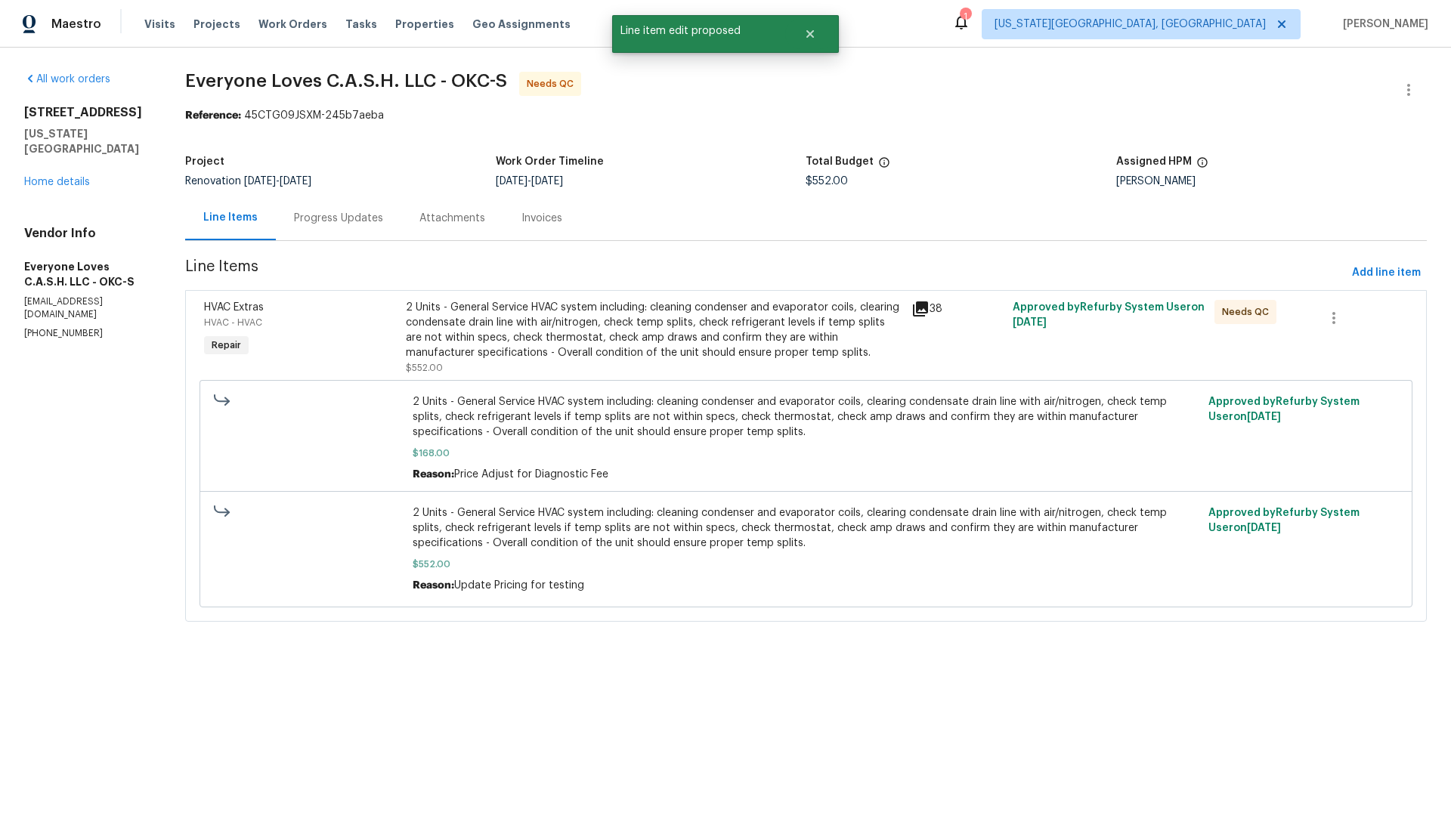
click at [246, 303] on span "HVAC Extras" at bounding box center [233, 307] width 59 height 11
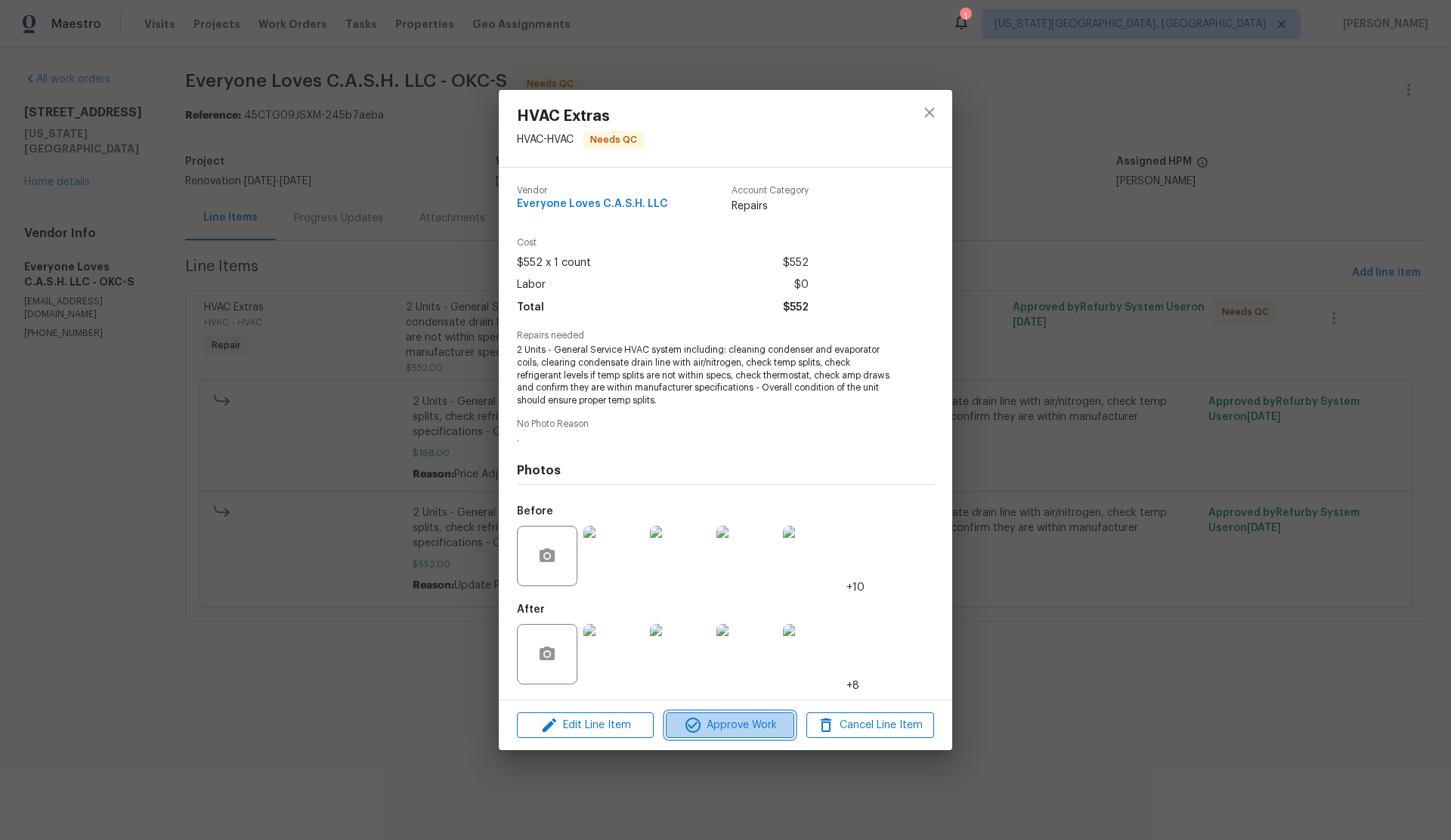
click at [729, 719] on span "Approve Work" at bounding box center [729, 725] width 118 height 18
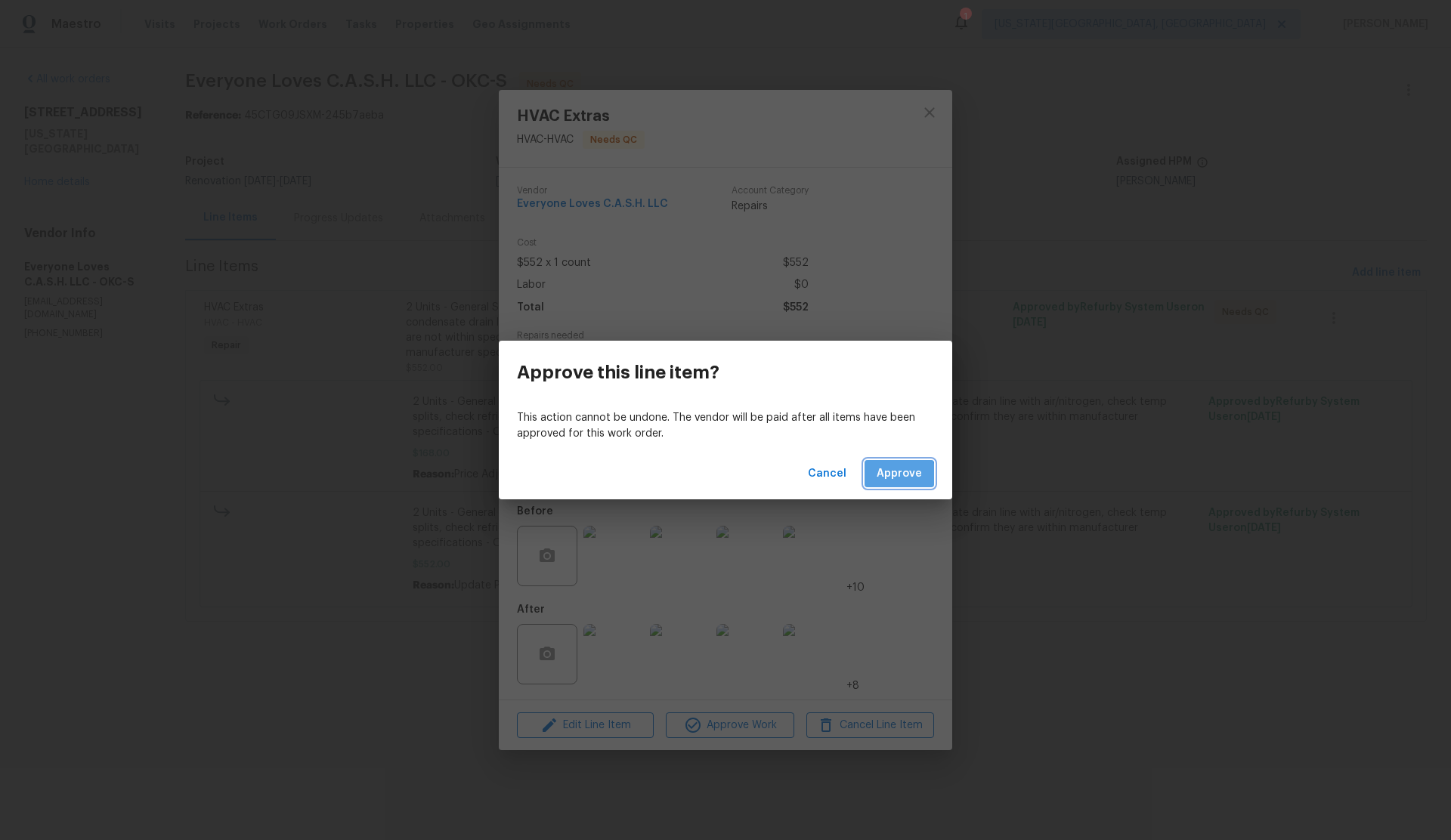
click at [898, 475] on span "Approve" at bounding box center [899, 474] width 46 height 18
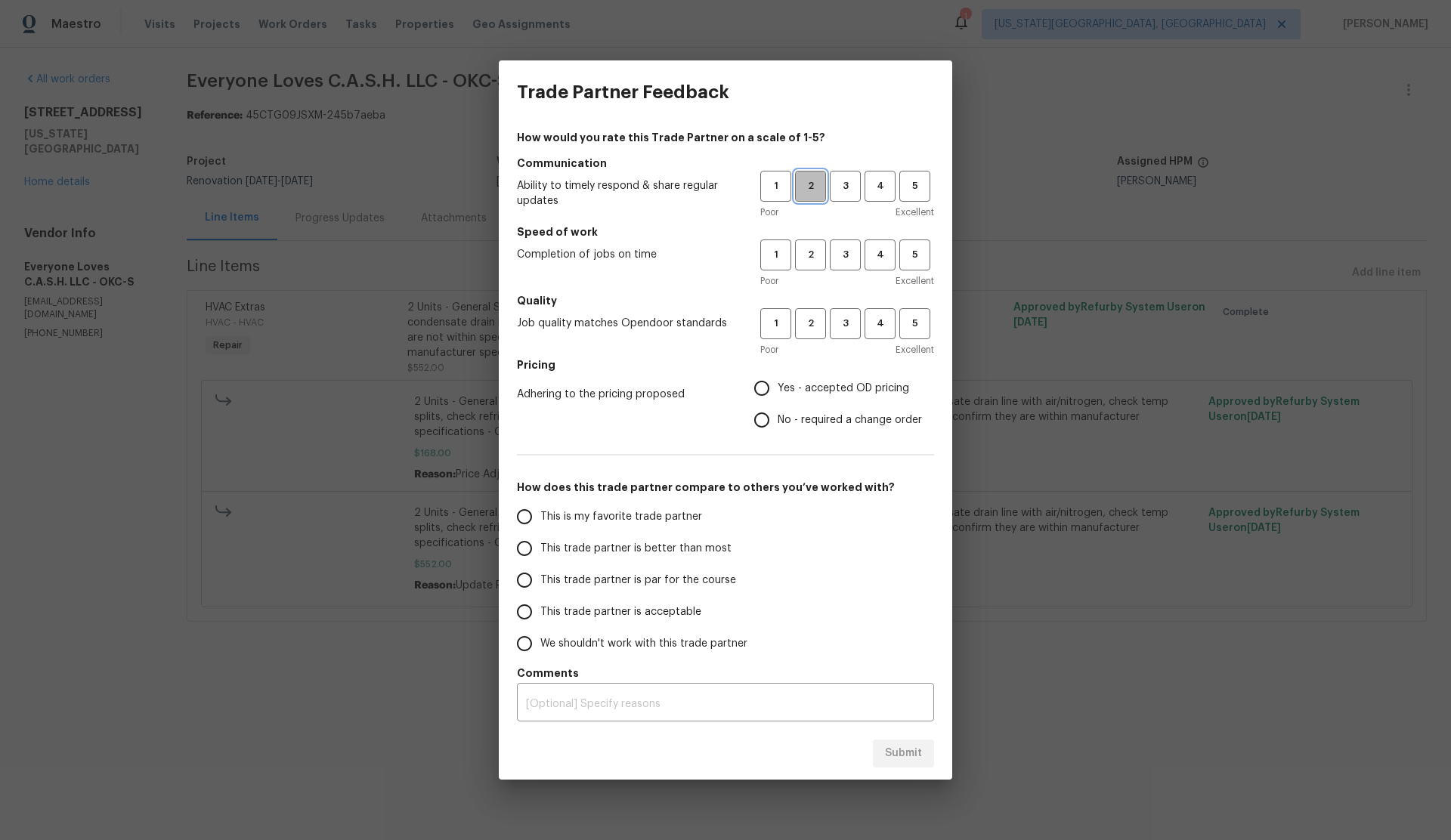
click at [811, 187] on span "2" at bounding box center [810, 186] width 28 height 17
click at [845, 257] on span "3" at bounding box center [845, 255] width 28 height 17
click at [838, 322] on span "3" at bounding box center [845, 323] width 28 height 17
click at [762, 417] on input "No - required a change order" at bounding box center [761, 420] width 32 height 32
radio input "true"
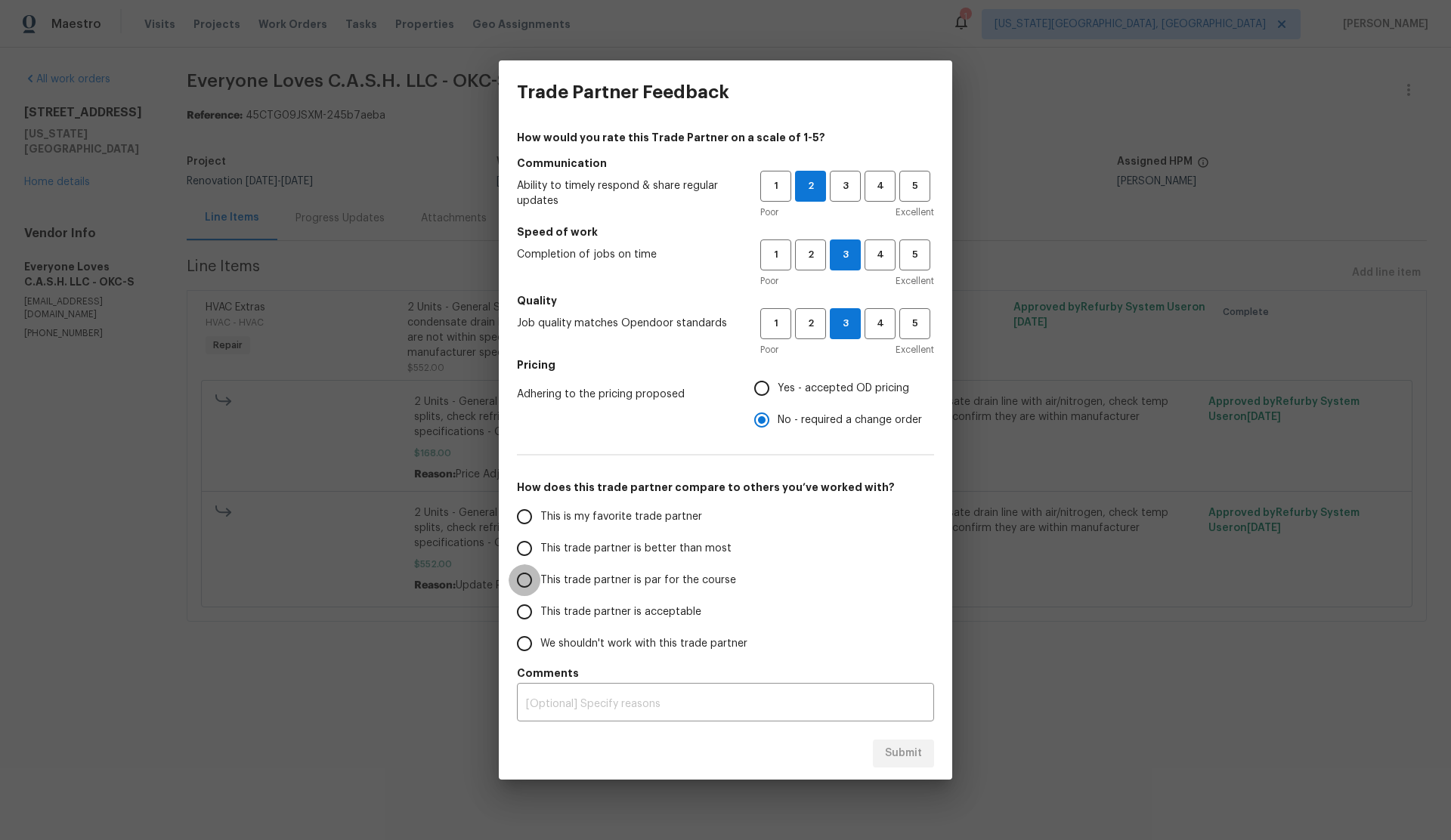
click at [528, 581] on input "This trade partner is par for the course" at bounding box center [524, 580] width 32 height 32
click at [905, 740] on button "Submit" at bounding box center [903, 754] width 61 height 28
radio input "true"
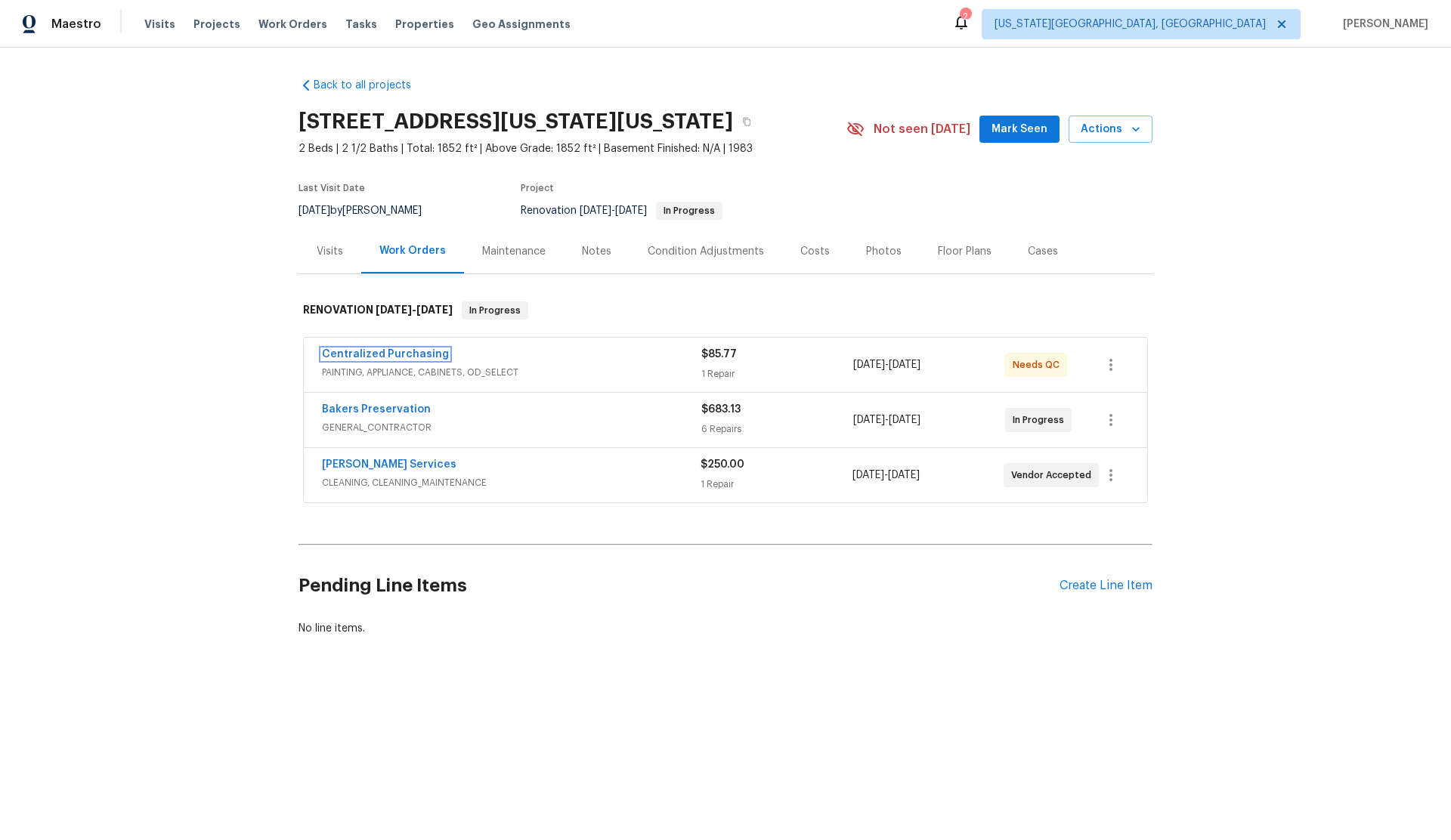
click at [370, 359] on link "Centralized Purchasing" at bounding box center [385, 353] width 127 height 11
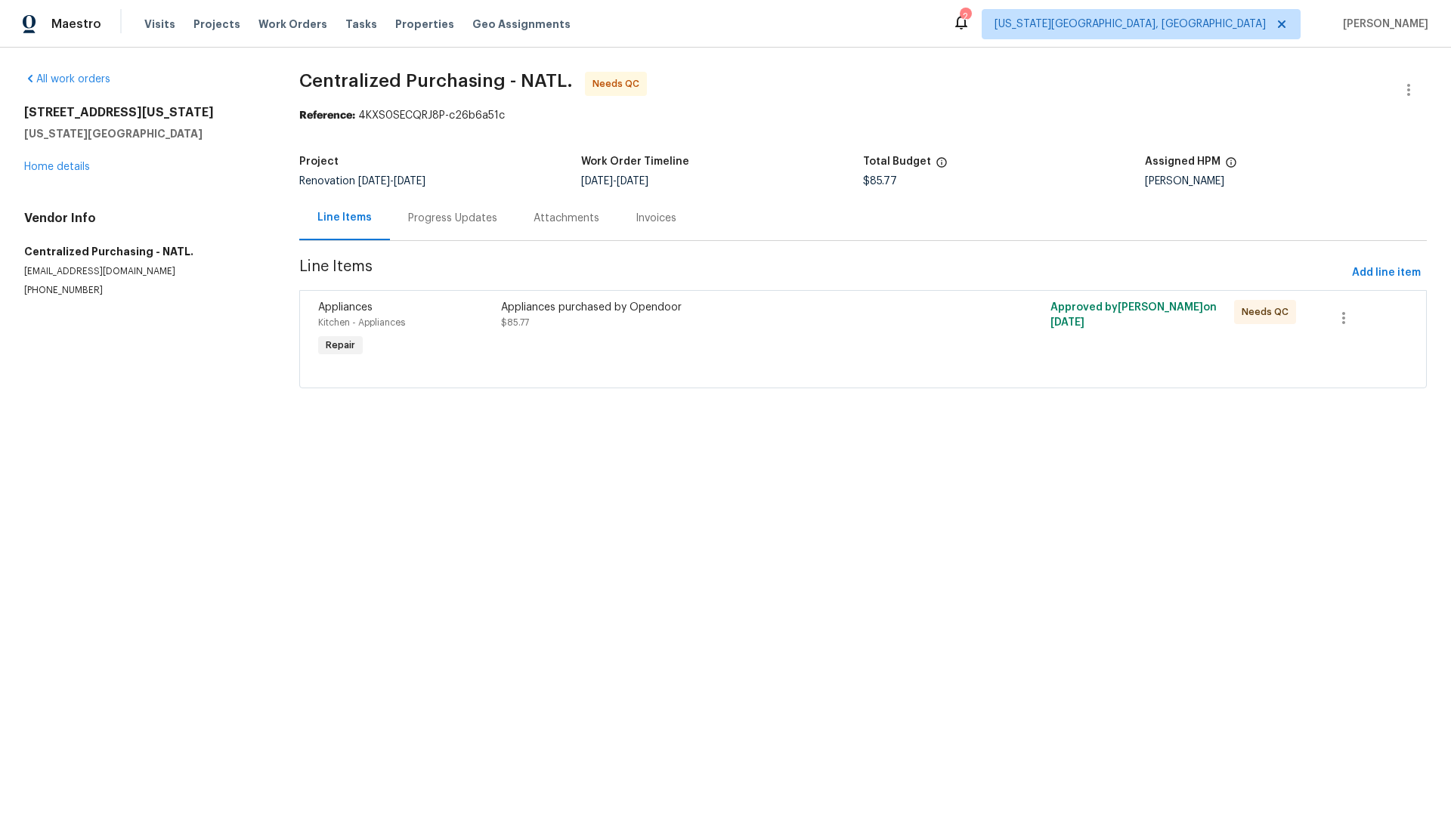
click at [353, 309] on span "Appliances" at bounding box center [346, 307] width 54 height 11
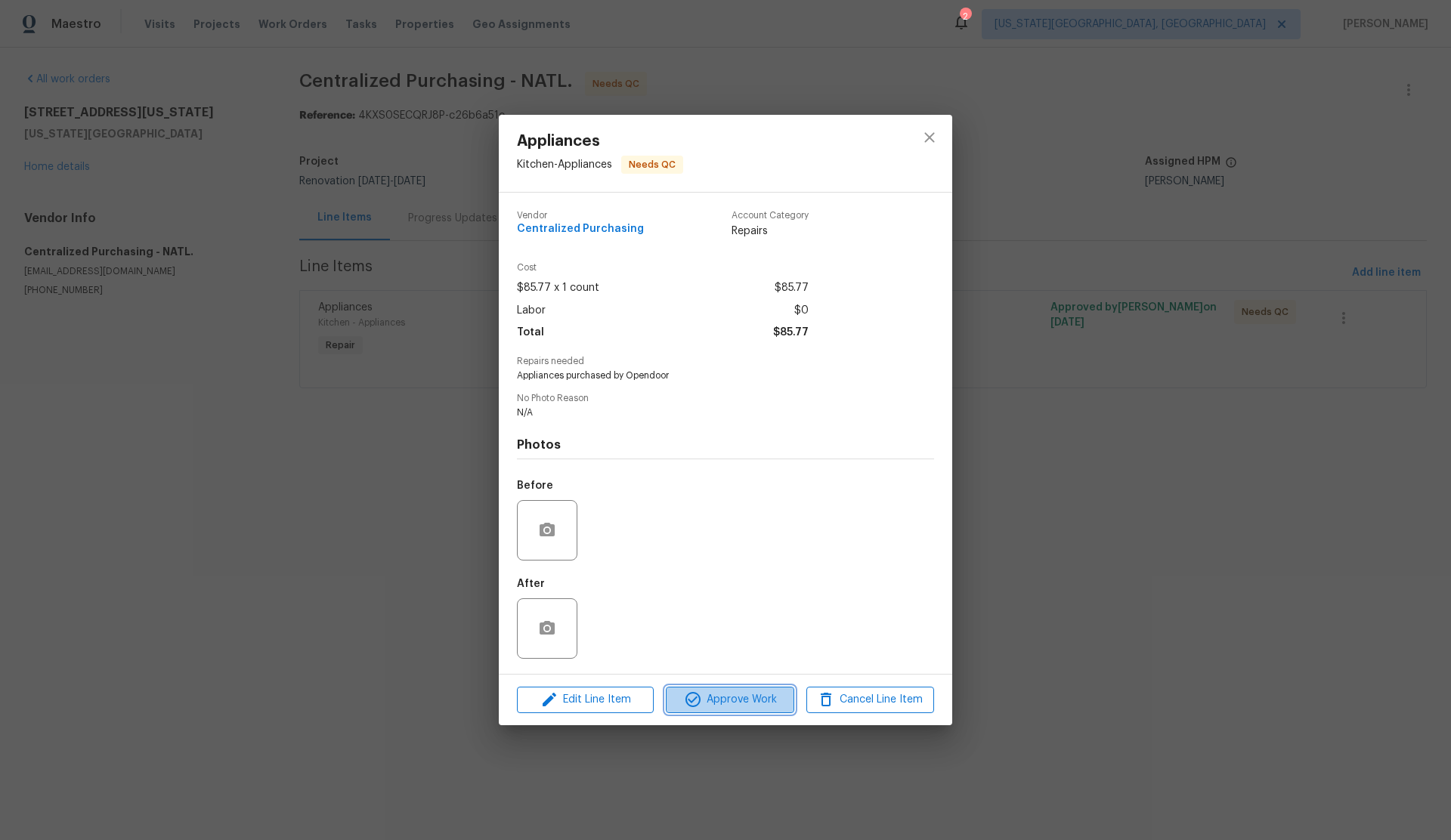
click at [716, 703] on span "Approve Work" at bounding box center [729, 699] width 118 height 18
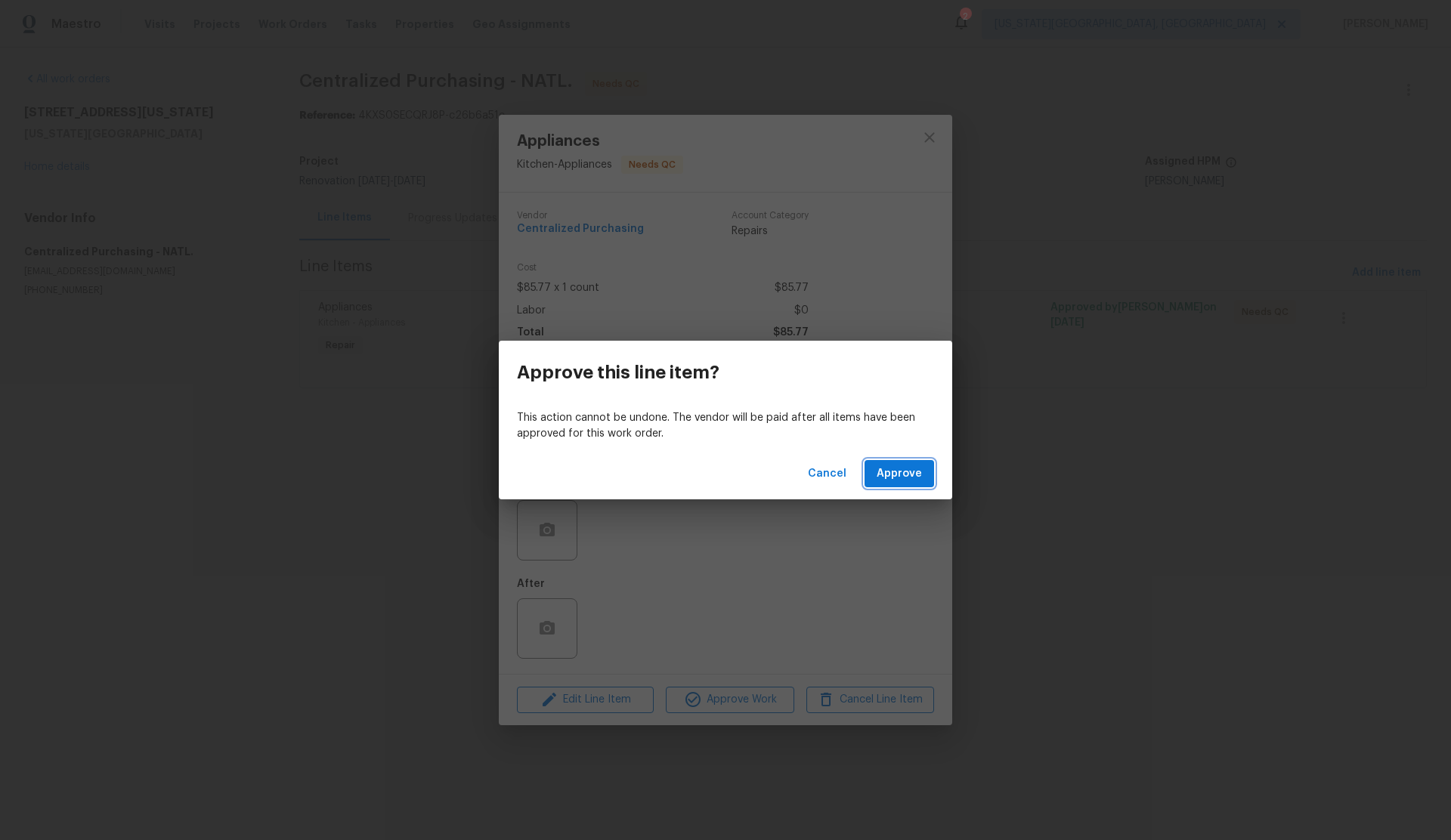
click at [900, 471] on span "Approve" at bounding box center [899, 474] width 46 height 18
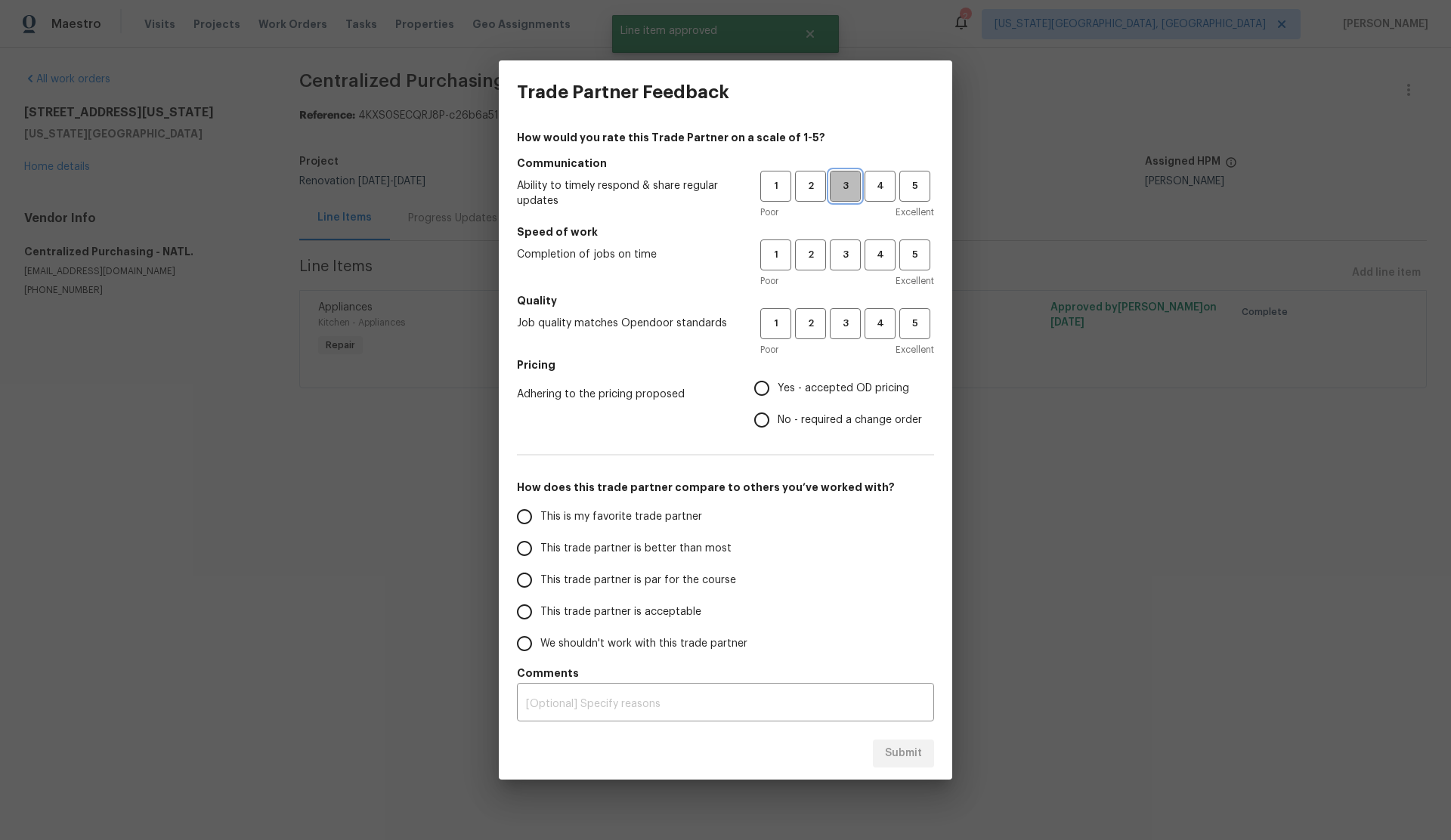
drag, startPoint x: 847, startPoint y: 186, endPoint x: 845, endPoint y: 221, distance: 35.1
click at [847, 187] on span "3" at bounding box center [845, 186] width 28 height 17
click at [848, 235] on h5 "Speed of work" at bounding box center [725, 232] width 417 height 16
drag, startPoint x: 846, startPoint y: 257, endPoint x: 846, endPoint y: 290, distance: 33.0
click at [846, 258] on span "3" at bounding box center [845, 255] width 28 height 17
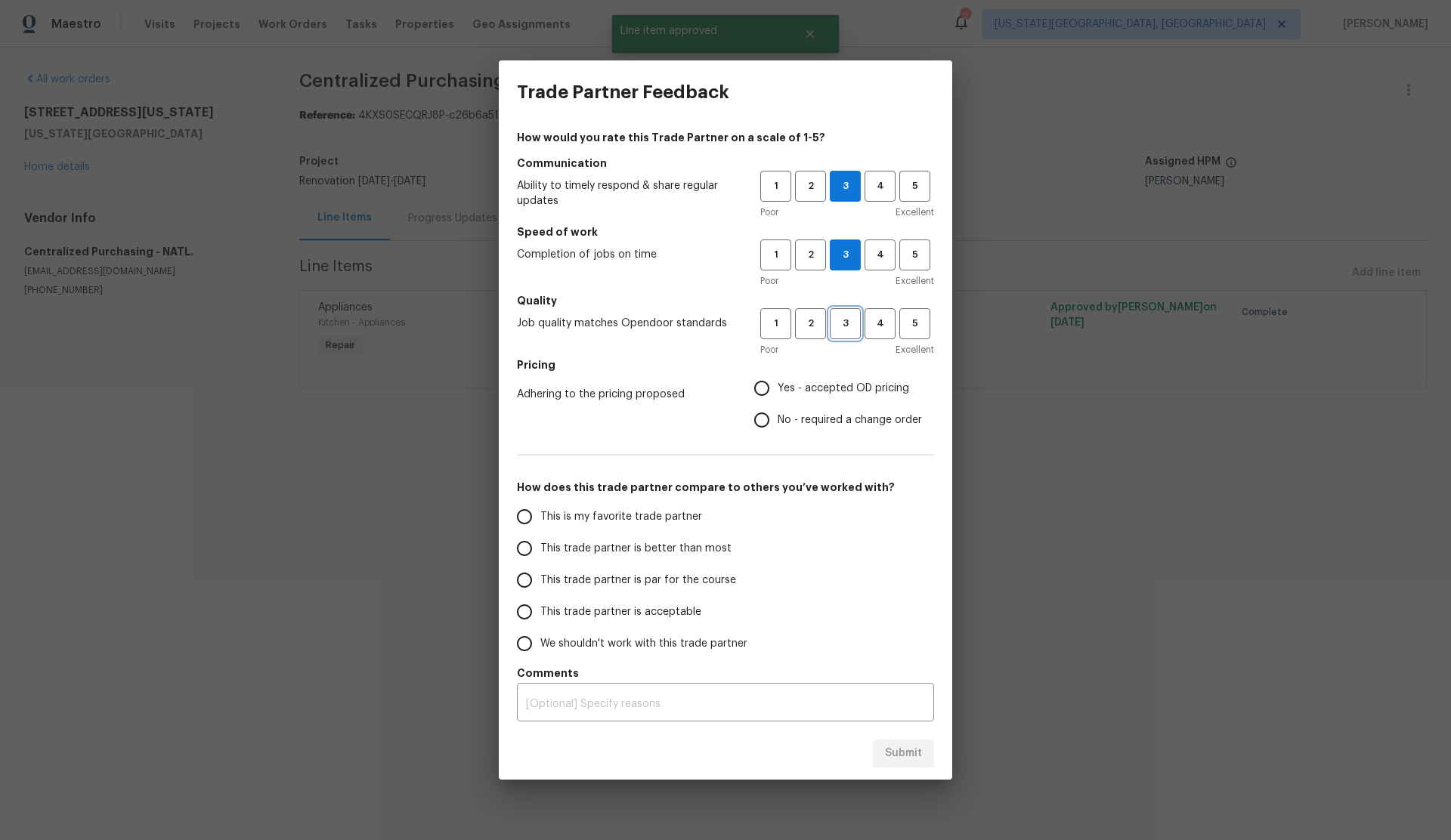
drag, startPoint x: 846, startPoint y: 328, endPoint x: 807, endPoint y: 353, distance: 46.3
click at [845, 328] on span "3" at bounding box center [845, 323] width 28 height 17
drag, startPoint x: 767, startPoint y: 384, endPoint x: 771, endPoint y: 362, distance: 22.4
click at [767, 384] on input "Yes - accepted OD pricing" at bounding box center [761, 388] width 32 height 32
radio input "true"
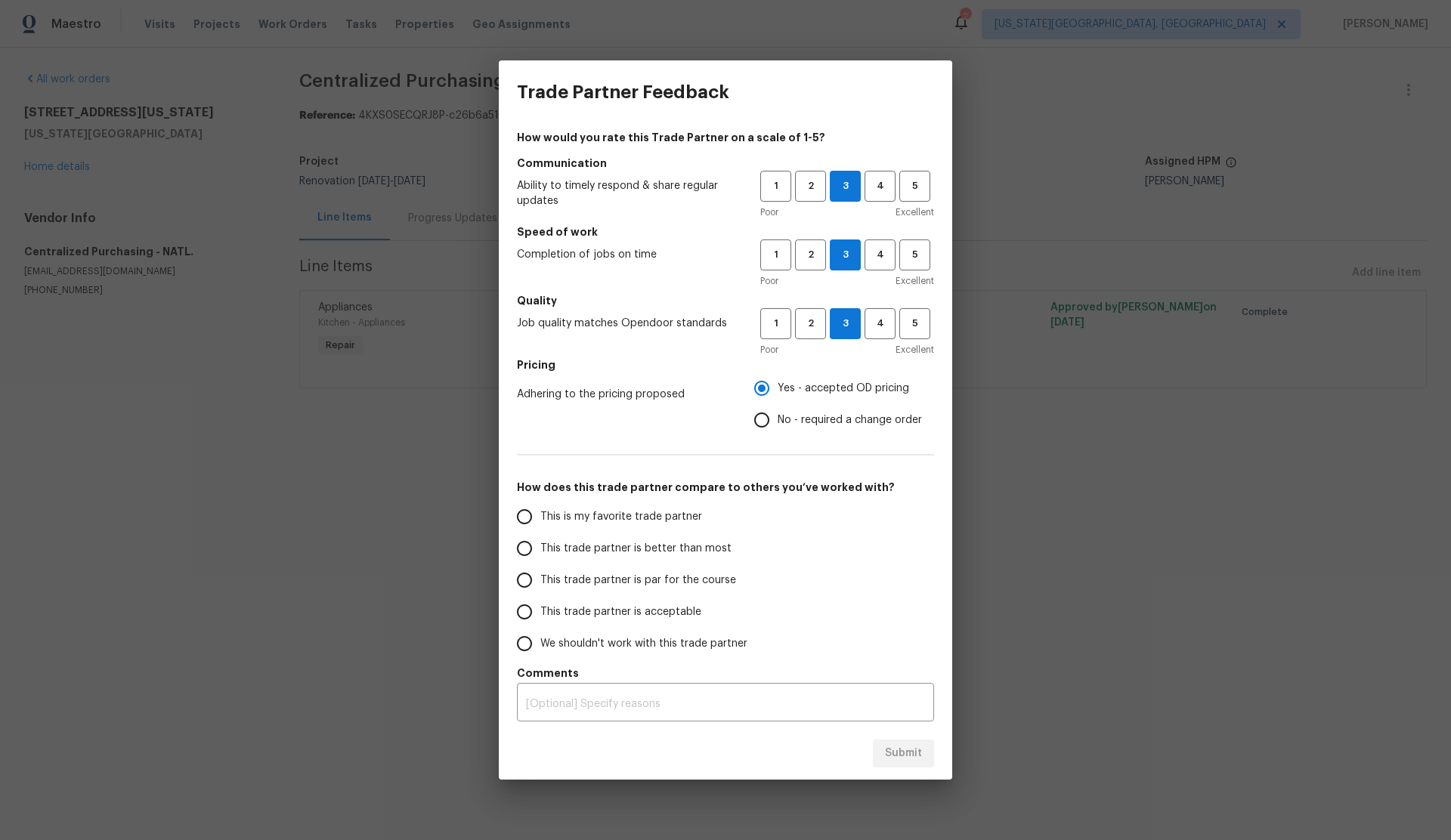
drag, startPoint x: 525, startPoint y: 579, endPoint x: 668, endPoint y: 642, distance: 156.3
click at [529, 581] on input "This trade partner is par for the course" at bounding box center [524, 580] width 32 height 32
click at [885, 753] on span "Submit" at bounding box center [903, 753] width 37 height 18
radio input "true"
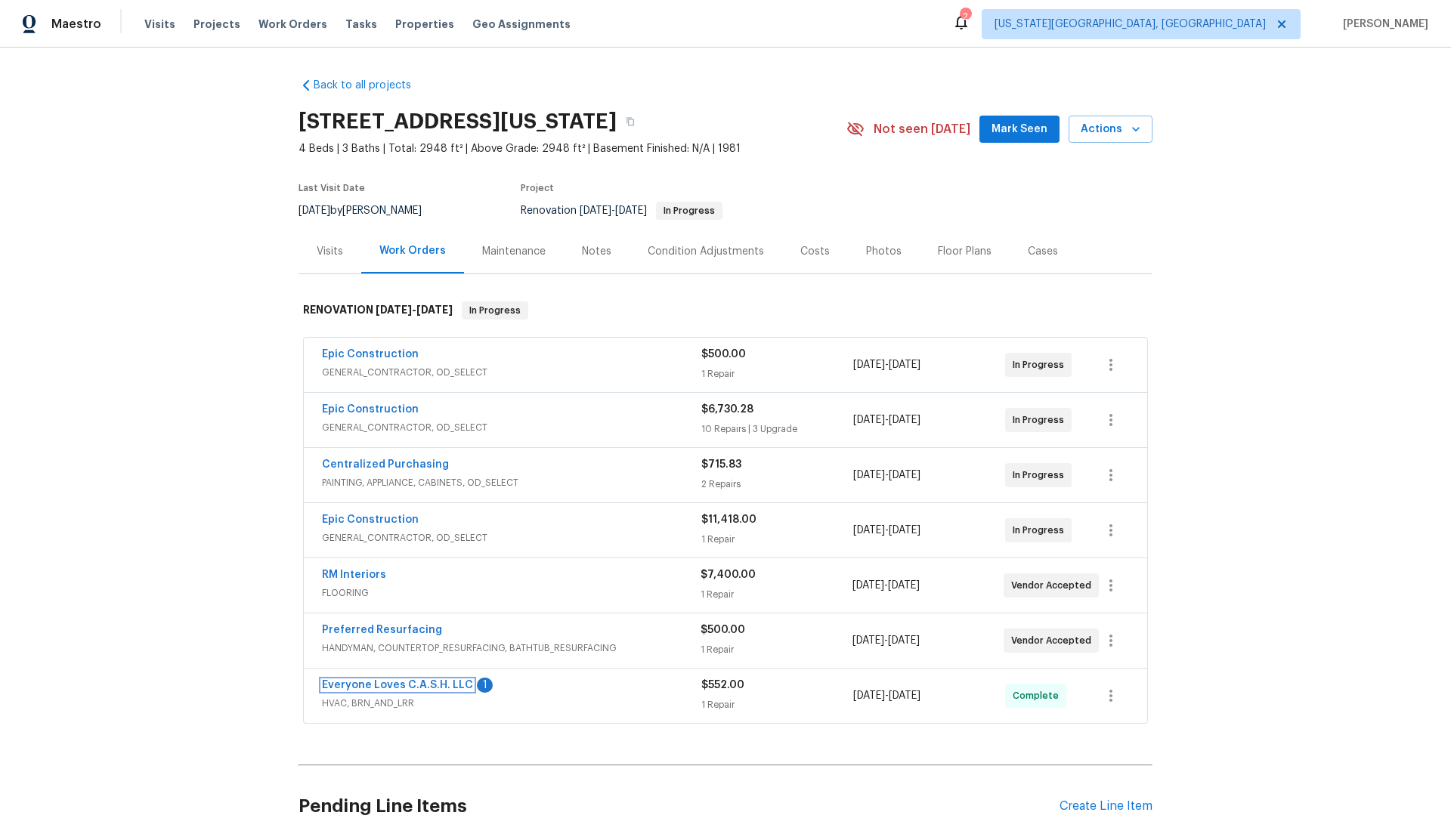
click at [417, 683] on link "Everyone Loves C.A.S.H. LLC" at bounding box center [397, 685] width 152 height 11
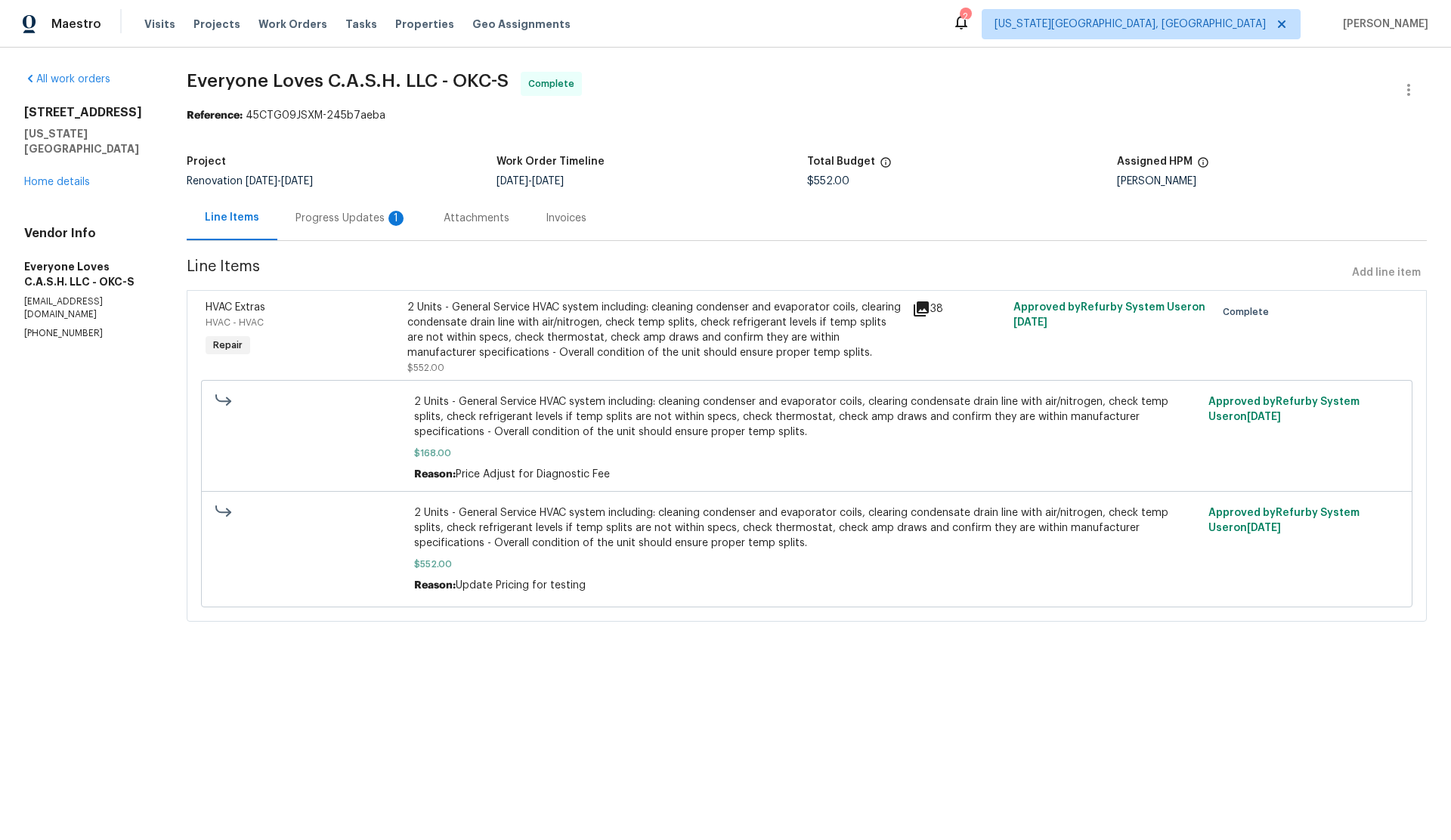
click at [342, 218] on div "Progress Updates 1" at bounding box center [351, 218] width 112 height 16
